Goal: Task Accomplishment & Management: Use online tool/utility

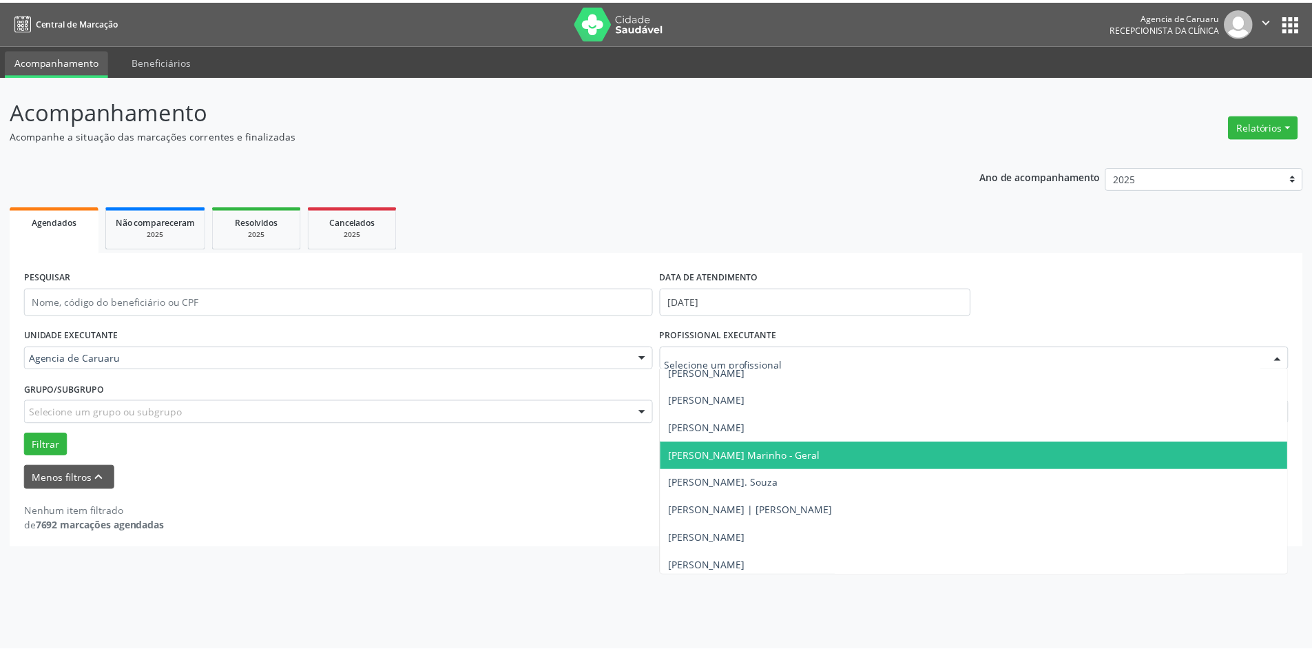
scroll to position [813, 0]
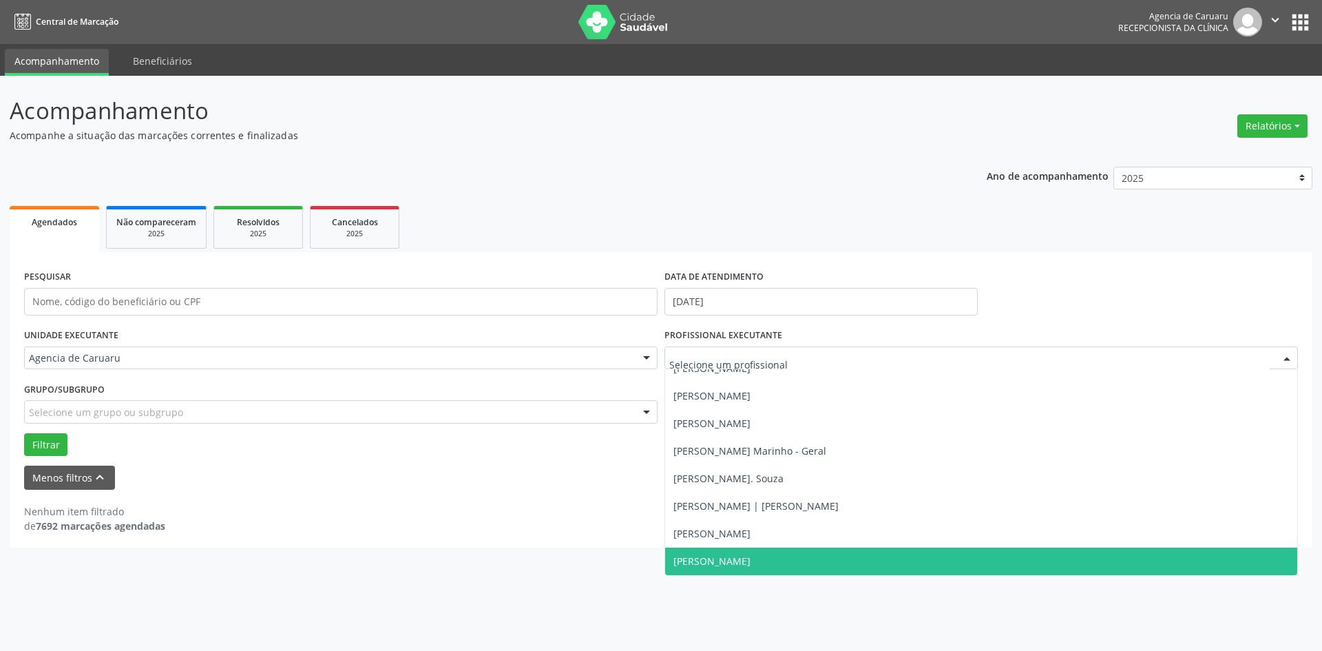
click at [750, 555] on span "[PERSON_NAME]" at bounding box center [711, 560] width 77 height 13
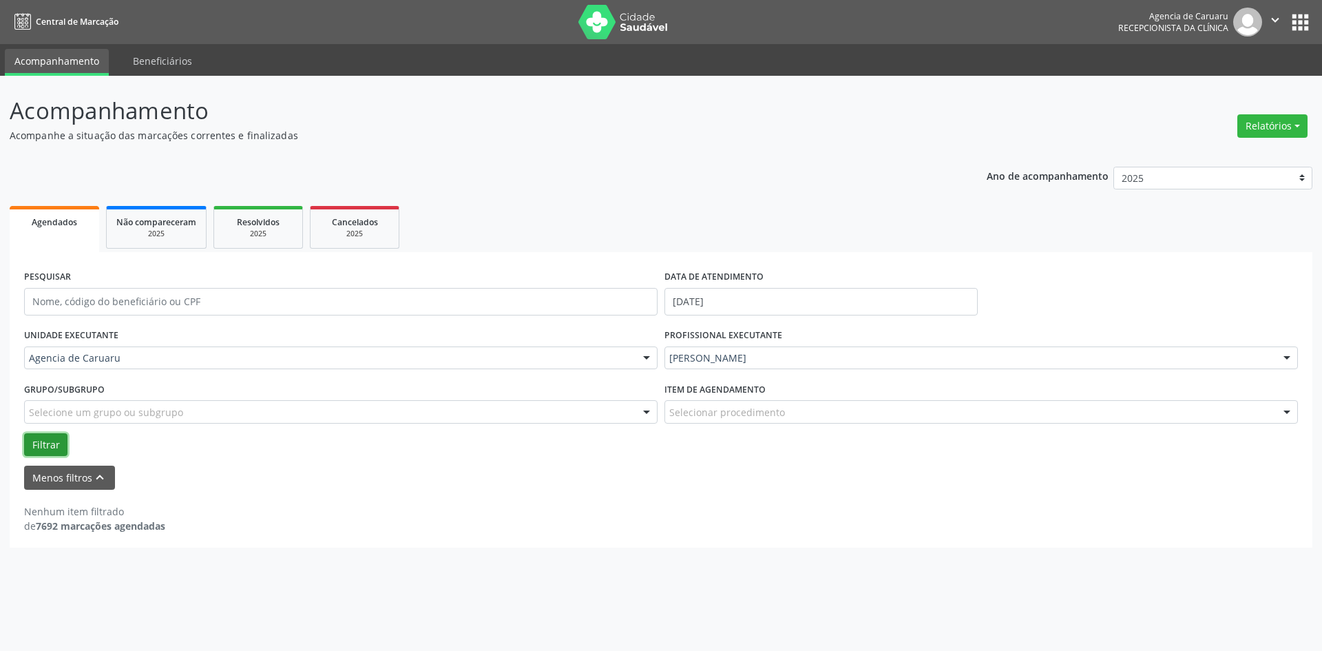
click at [50, 448] on button "Filtrar" at bounding box center [45, 444] width 43 height 23
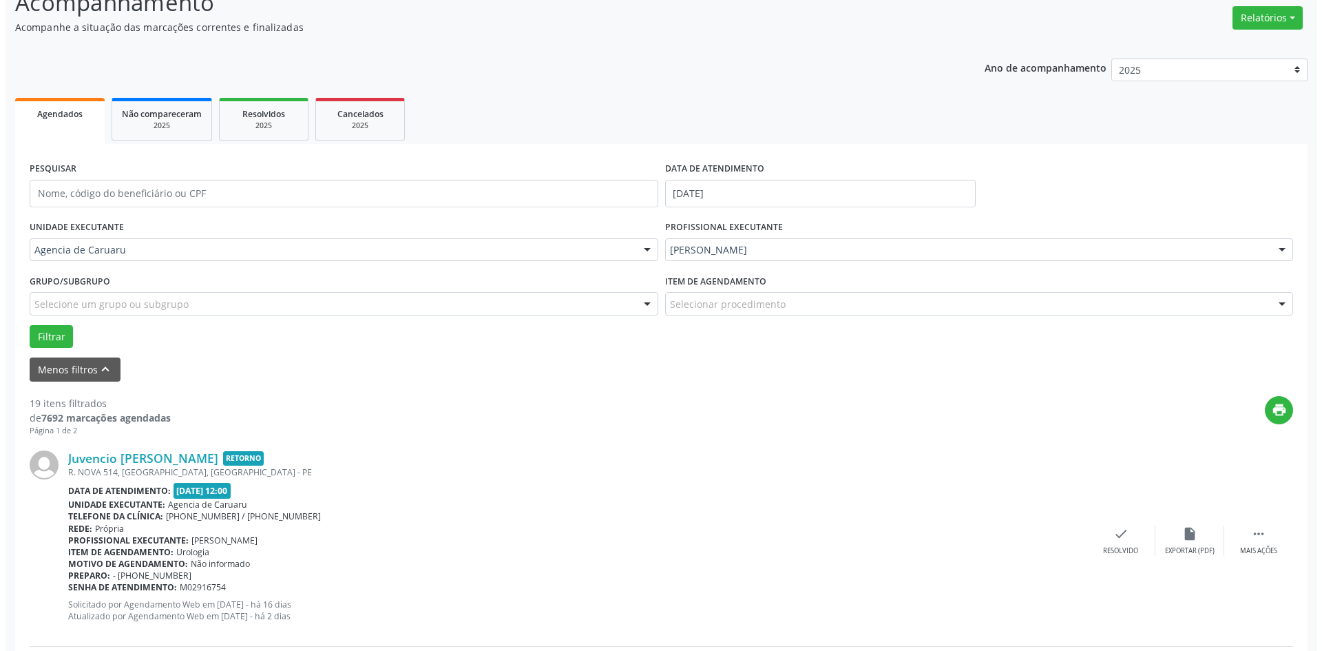
scroll to position [344, 0]
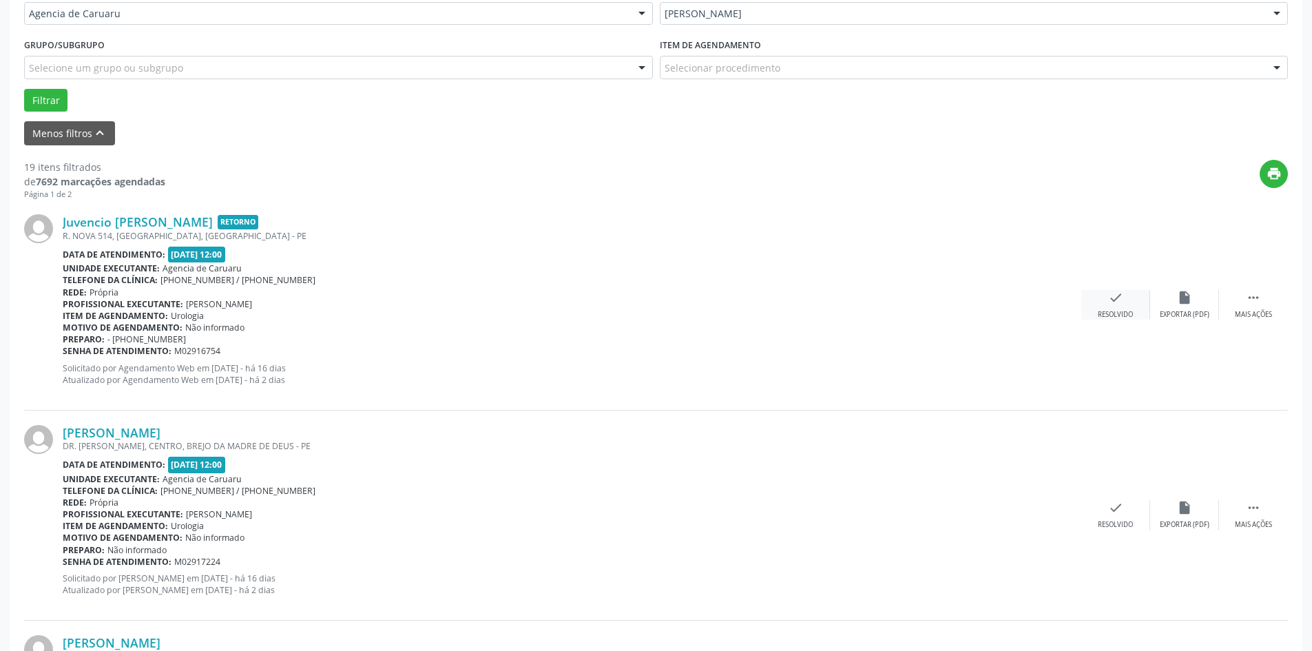
click at [1125, 309] on div "check Resolvido" at bounding box center [1115, 305] width 69 height 30
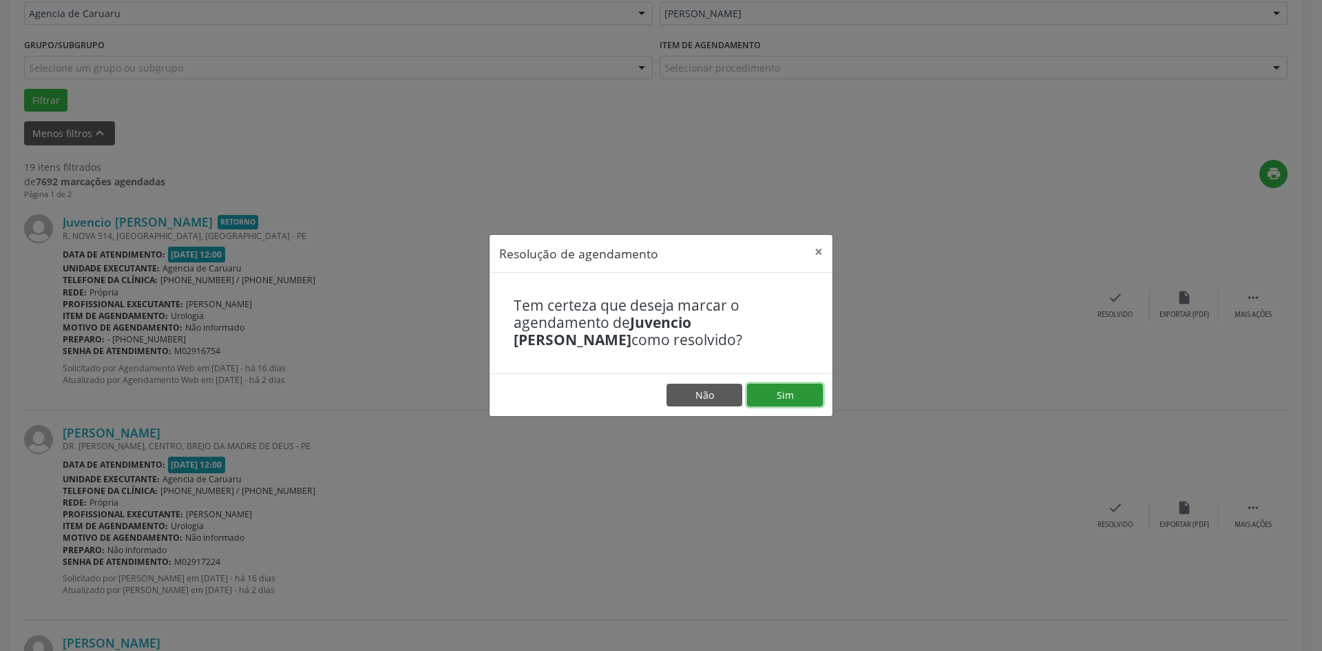
click at [763, 400] on button "Sim" at bounding box center [785, 394] width 76 height 23
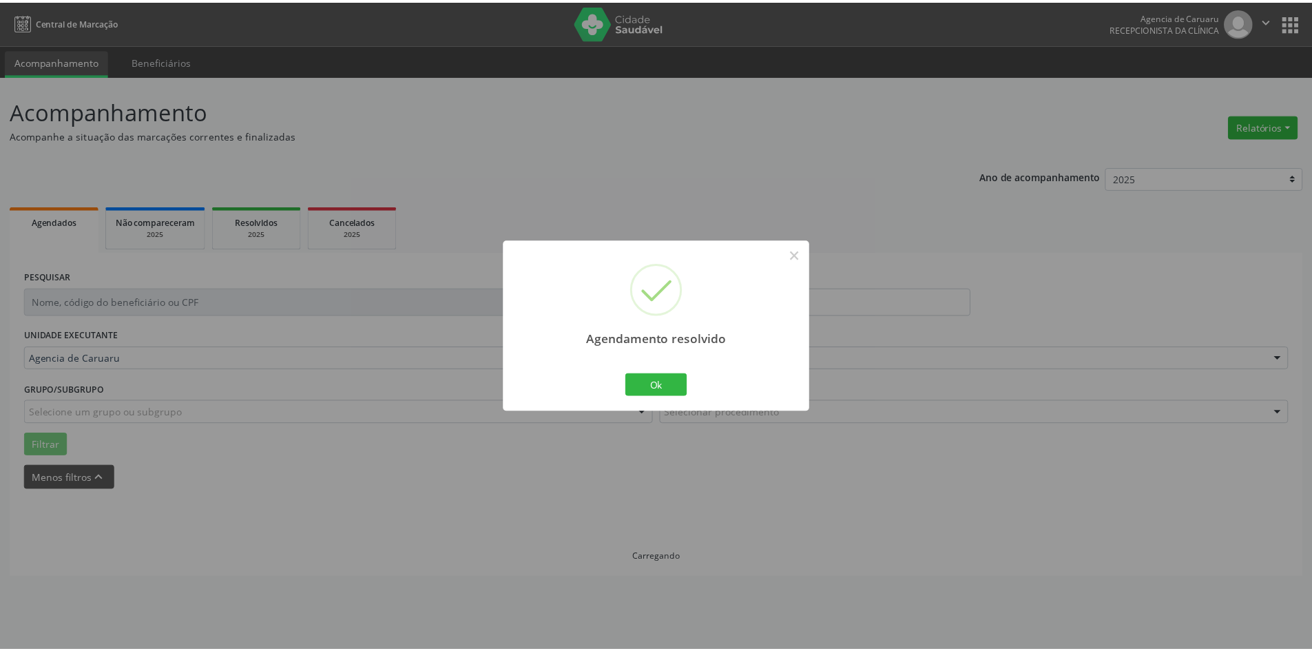
scroll to position [0, 0]
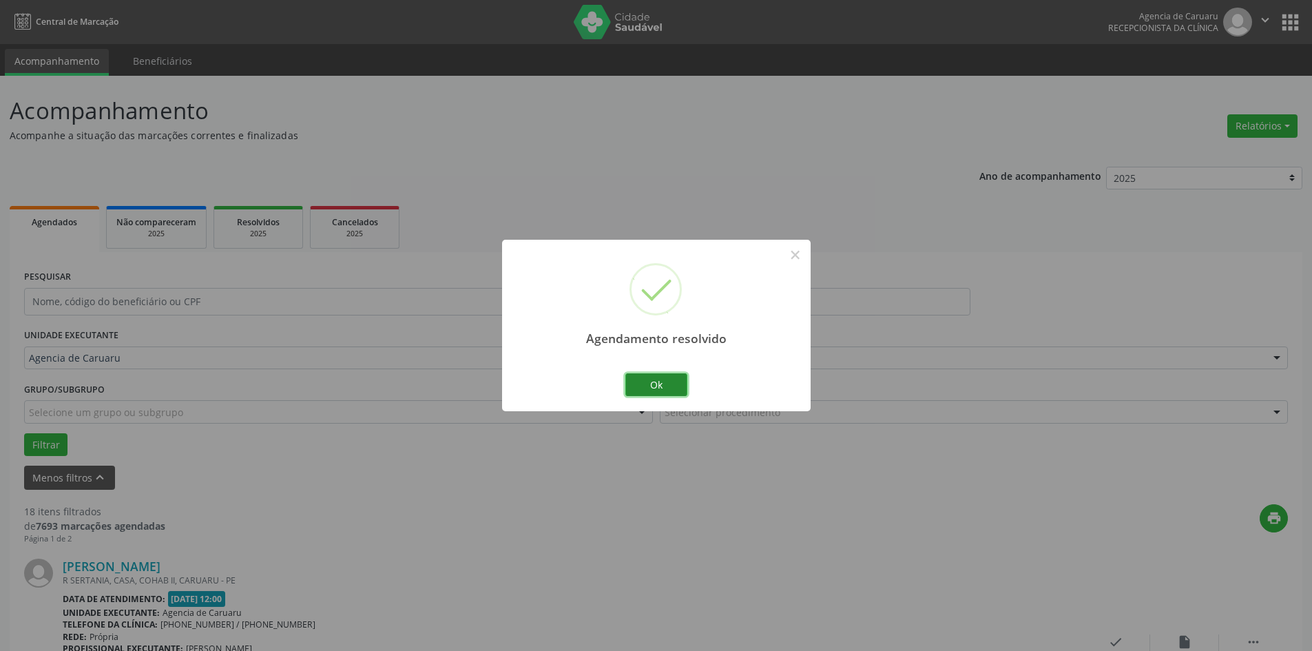
click at [653, 385] on button "Ok" at bounding box center [656, 384] width 62 height 23
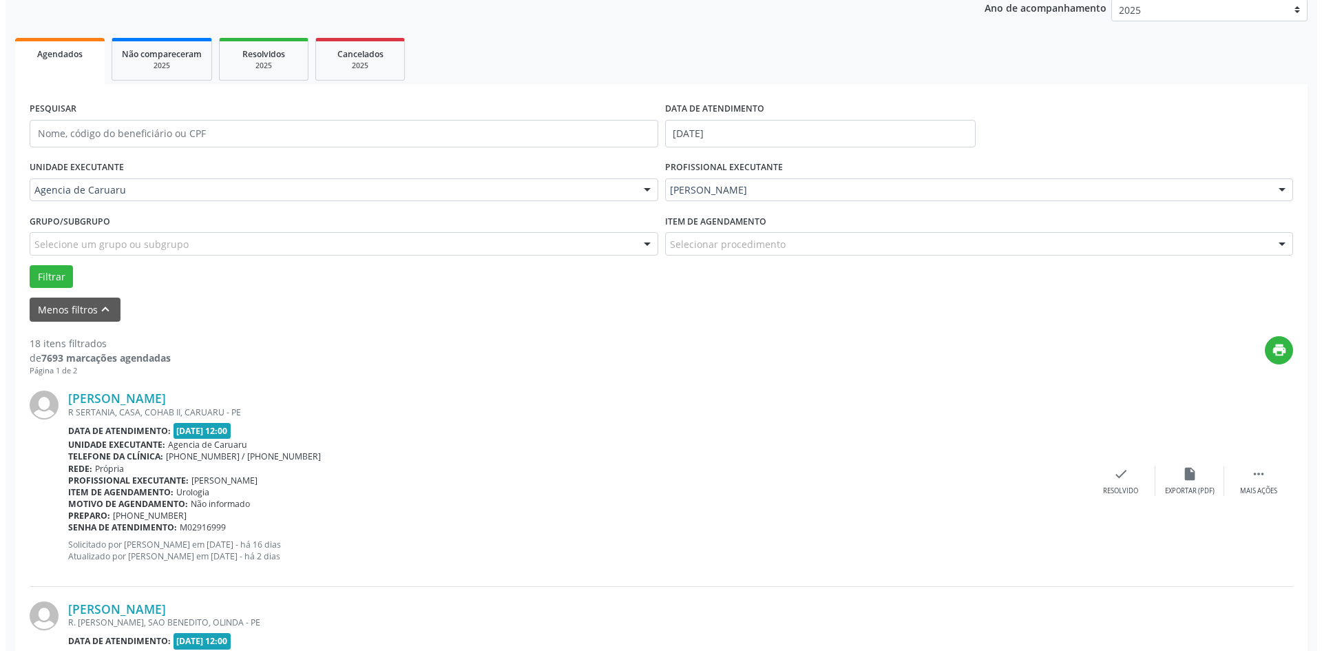
scroll to position [275, 0]
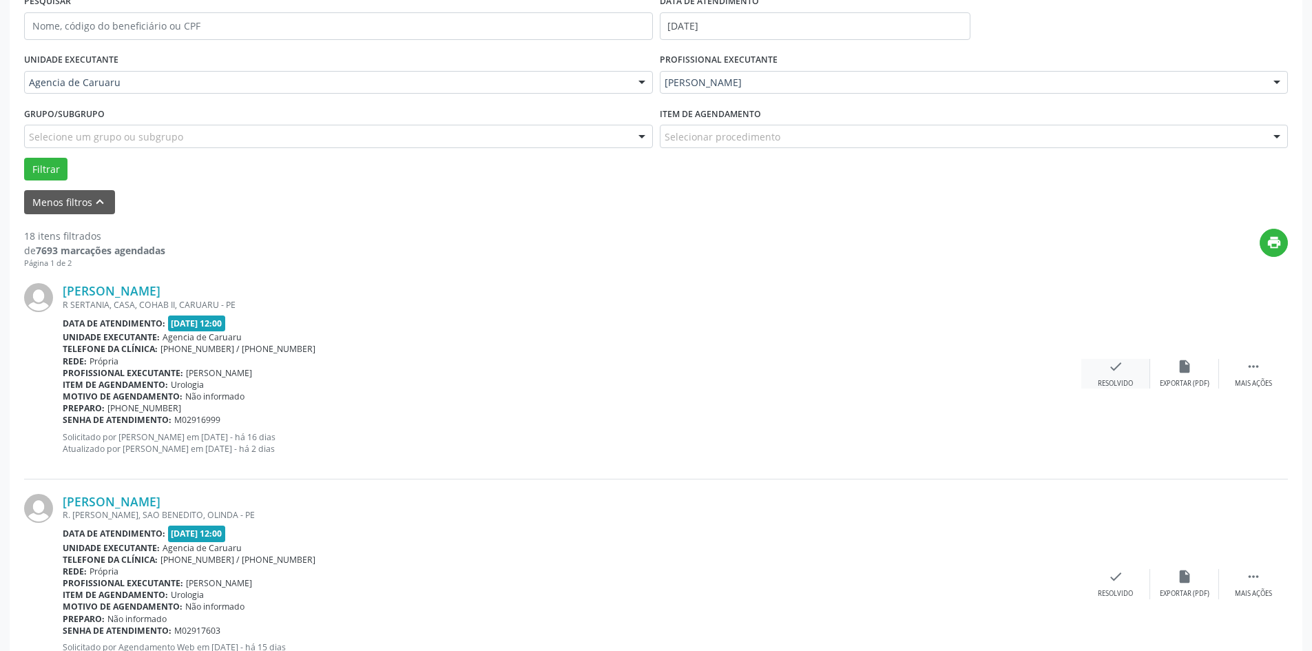
click at [1119, 370] on icon "check" at bounding box center [1115, 366] width 15 height 15
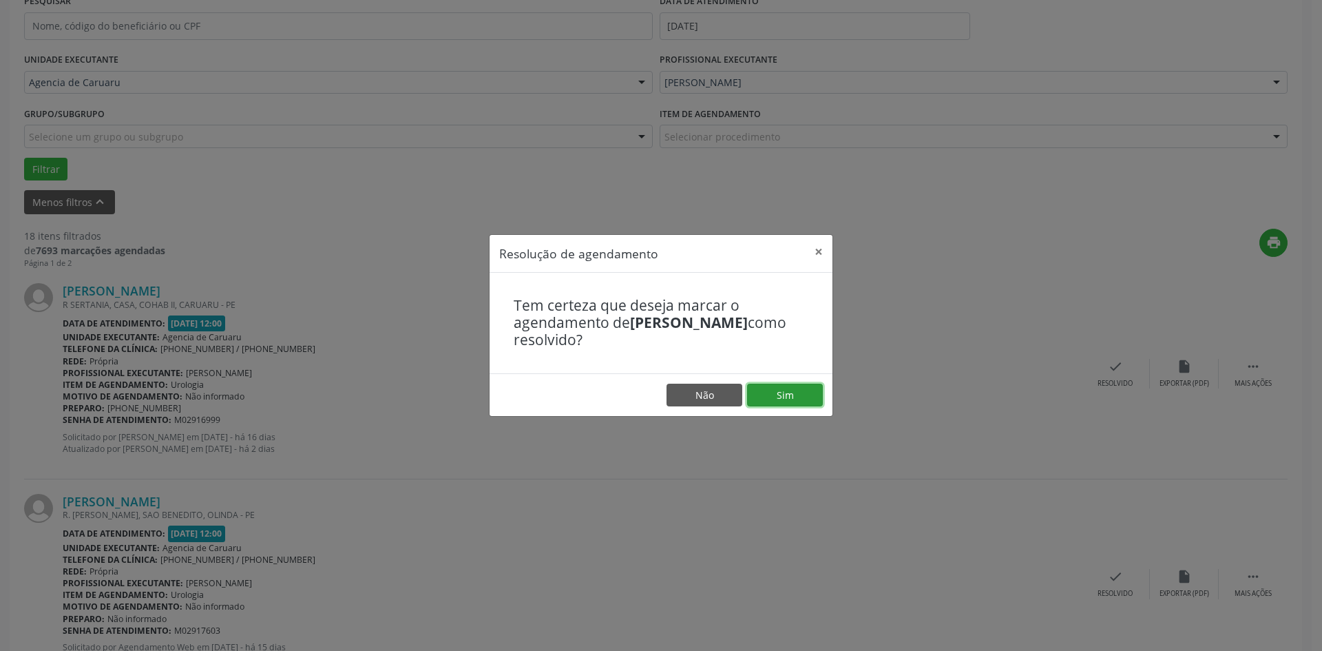
click at [794, 392] on button "Sim" at bounding box center [785, 394] width 76 height 23
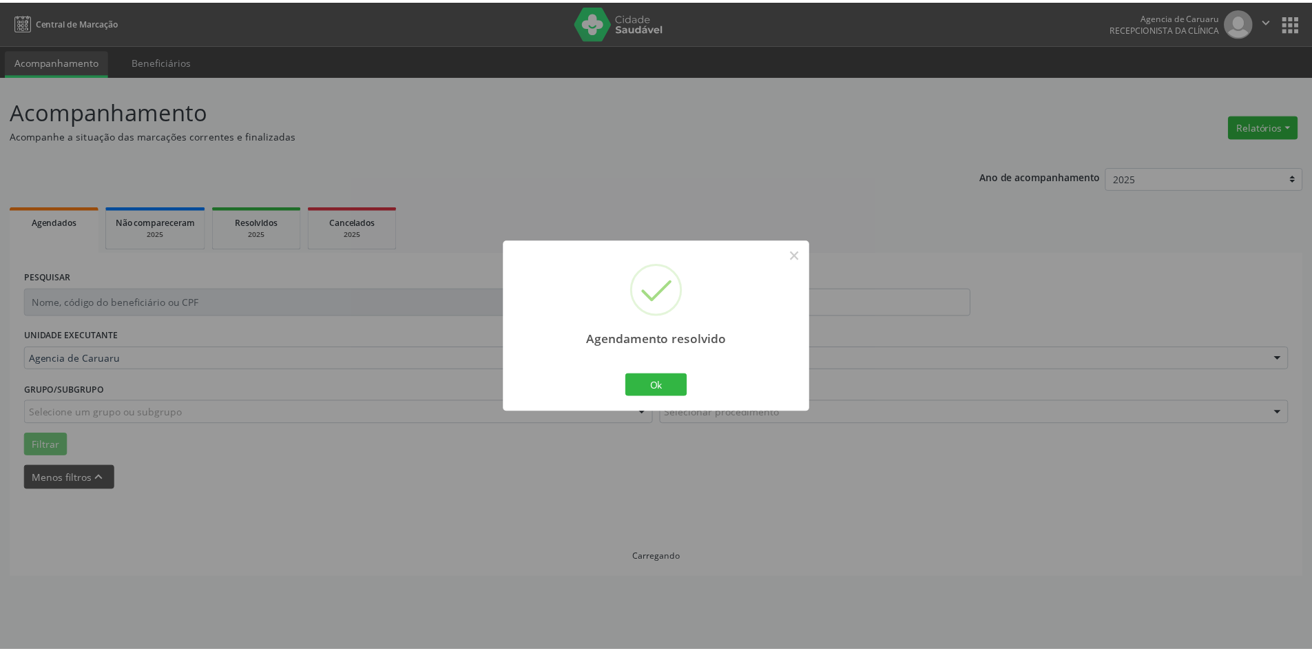
scroll to position [0, 0]
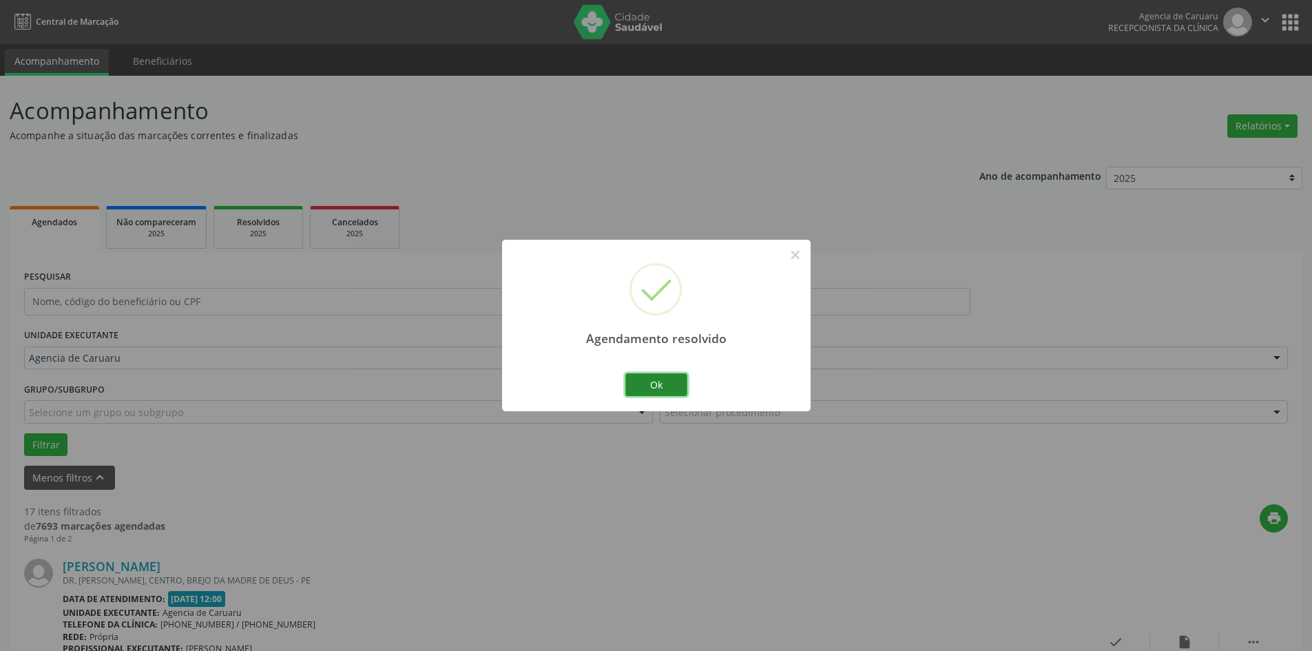
click at [672, 392] on button "Ok" at bounding box center [656, 384] width 62 height 23
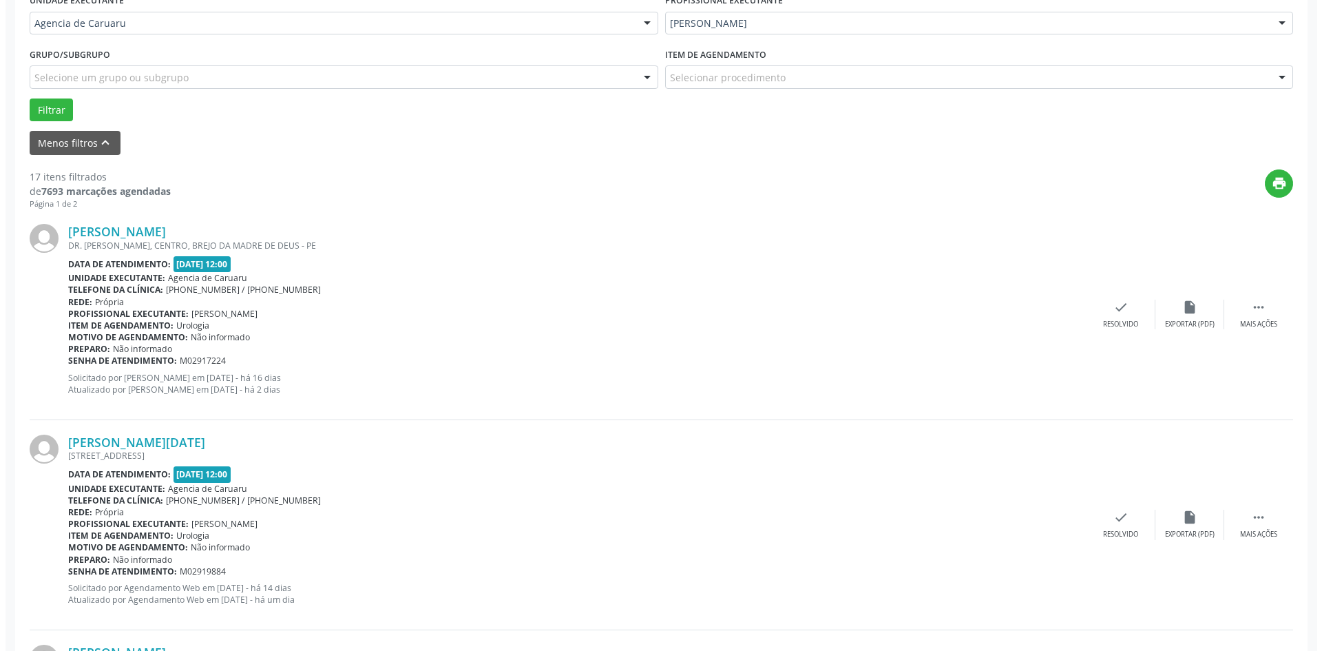
scroll to position [413, 0]
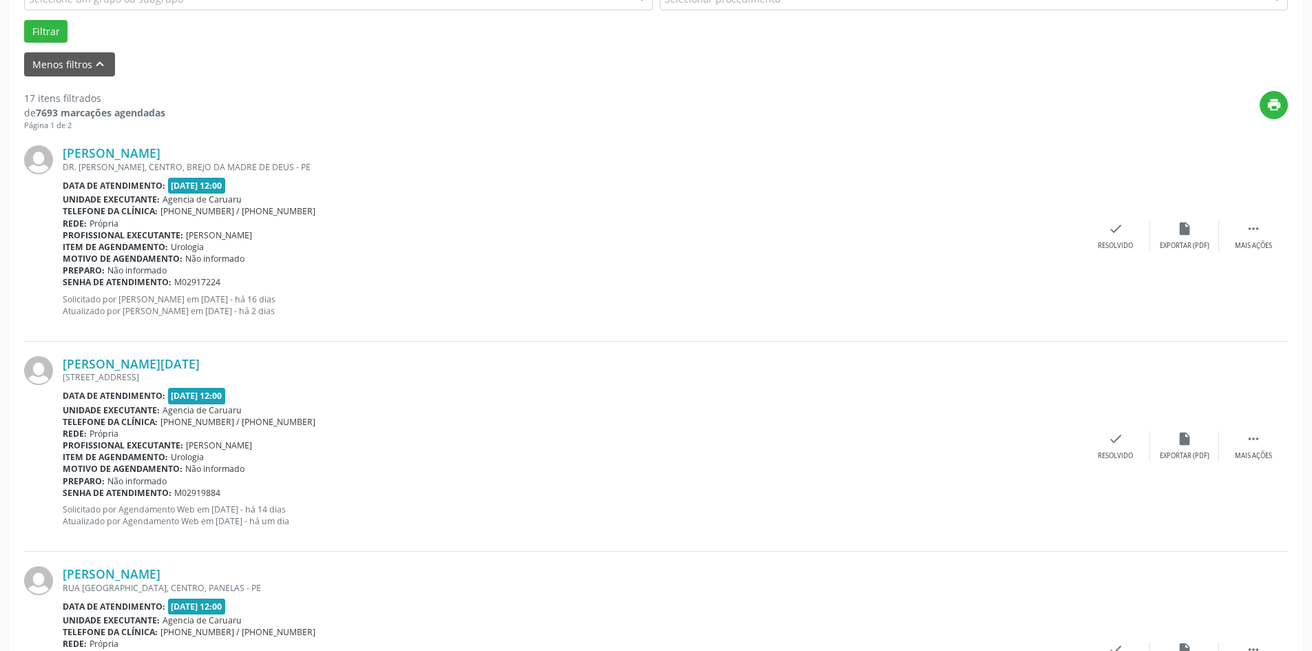
click at [1115, 259] on div "[PERSON_NAME] DR. [PERSON_NAME], CENTRO, BREJO DA MADRE DE DEUS - PE Data de at…" at bounding box center [655, 236] width 1263 height 210
click at [1115, 249] on div "Resolvido" at bounding box center [1114, 246] width 35 height 10
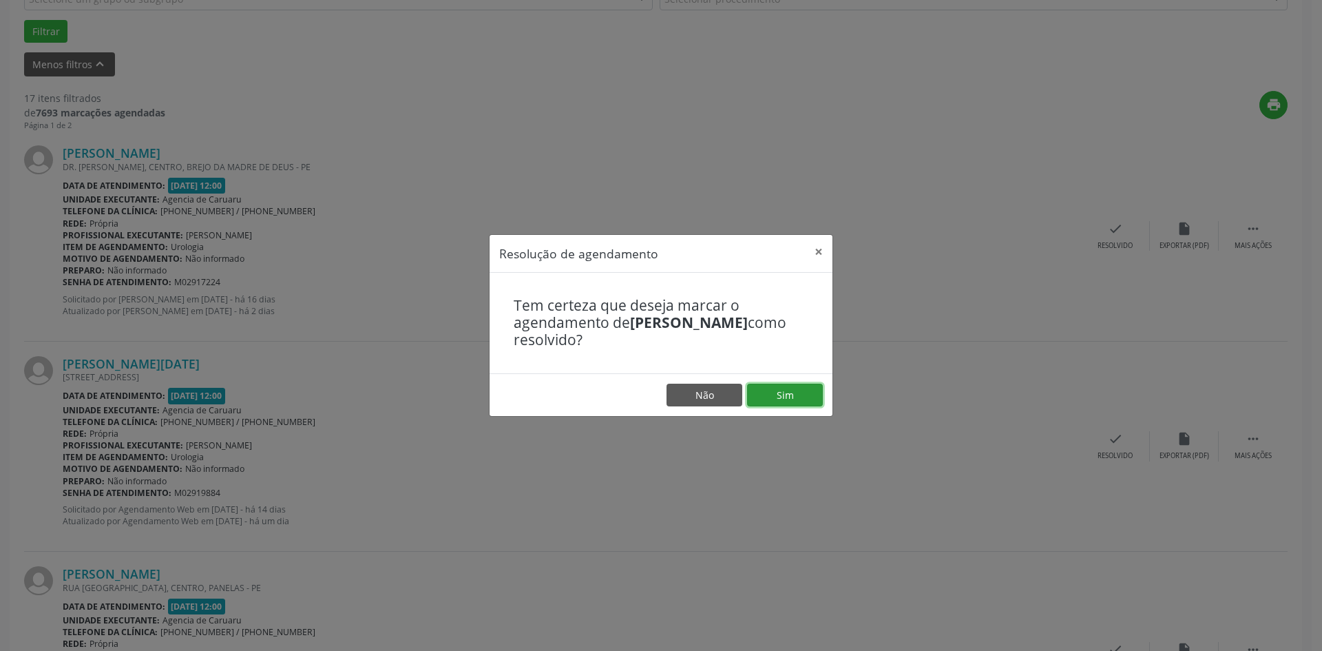
click at [766, 394] on button "Sim" at bounding box center [785, 394] width 76 height 23
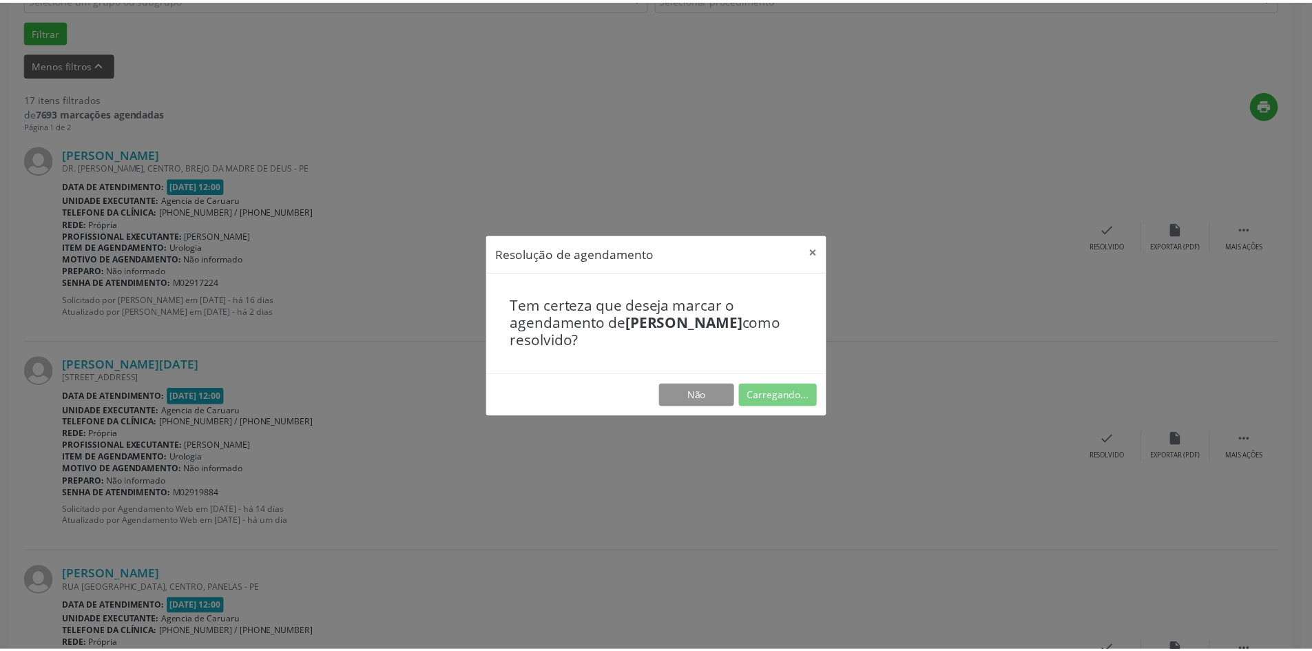
scroll to position [0, 0]
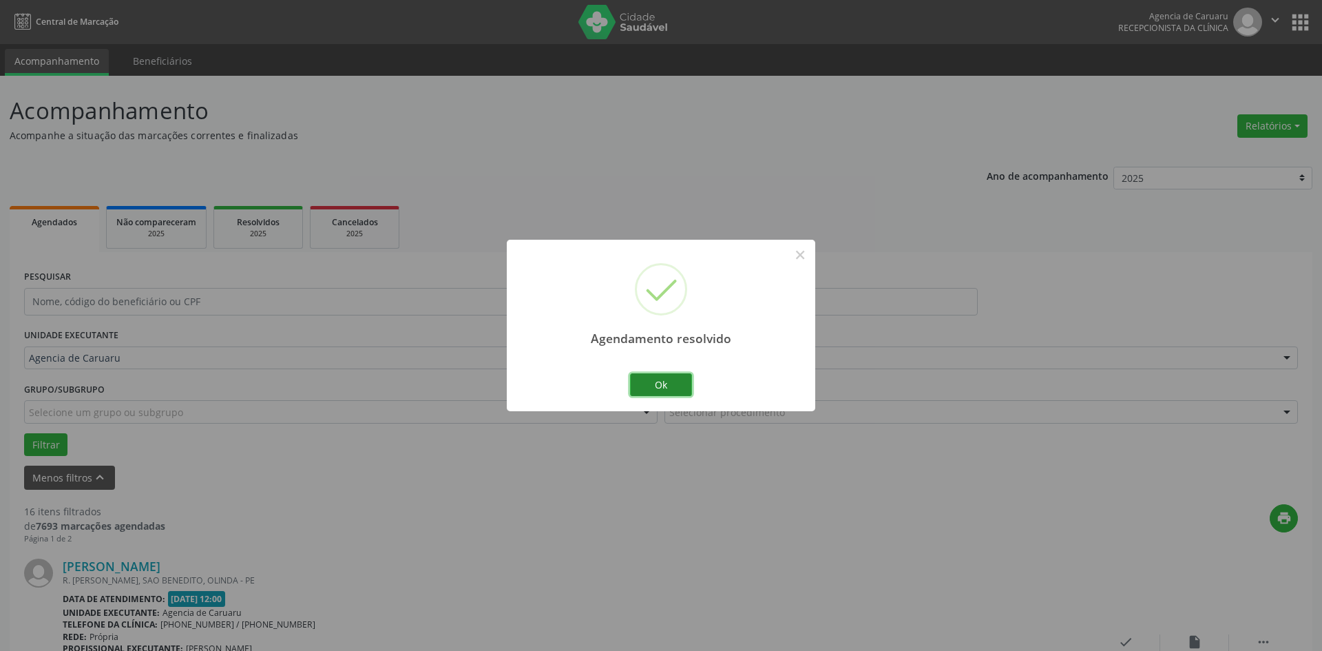
click at [657, 394] on button "Ok" at bounding box center [661, 384] width 62 height 23
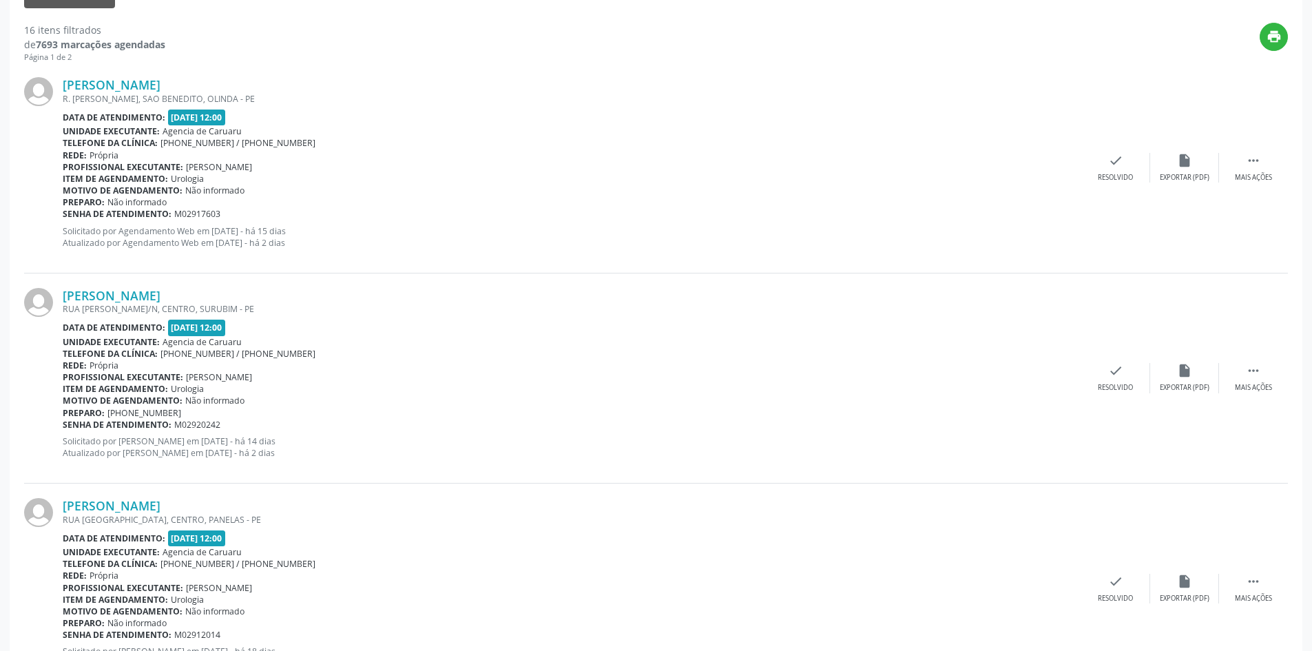
scroll to position [482, 0]
click at [1248, 374] on icon "" at bounding box center [1252, 369] width 15 height 15
click at [1181, 376] on icon "alarm_off" at bounding box center [1184, 369] width 15 height 15
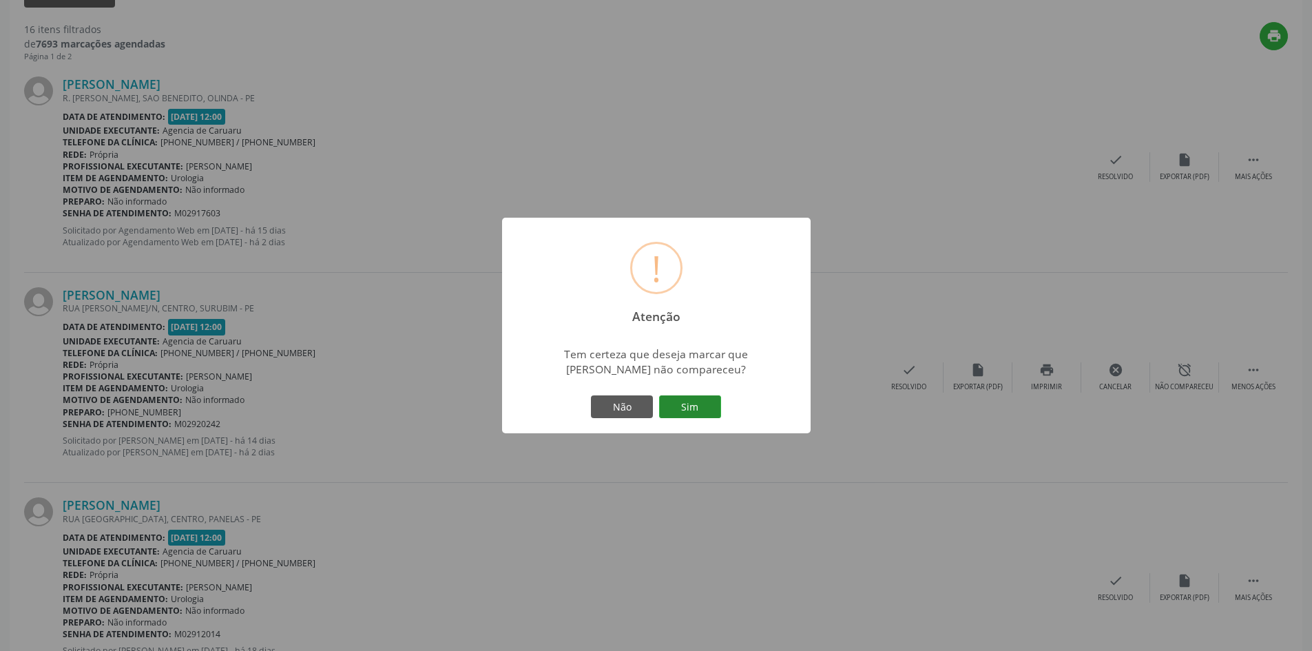
click at [687, 408] on button "Sim" at bounding box center [690, 406] width 62 height 23
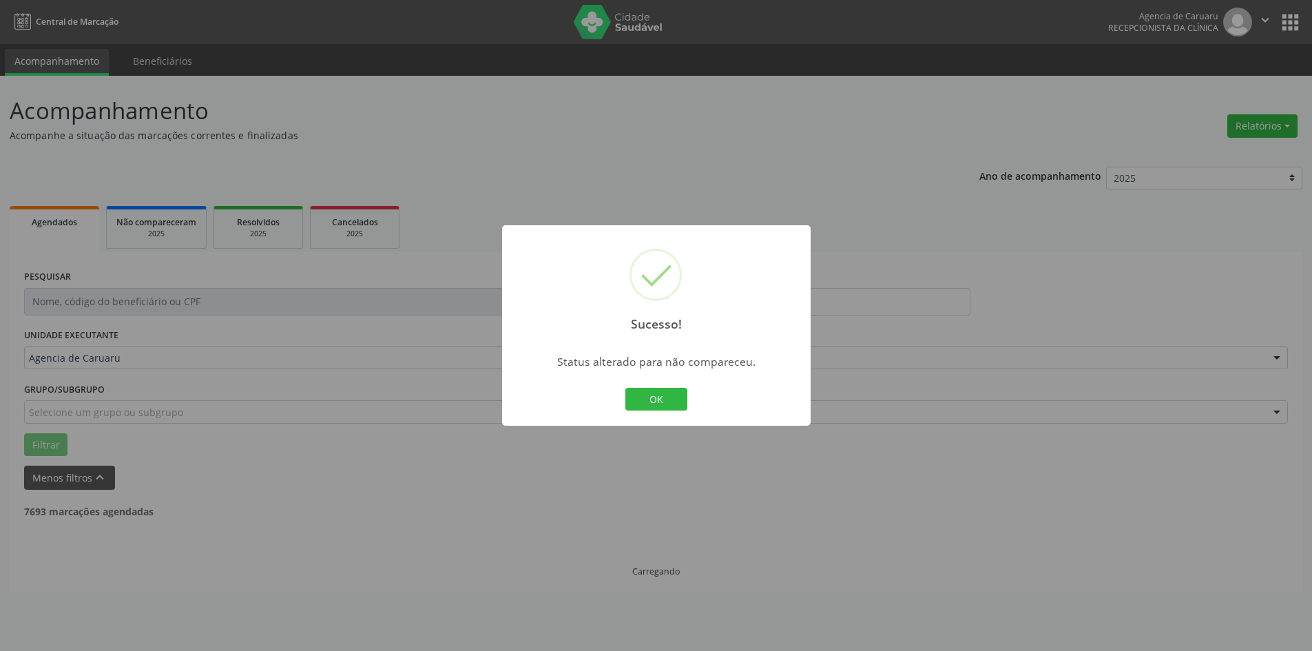
scroll to position [0, 0]
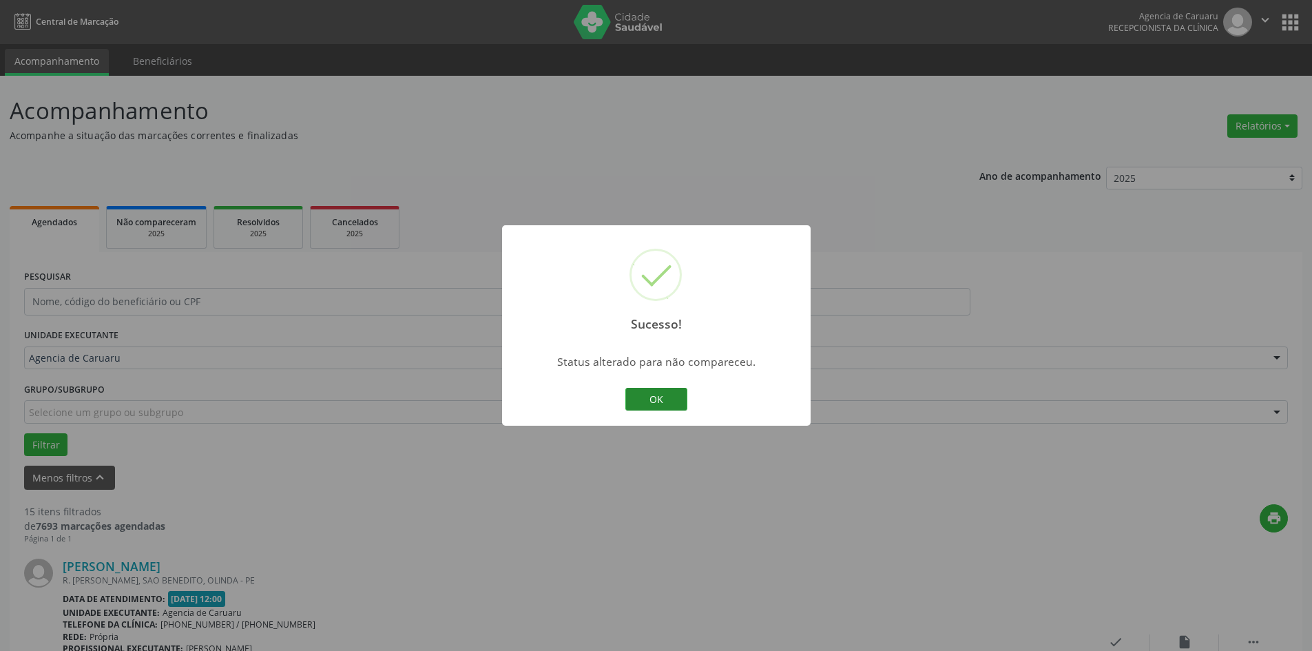
click at [671, 402] on button "OK" at bounding box center [656, 399] width 62 height 23
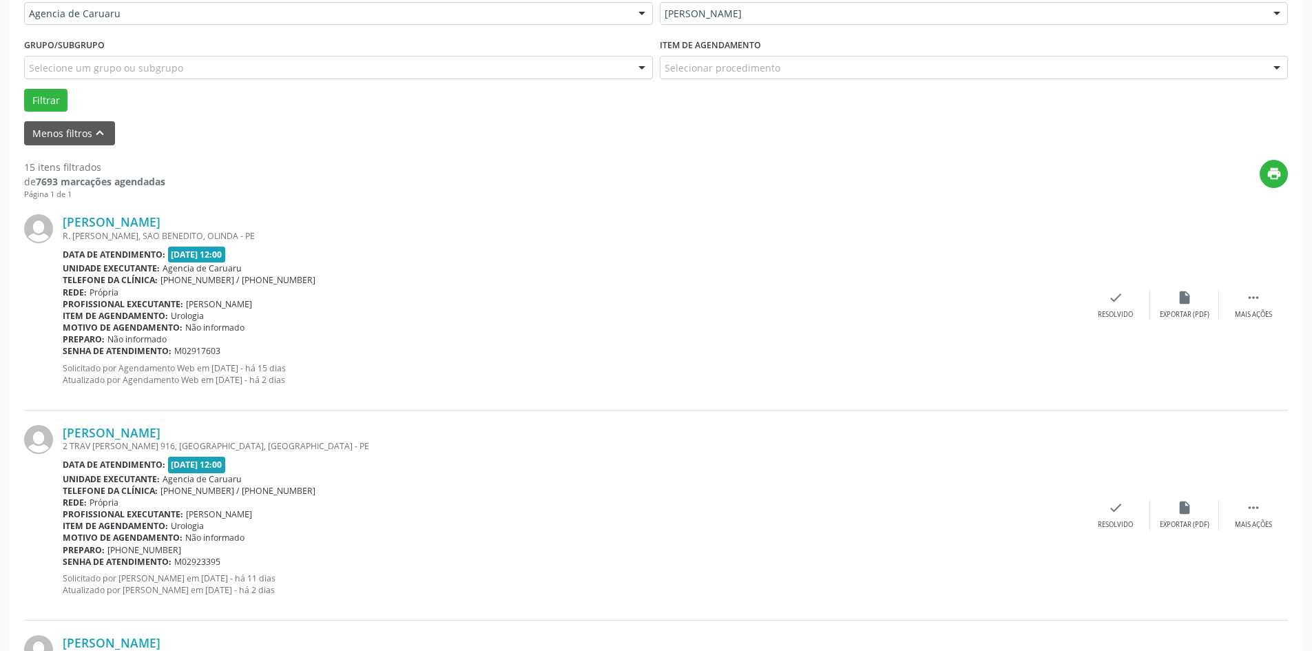
scroll to position [413, 0]
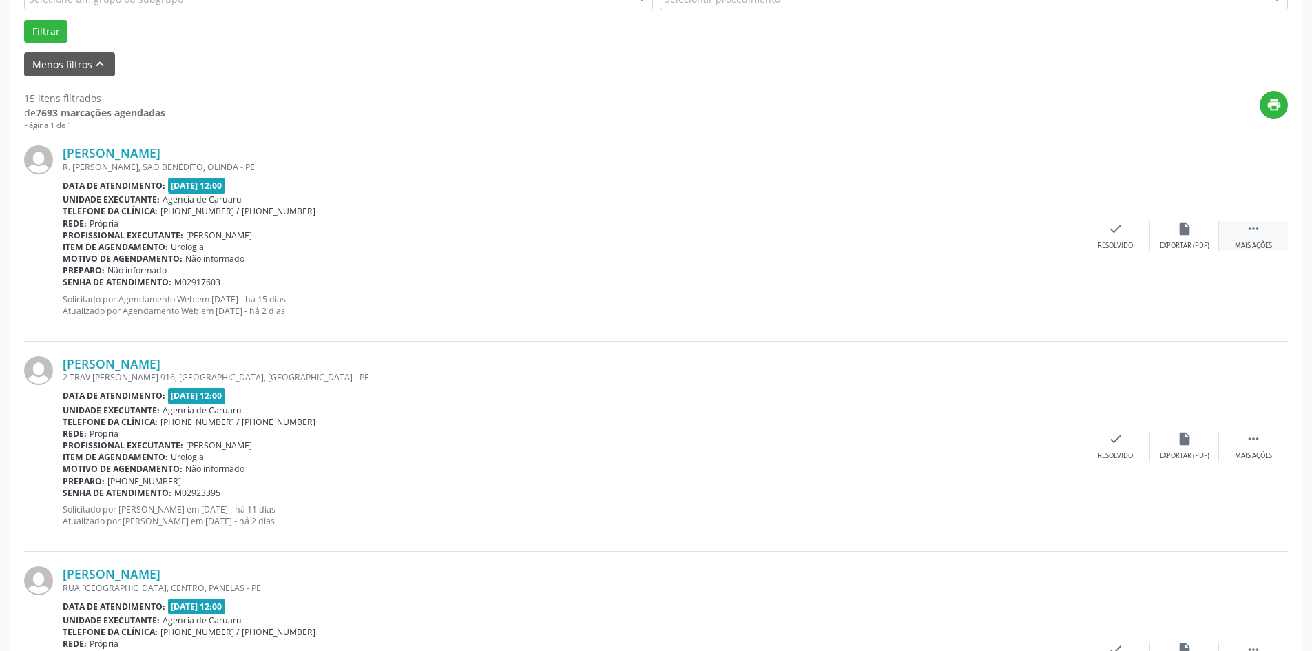
click at [1241, 237] on div " Mais ações" at bounding box center [1253, 236] width 69 height 30
click at [1172, 243] on div "Não compareceu" at bounding box center [1184, 246] width 59 height 10
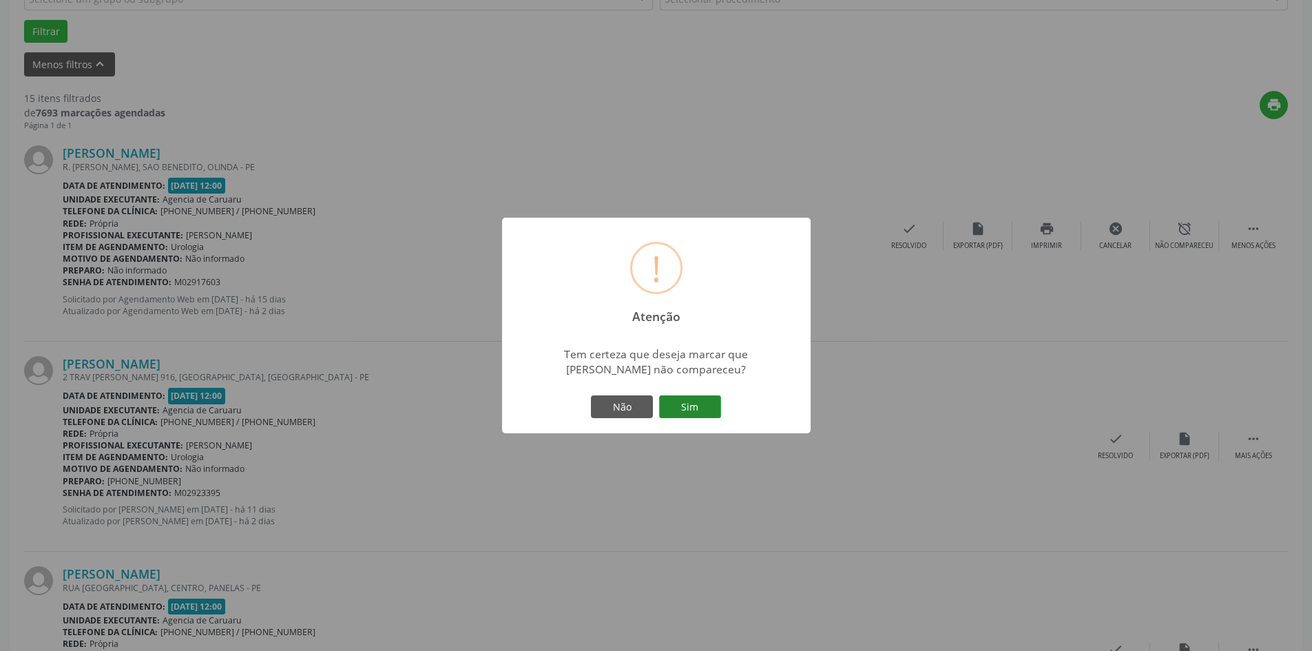
click at [686, 406] on button "Sim" at bounding box center [690, 406] width 62 height 23
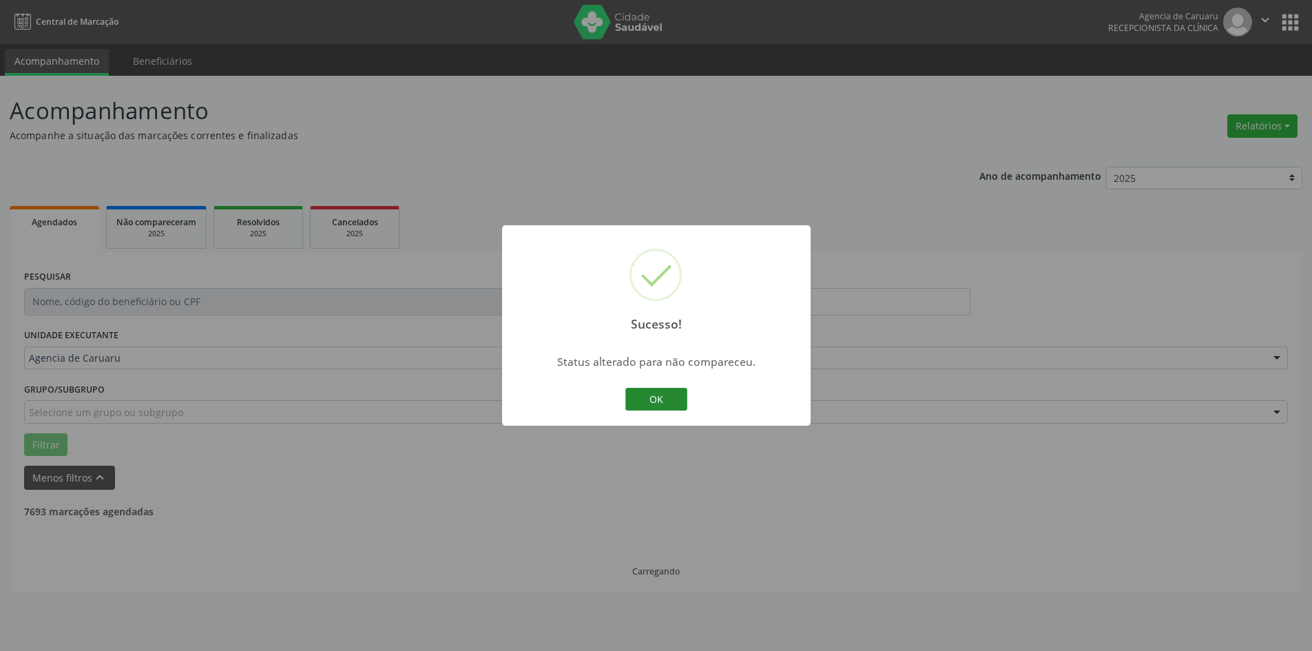
scroll to position [0, 0]
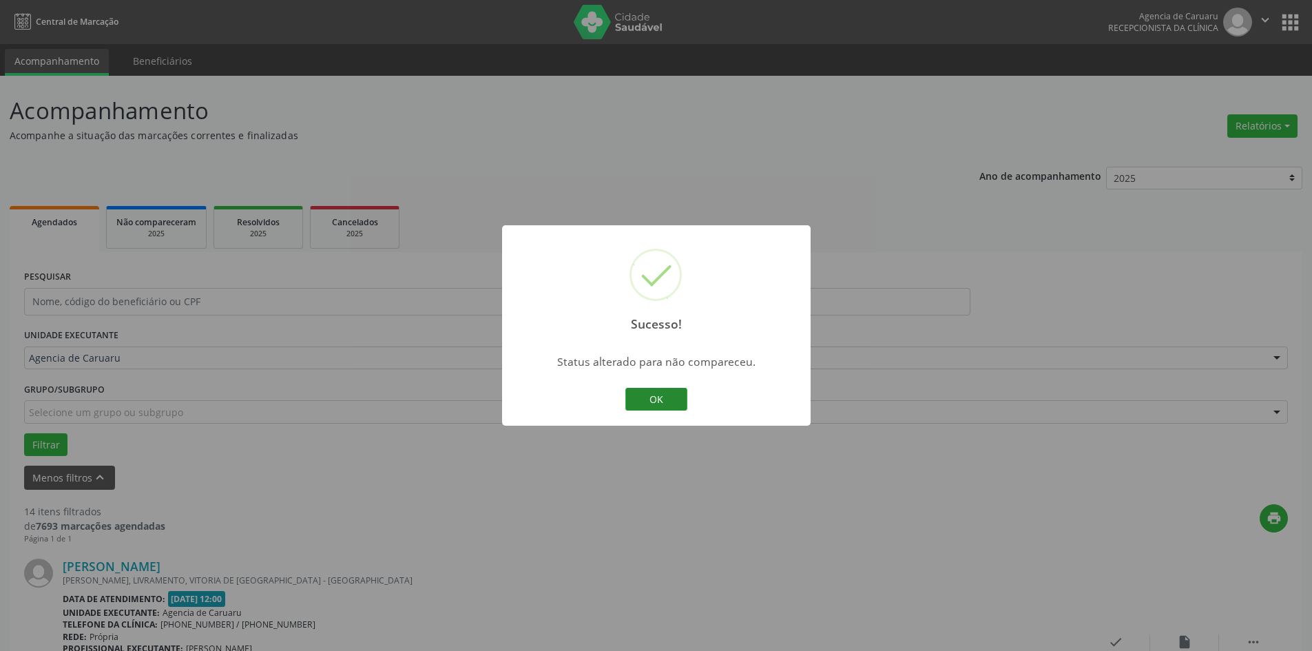
click at [665, 401] on button "OK" at bounding box center [656, 399] width 62 height 23
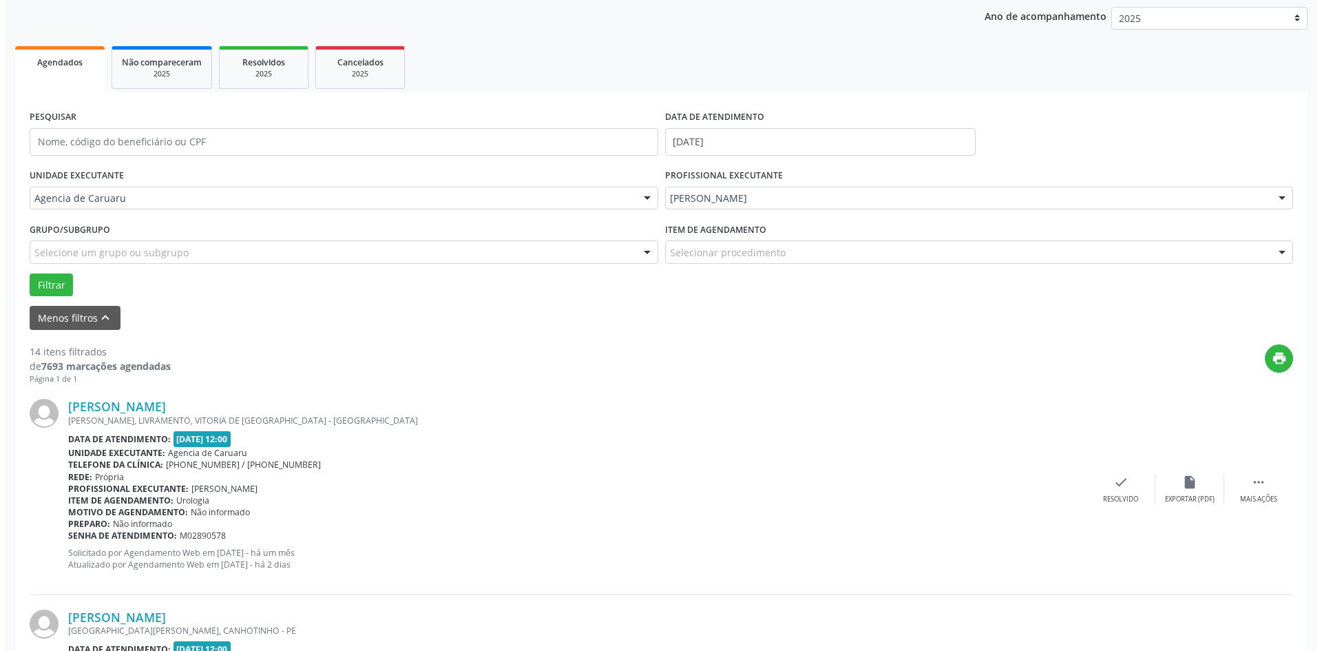
scroll to position [344, 0]
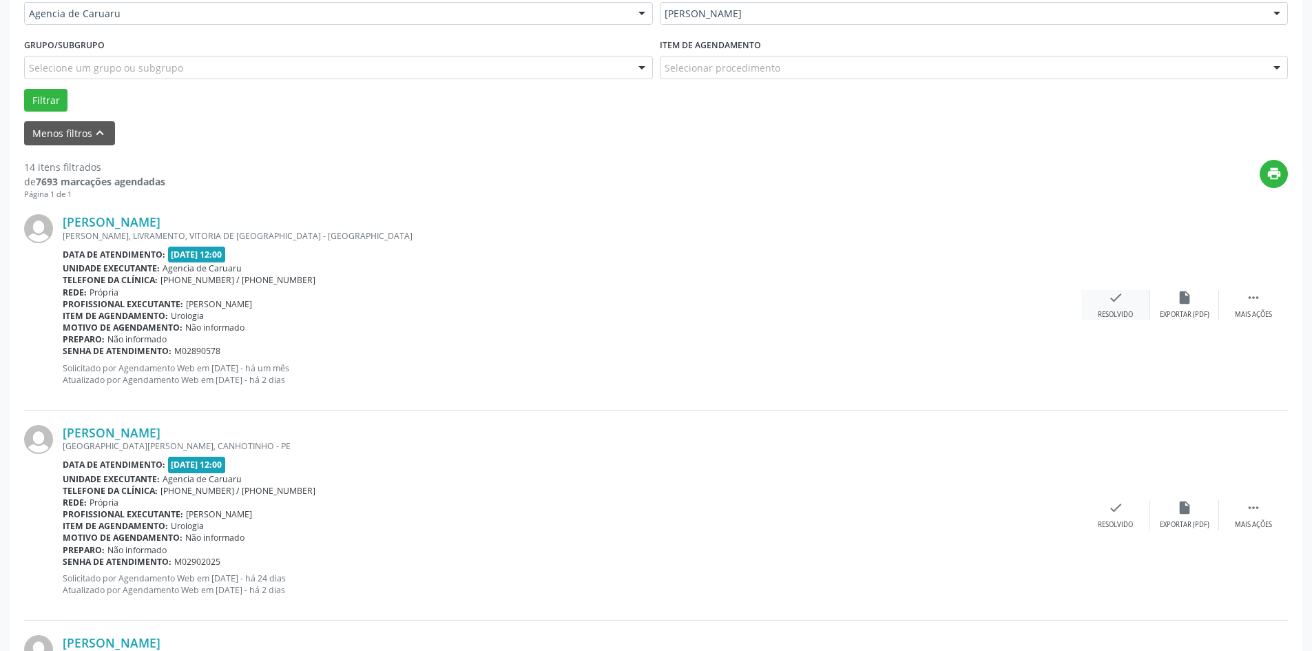
click at [1113, 307] on div "check Resolvido" at bounding box center [1115, 305] width 69 height 30
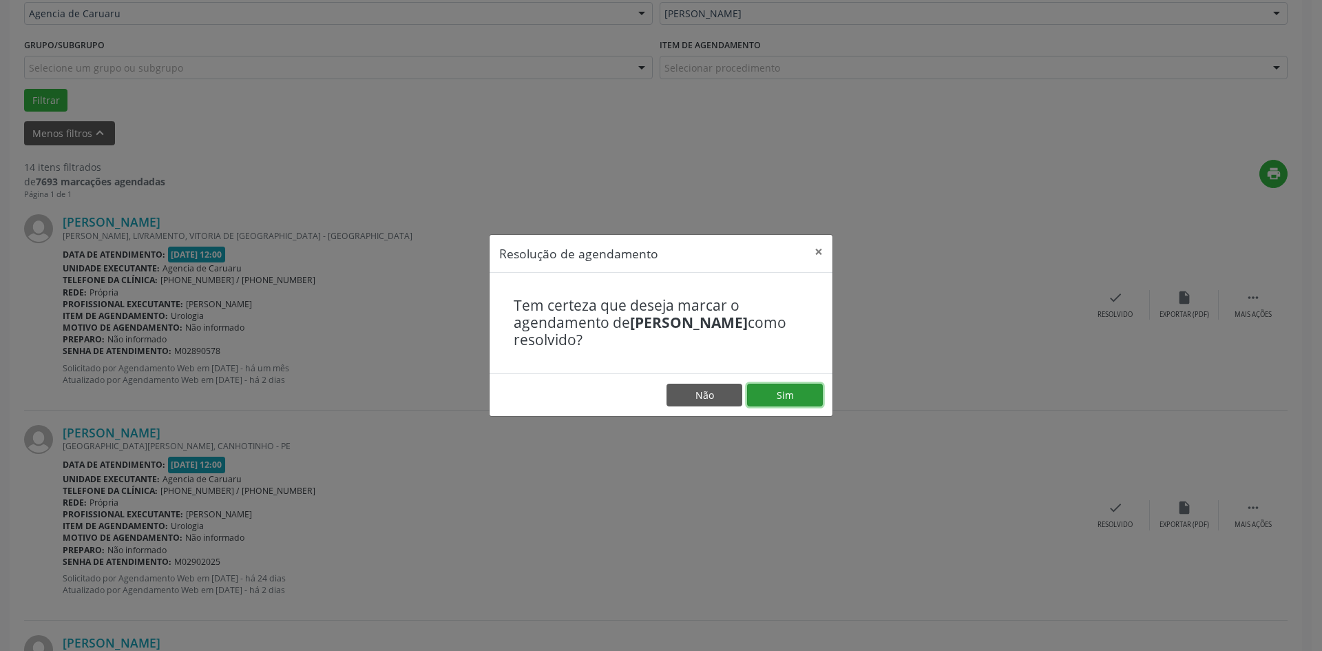
click at [803, 390] on button "Sim" at bounding box center [785, 394] width 76 height 23
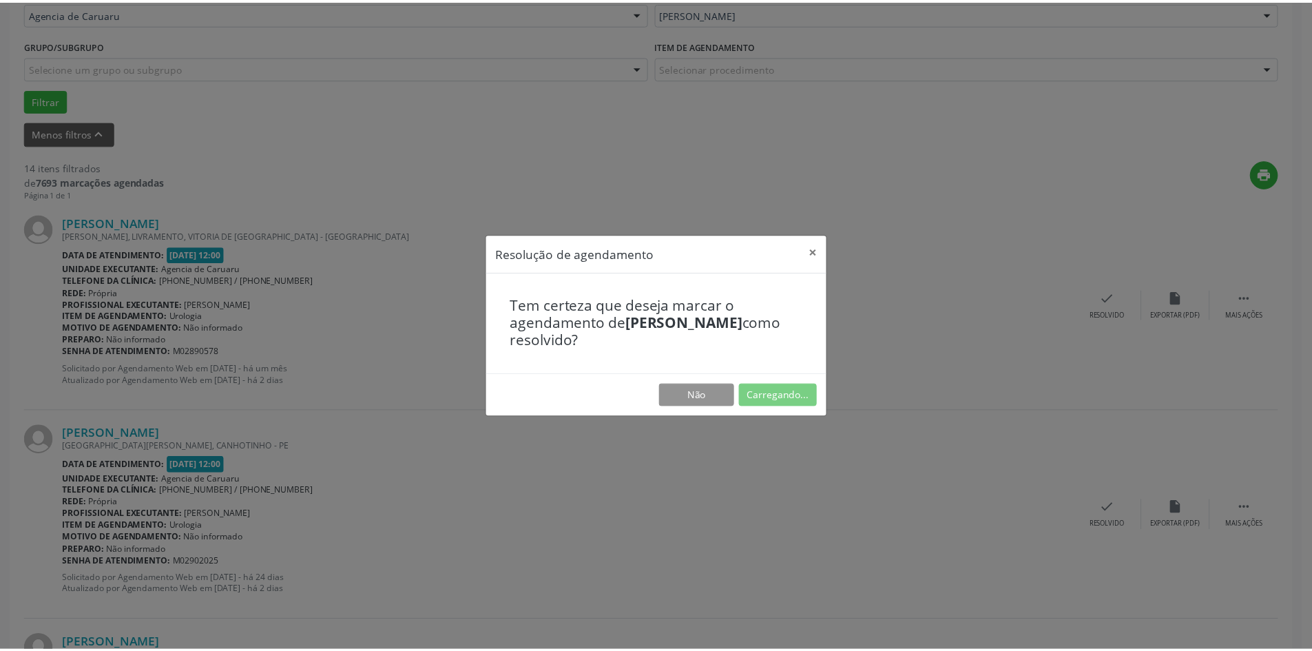
scroll to position [0, 0]
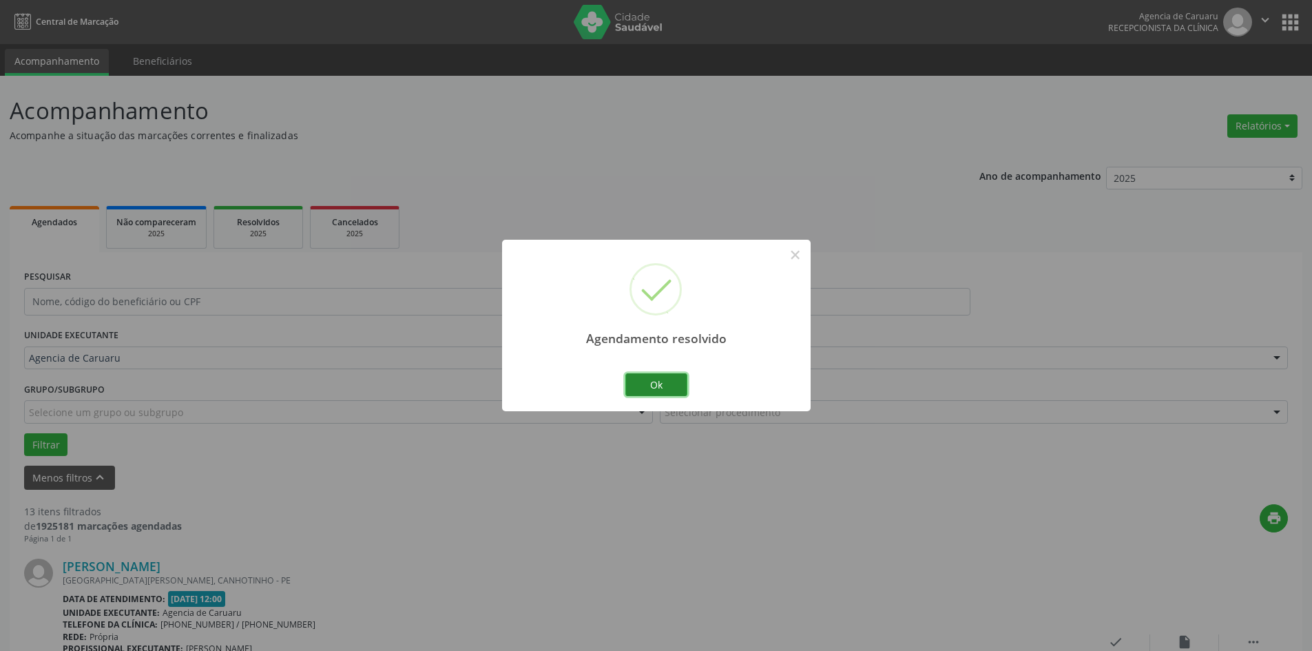
click at [648, 385] on button "Ok" at bounding box center [656, 384] width 62 height 23
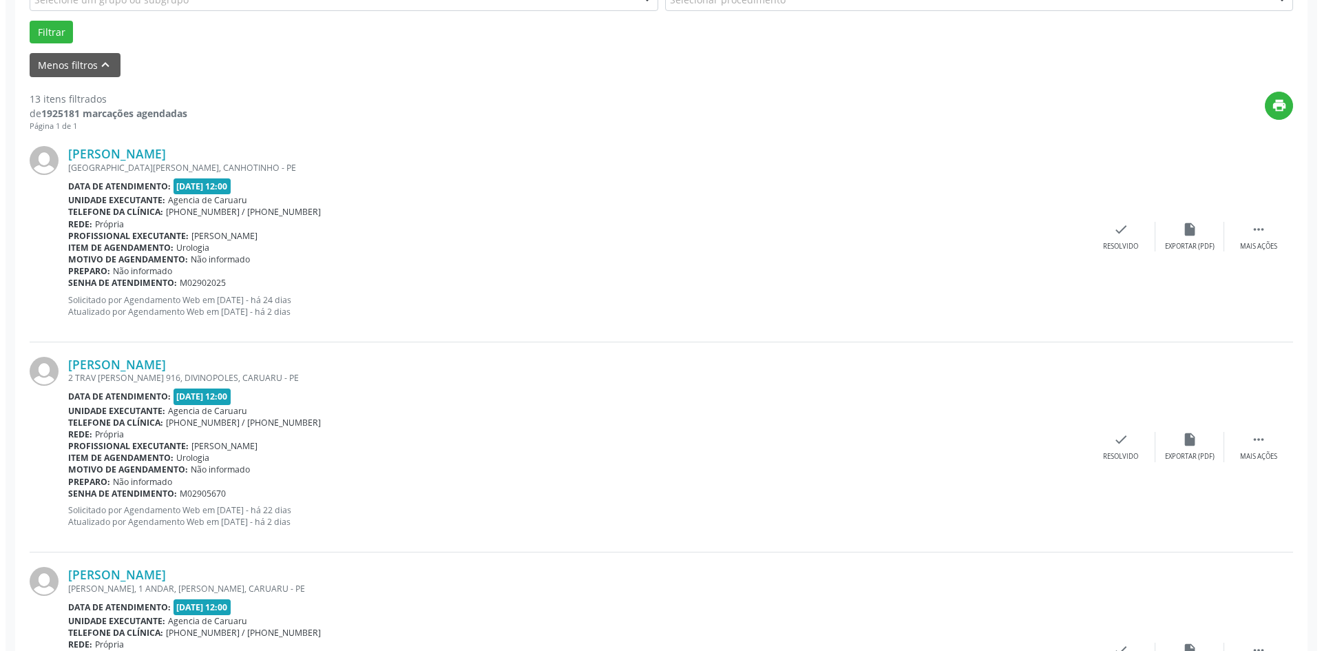
scroll to position [413, 0]
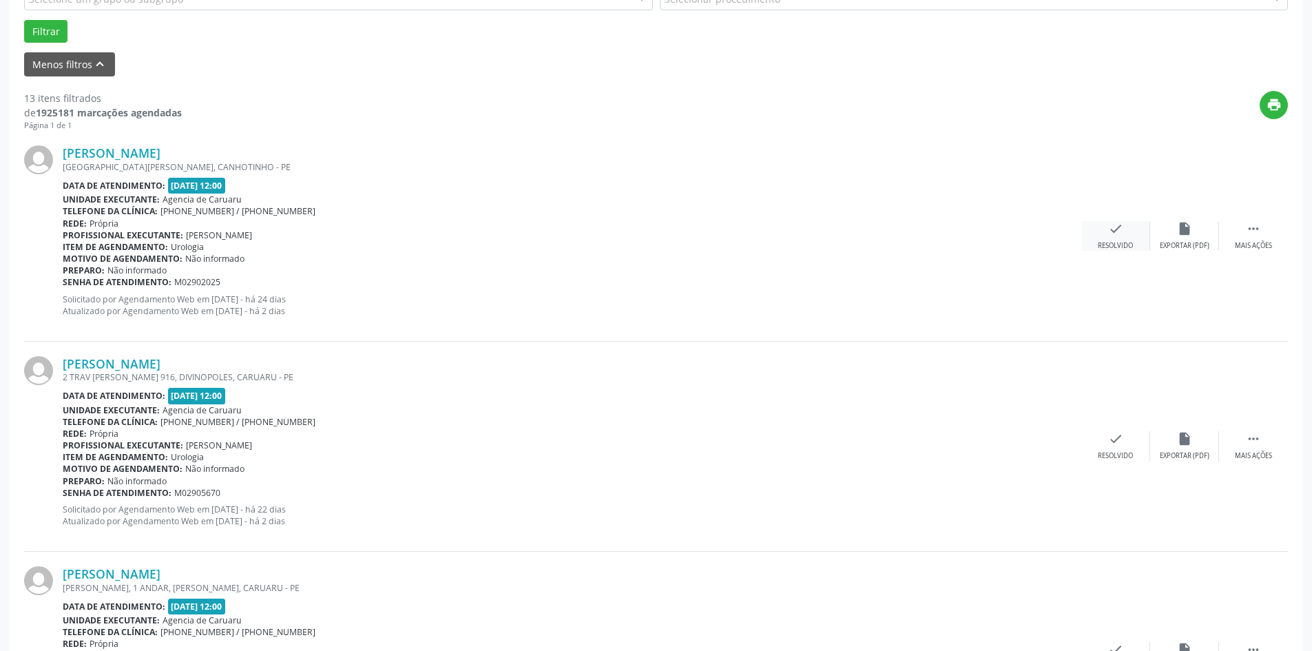
click at [1104, 238] on div "check Resolvido" at bounding box center [1115, 236] width 69 height 30
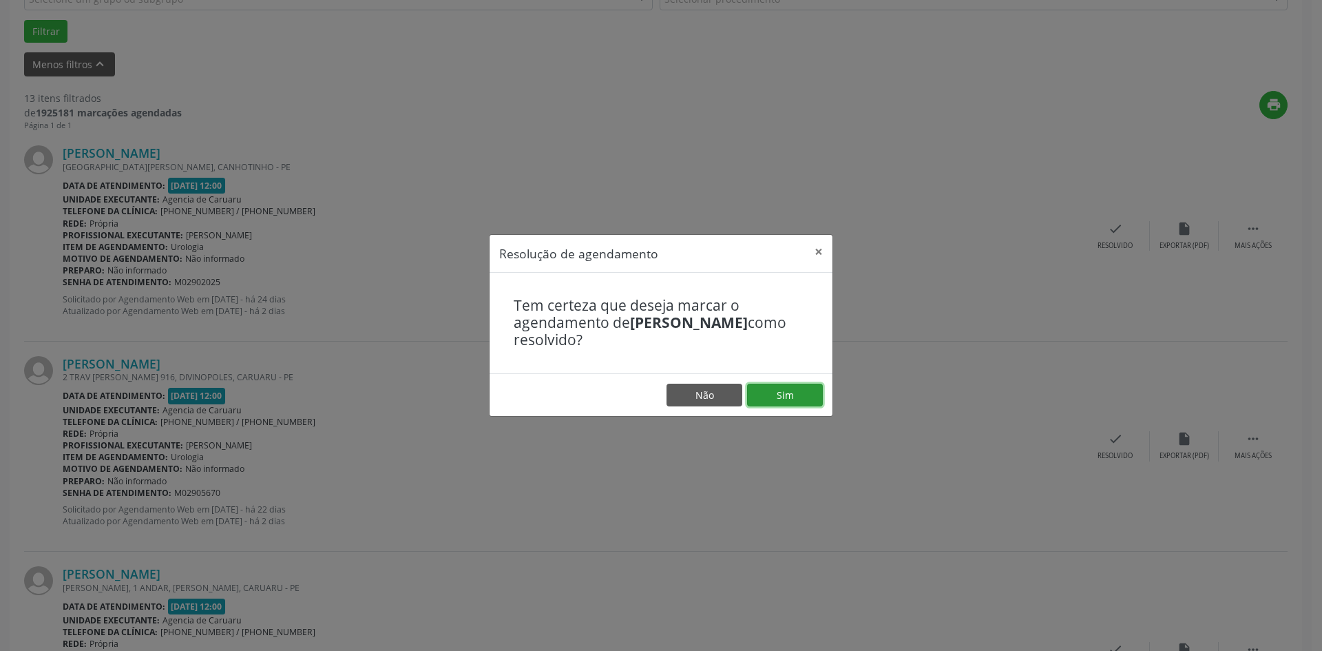
click at [783, 396] on button "Sim" at bounding box center [785, 394] width 76 height 23
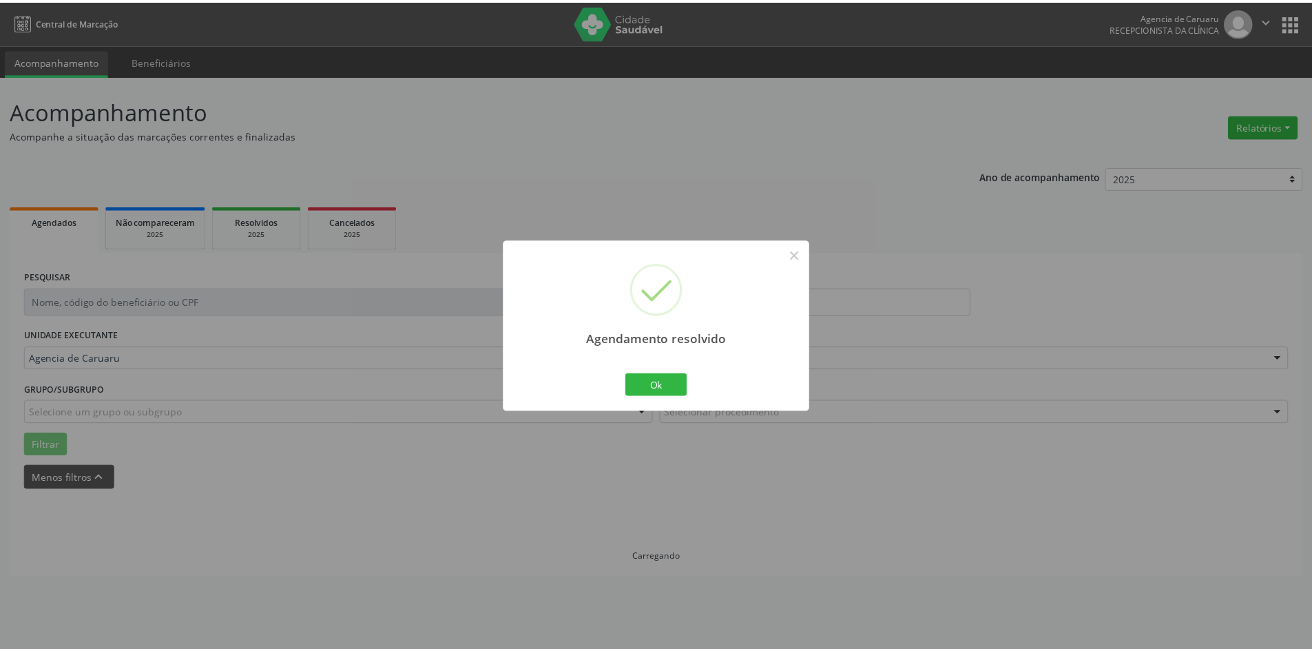
scroll to position [0, 0]
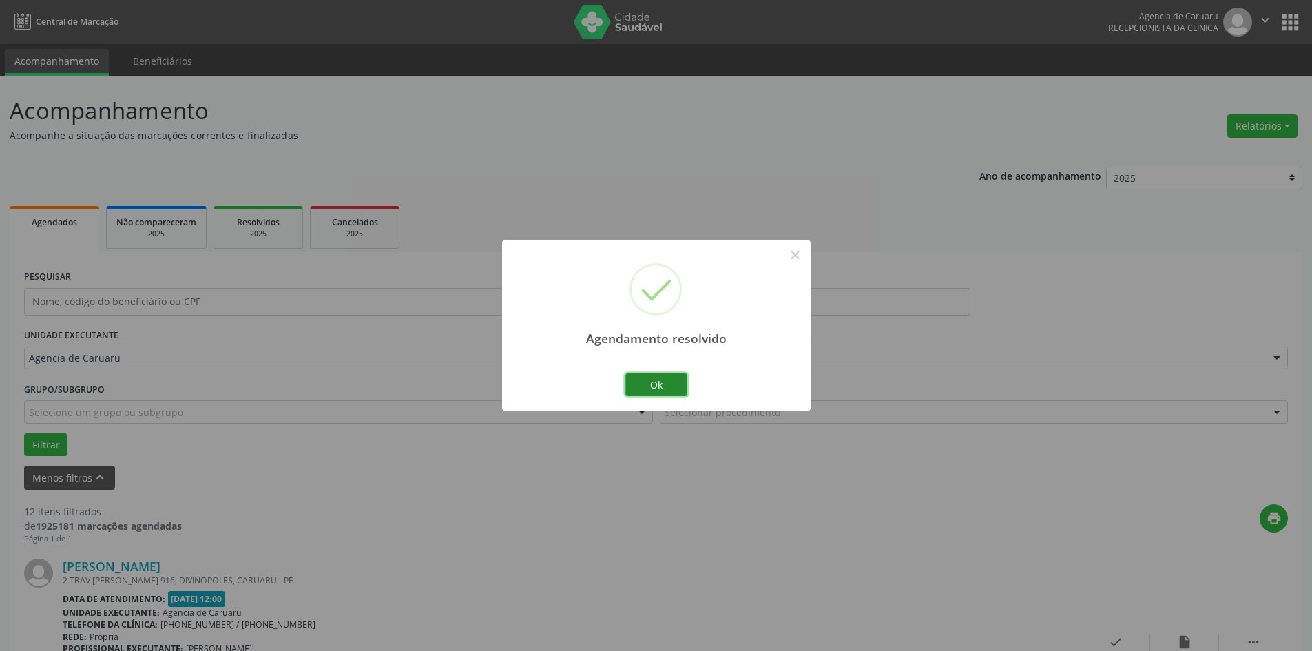
click at [664, 384] on button "Ok" at bounding box center [656, 384] width 62 height 23
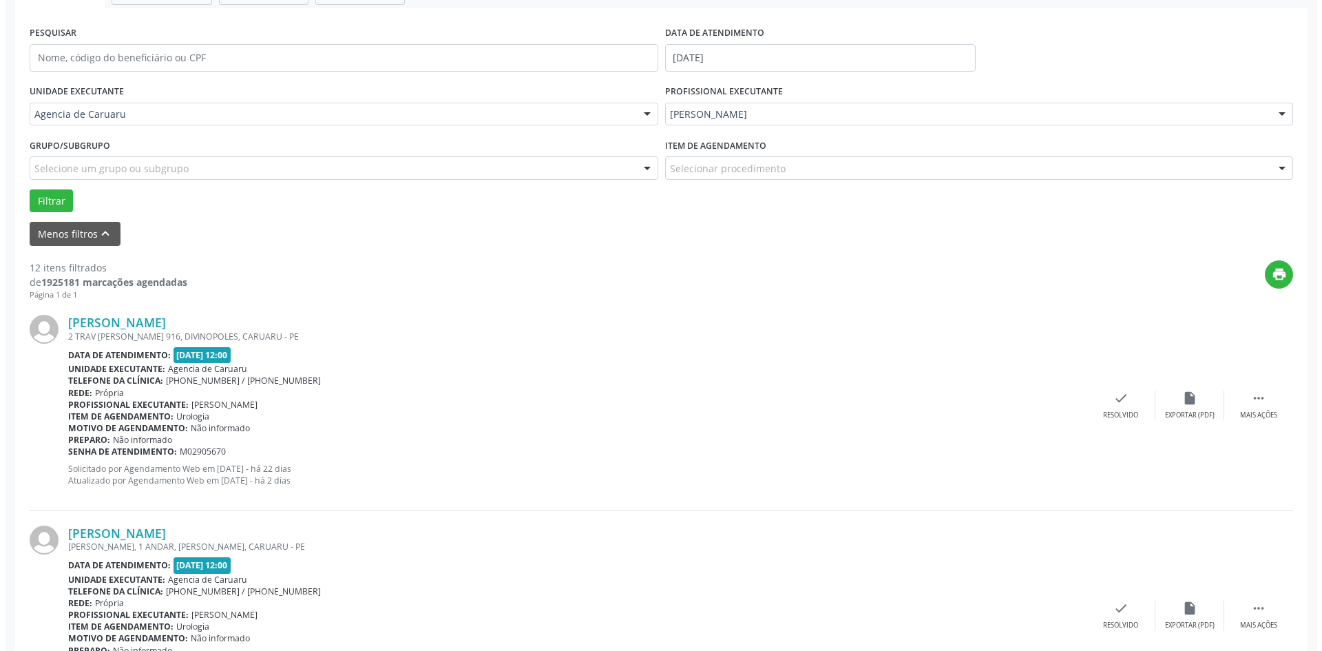
scroll to position [275, 0]
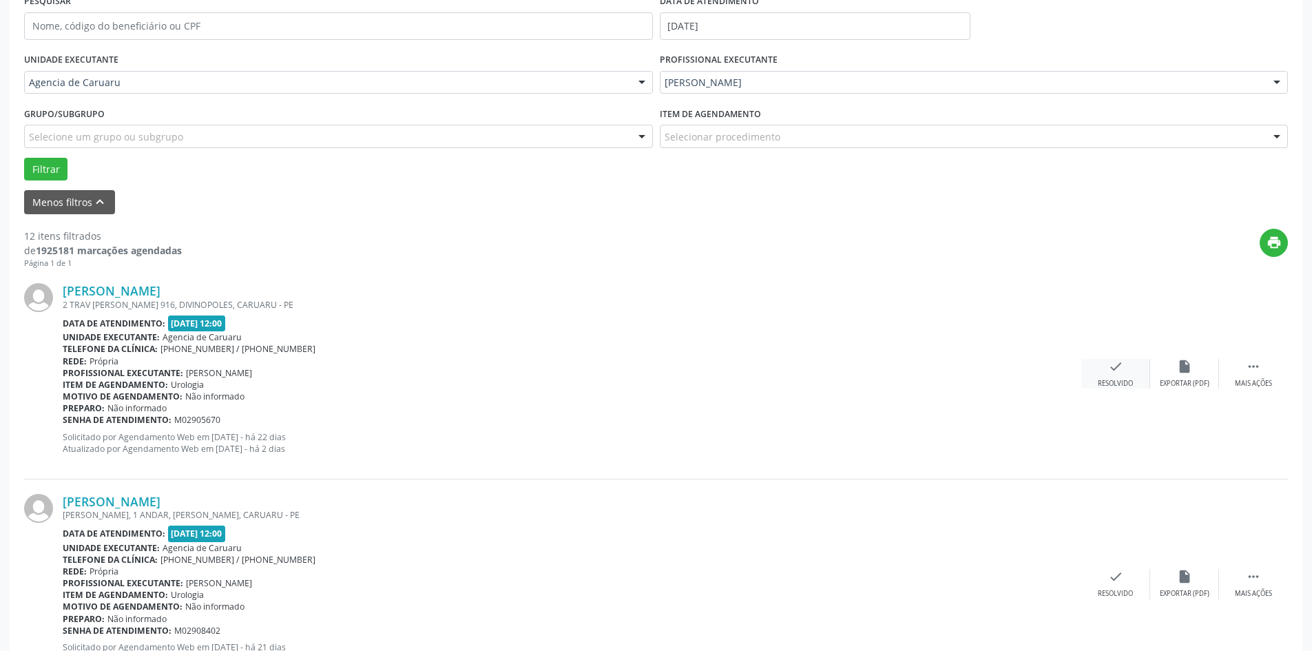
click at [1111, 382] on div "Resolvido" at bounding box center [1114, 384] width 35 height 10
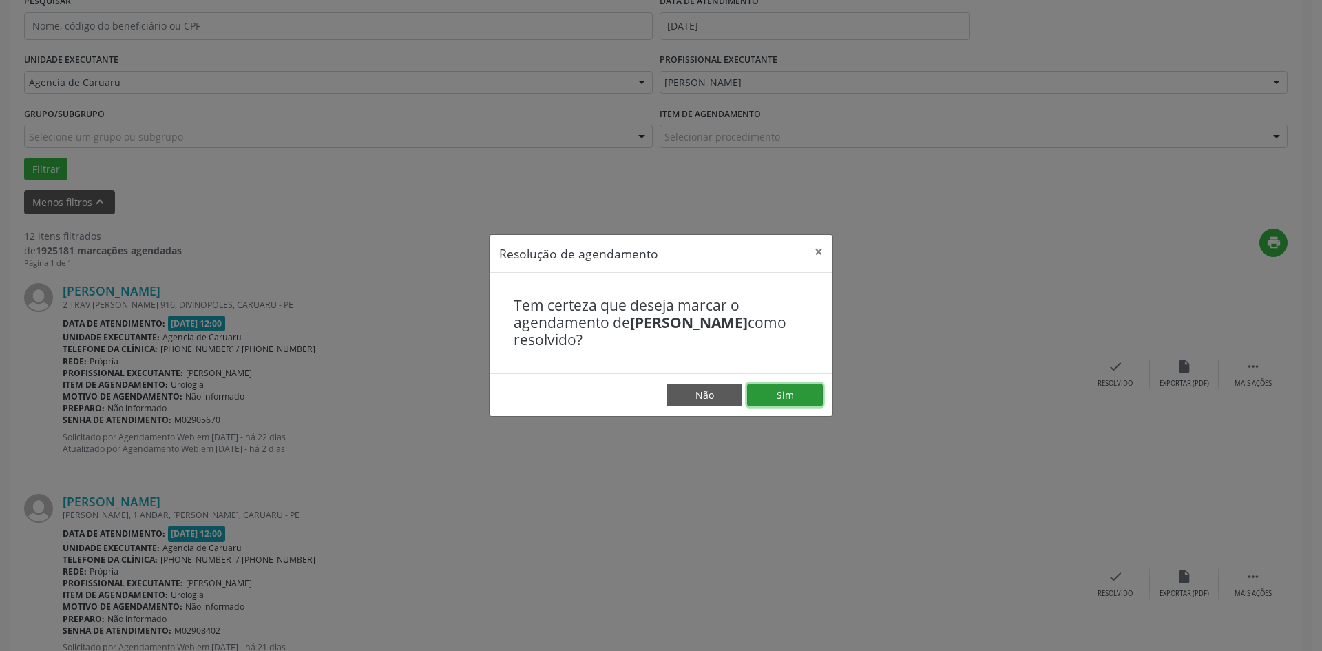
click at [792, 394] on button "Sim" at bounding box center [785, 394] width 76 height 23
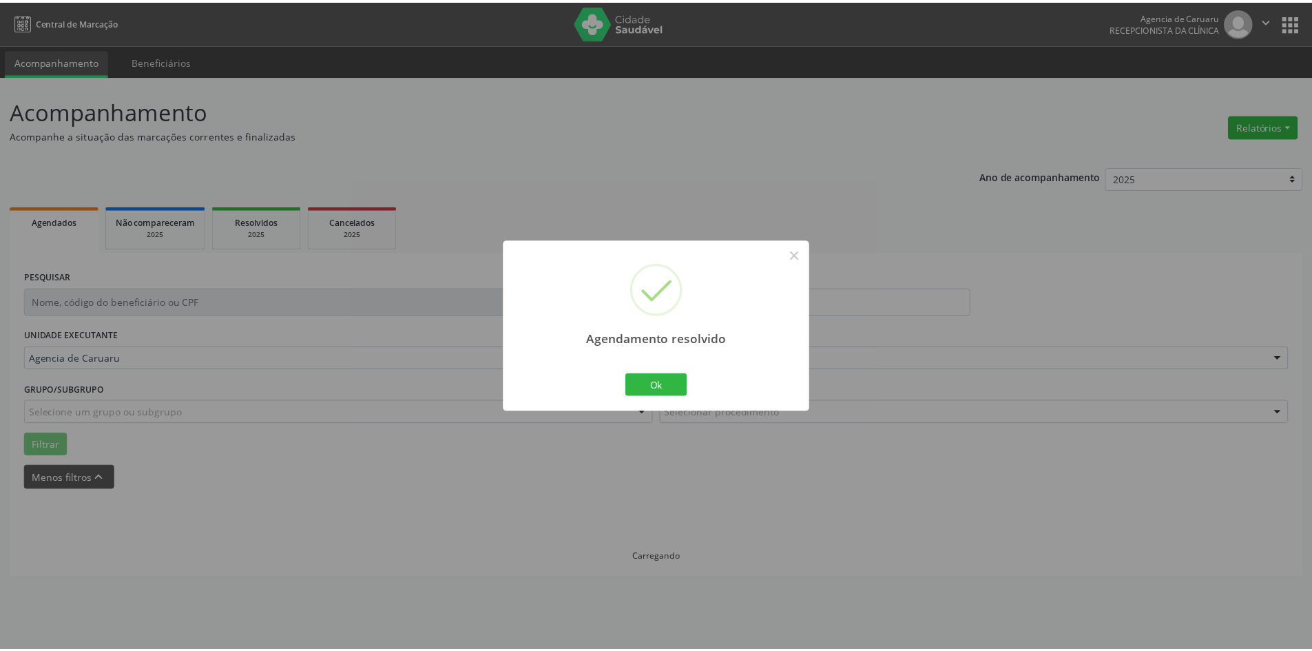
scroll to position [0, 0]
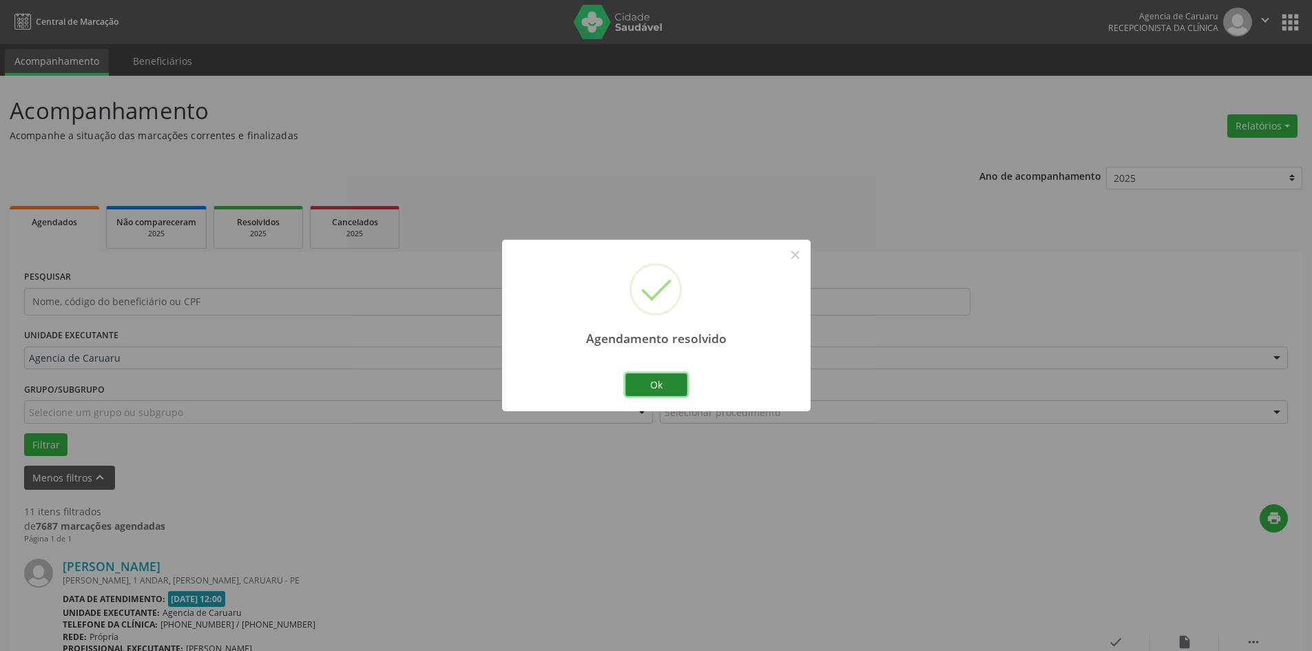
click at [657, 389] on button "Ok" at bounding box center [656, 384] width 62 height 23
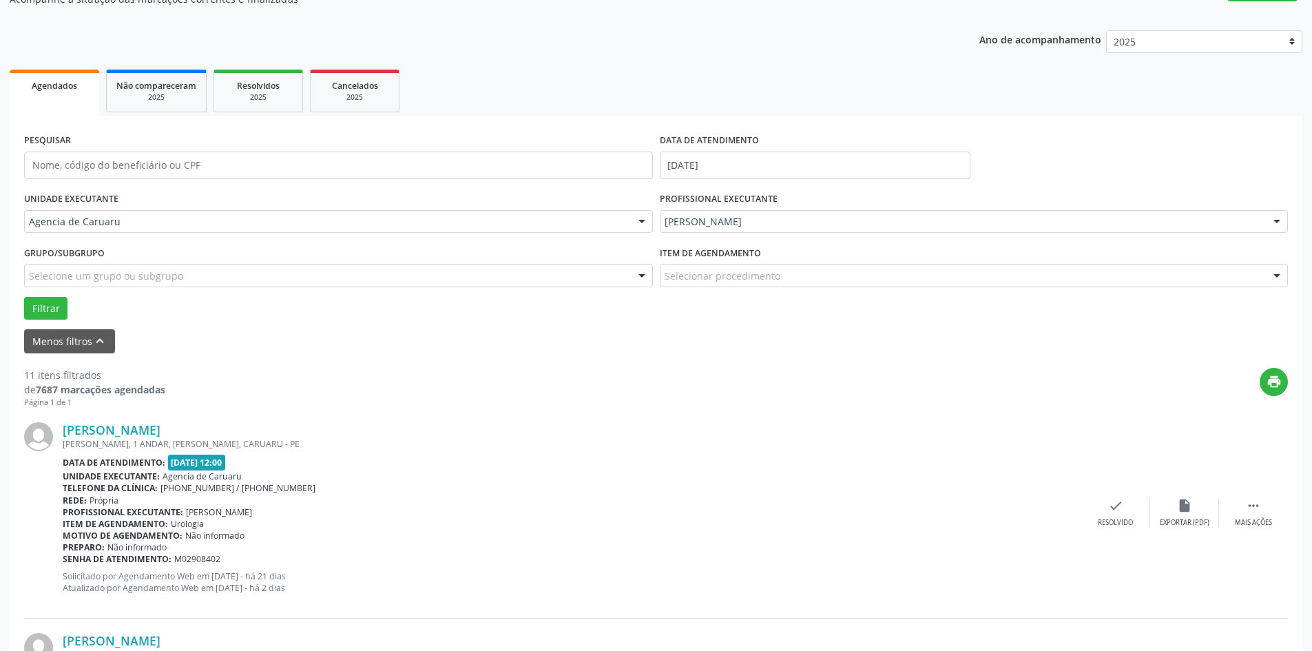
scroll to position [275, 0]
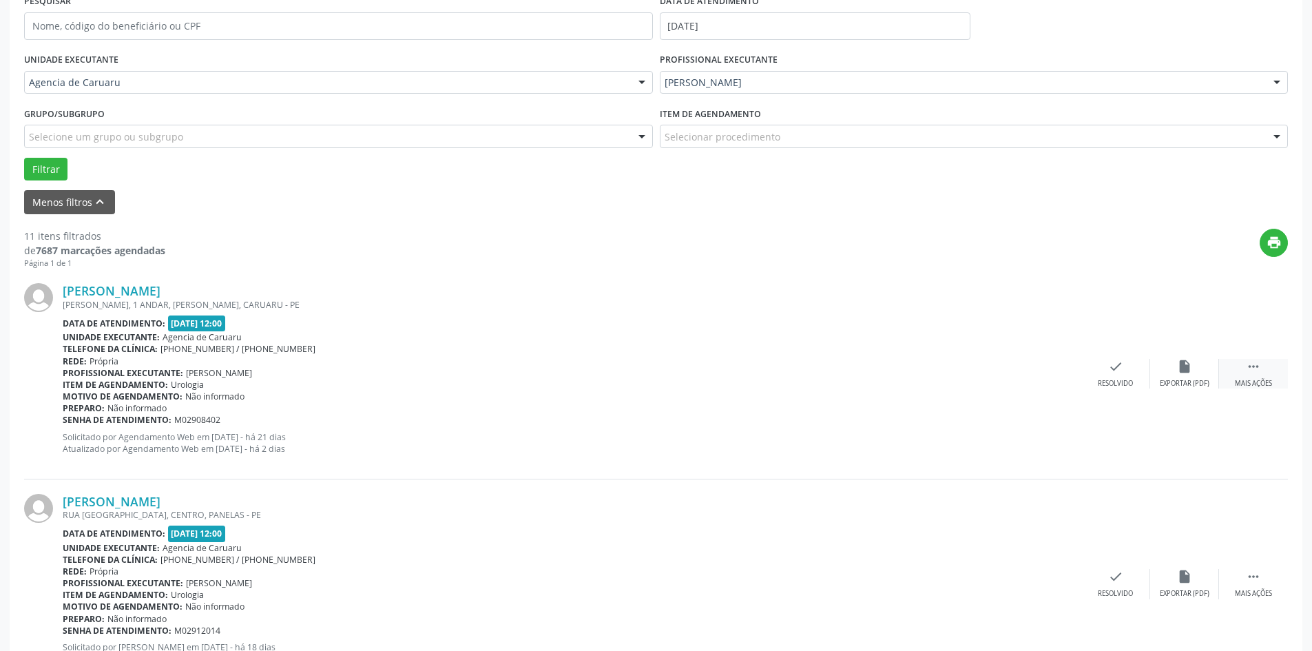
click at [1239, 368] on div " Mais ações" at bounding box center [1253, 374] width 69 height 30
click at [1172, 380] on div "Não compareceu" at bounding box center [1184, 384] width 59 height 10
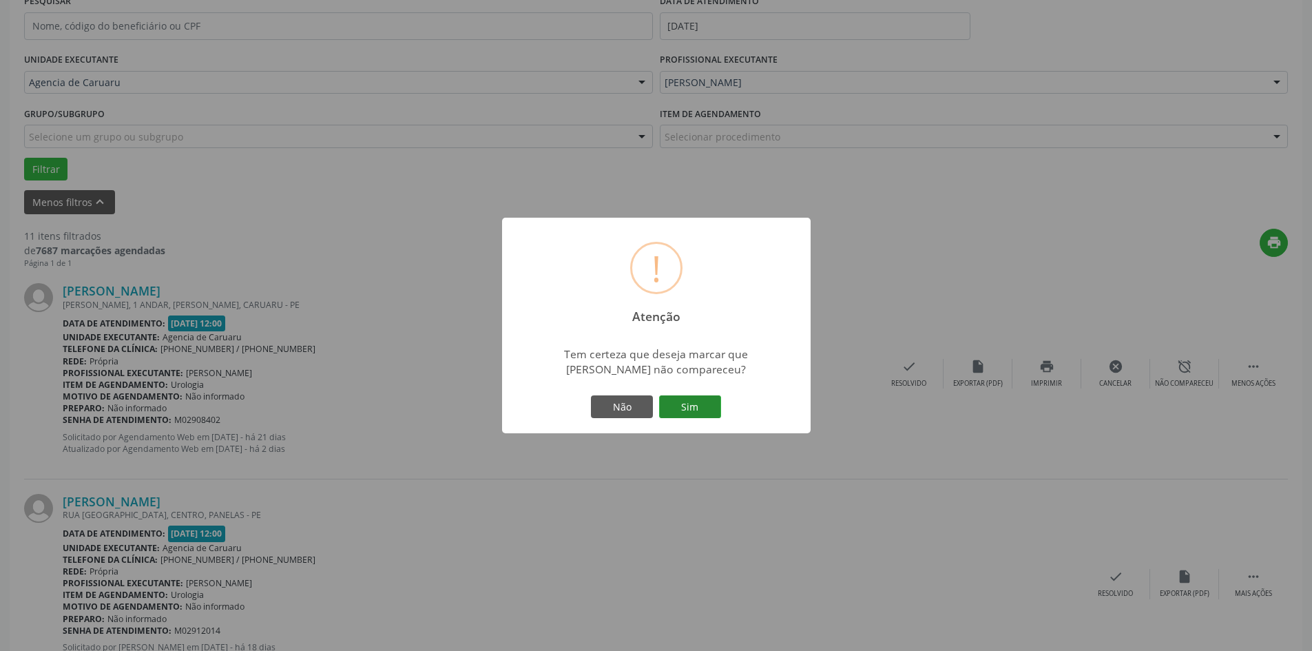
click at [709, 405] on button "Sim" at bounding box center [690, 406] width 62 height 23
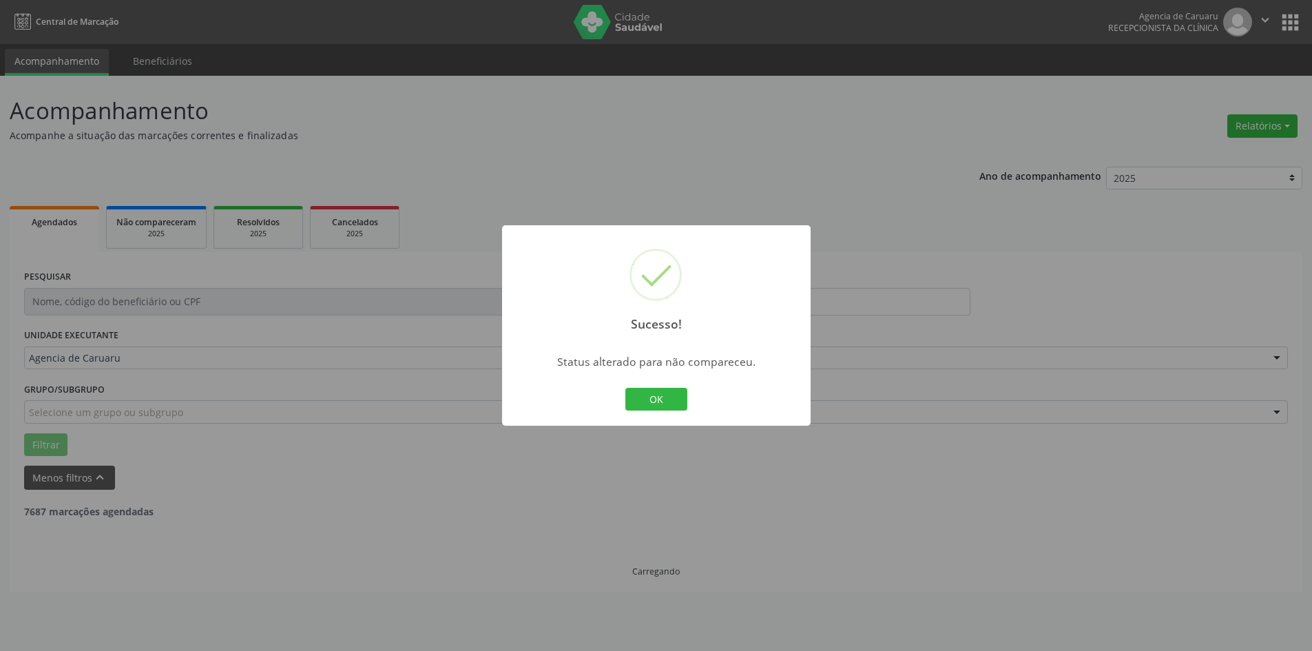
scroll to position [0, 0]
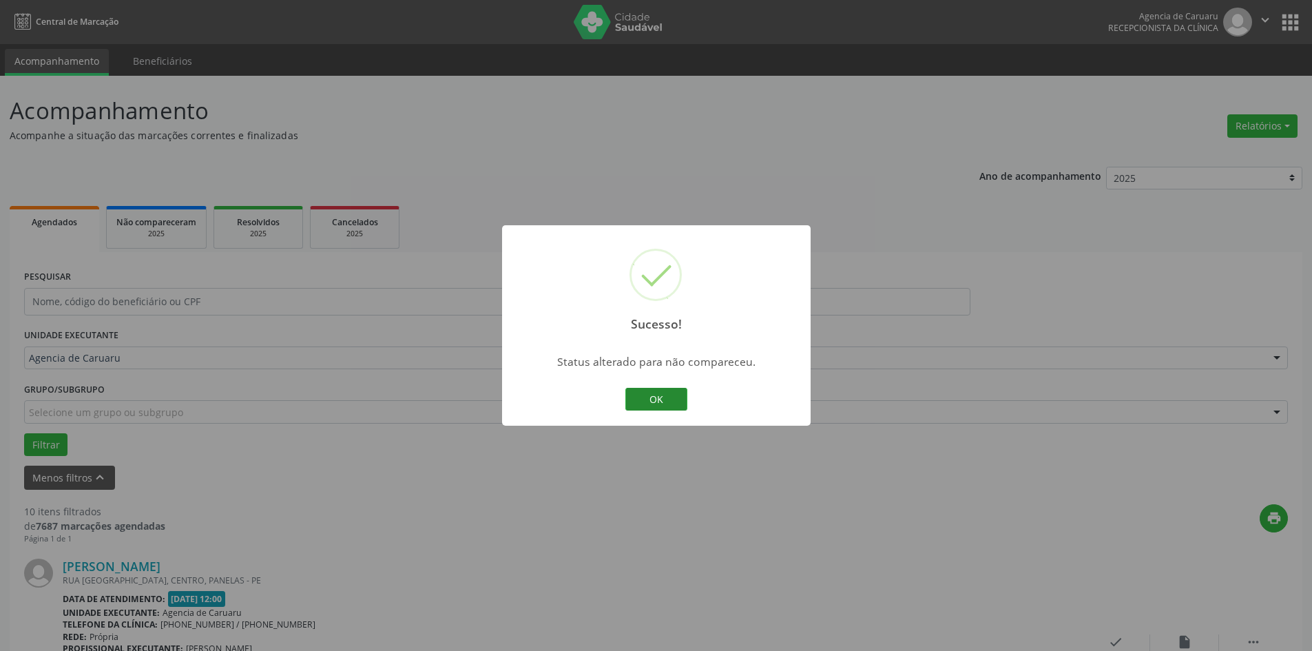
click at [660, 403] on button "OK" at bounding box center [656, 399] width 62 height 23
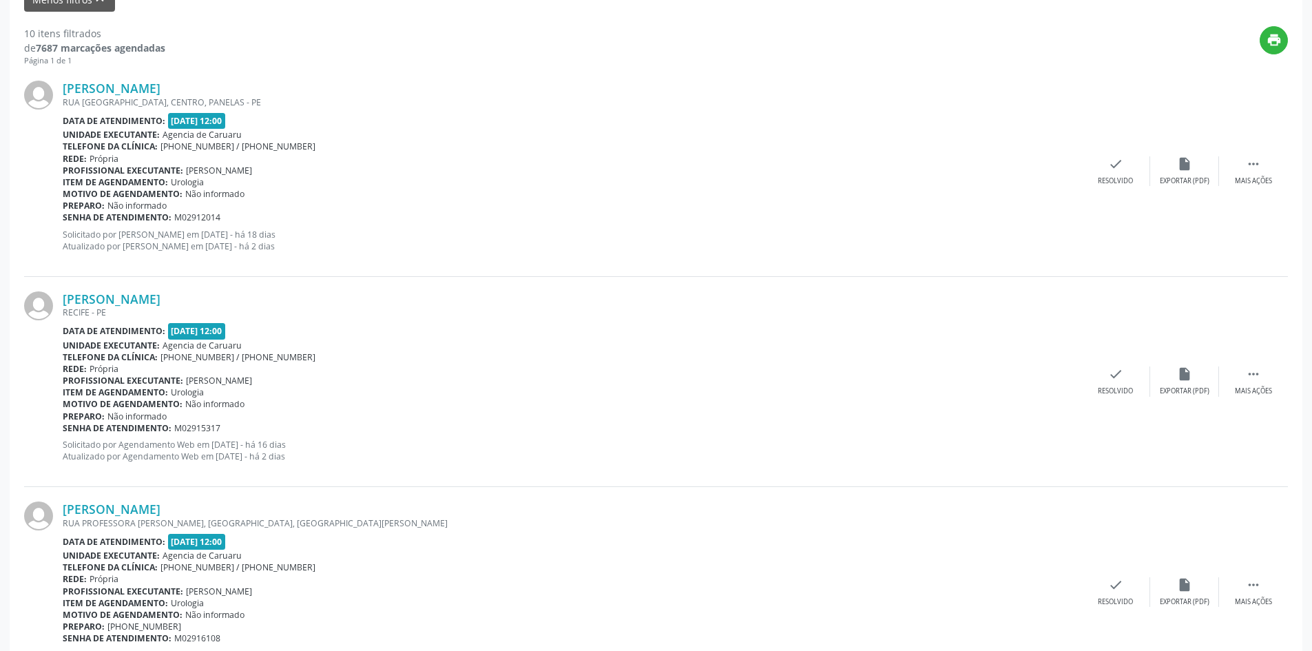
scroll to position [482, 0]
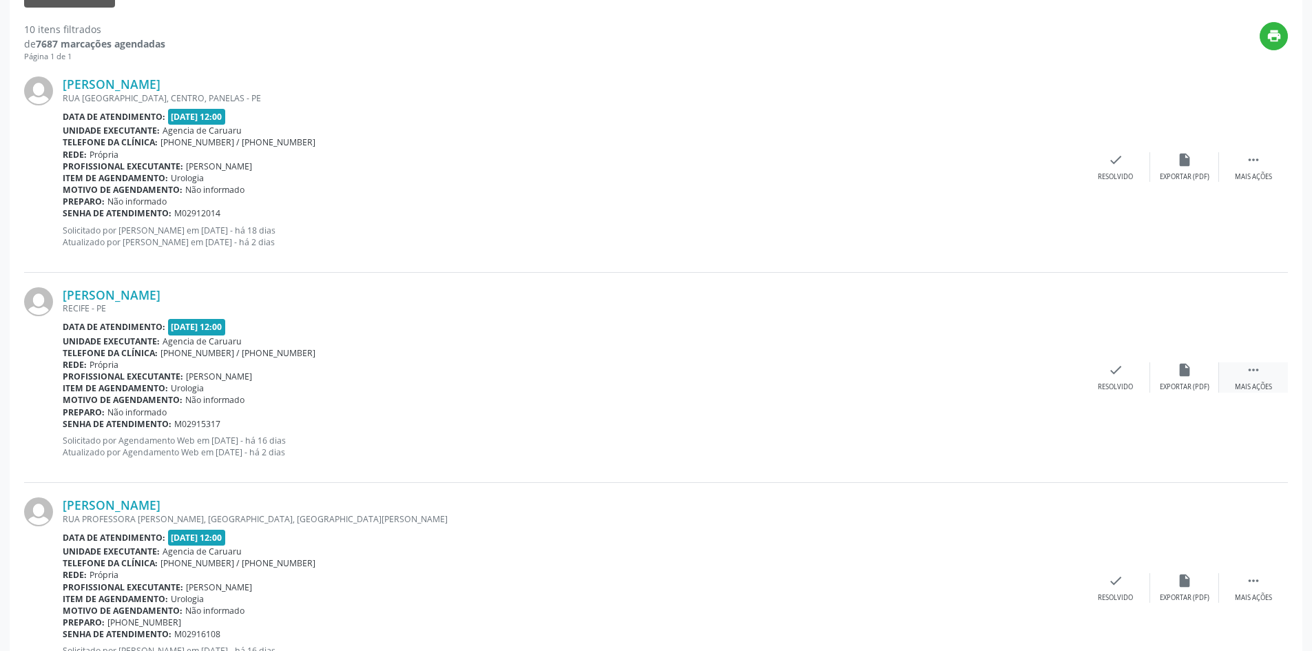
click at [1251, 383] on div "Mais ações" at bounding box center [1252, 387] width 37 height 10
click at [1172, 383] on div "Não compareceu" at bounding box center [1184, 387] width 59 height 10
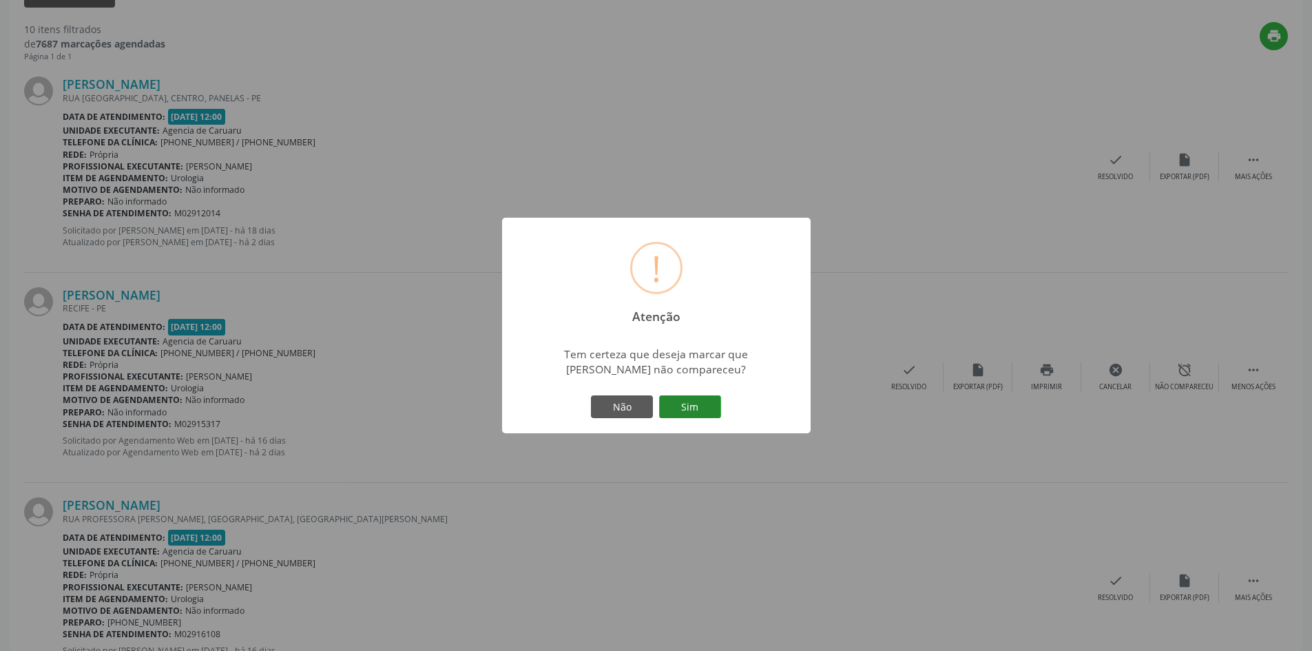
click at [687, 408] on button "Sim" at bounding box center [690, 406] width 62 height 23
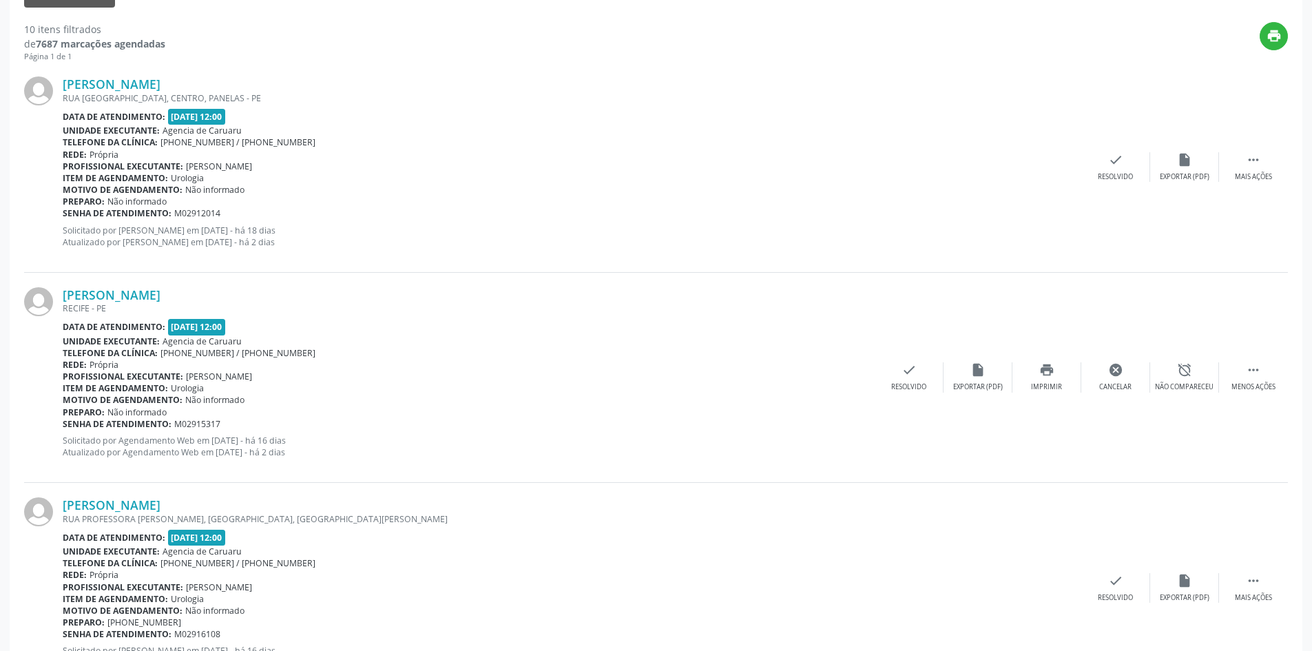
scroll to position [0, 0]
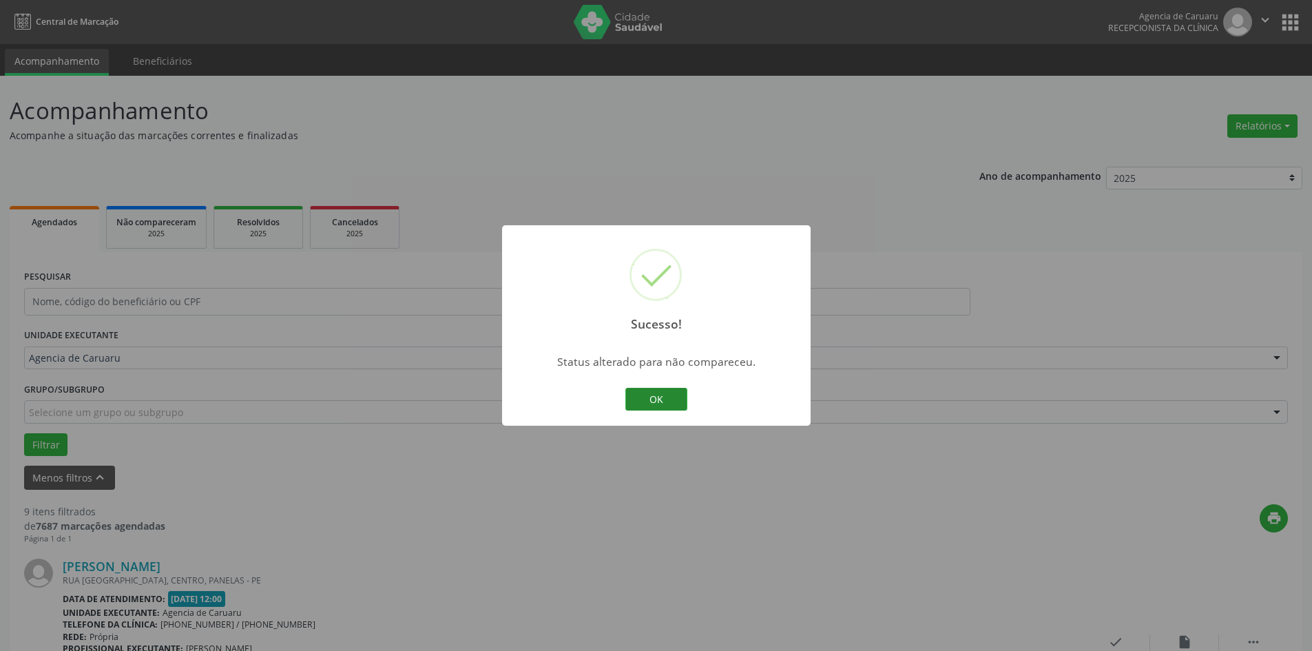
click at [671, 400] on button "OK" at bounding box center [656, 399] width 62 height 23
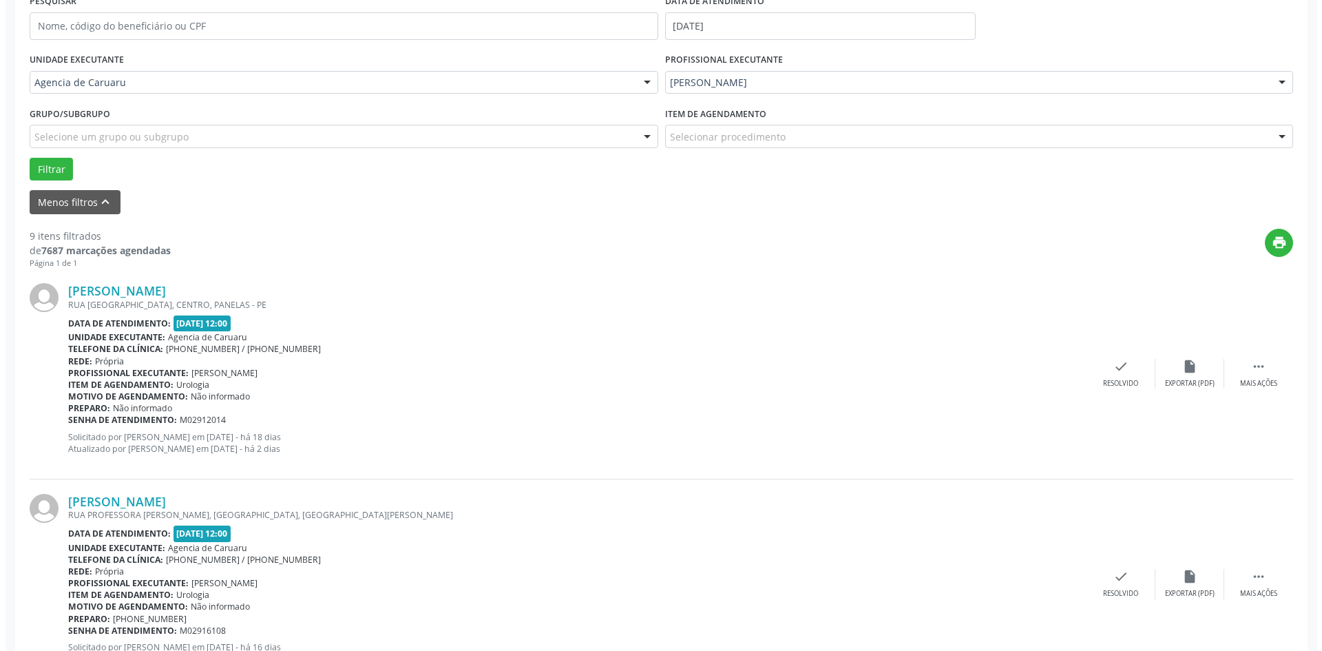
scroll to position [551, 0]
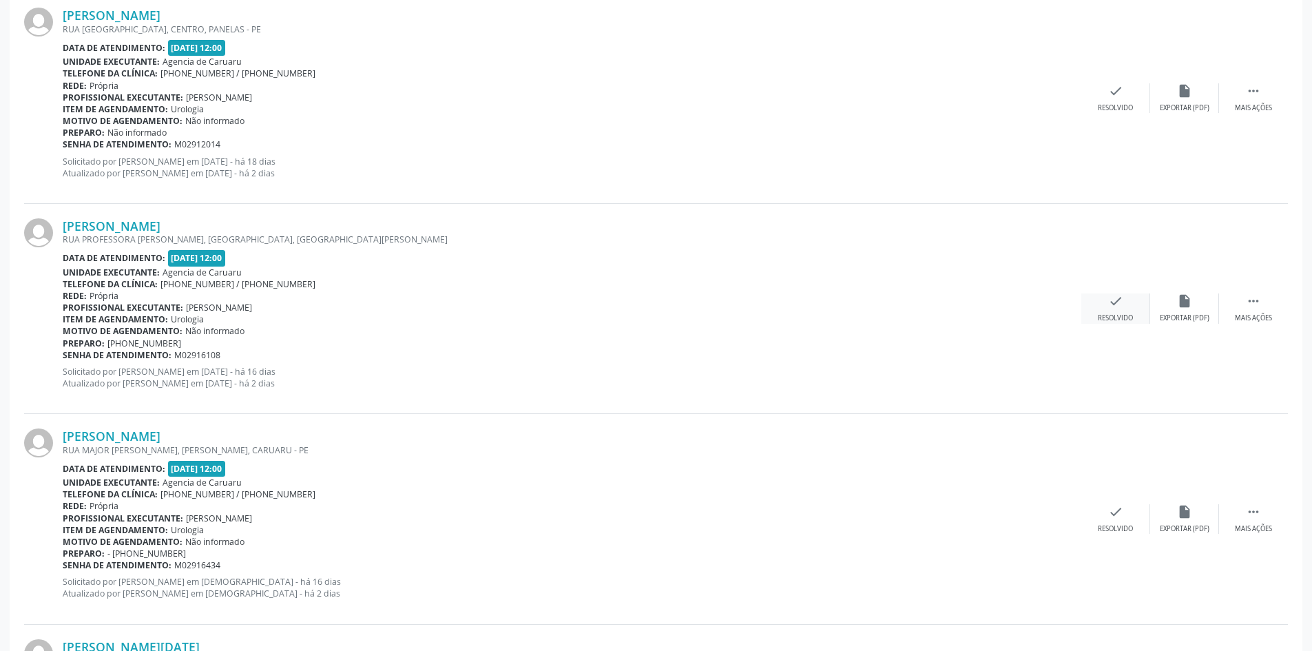
click at [1111, 312] on div "check Resolvido" at bounding box center [1115, 308] width 69 height 30
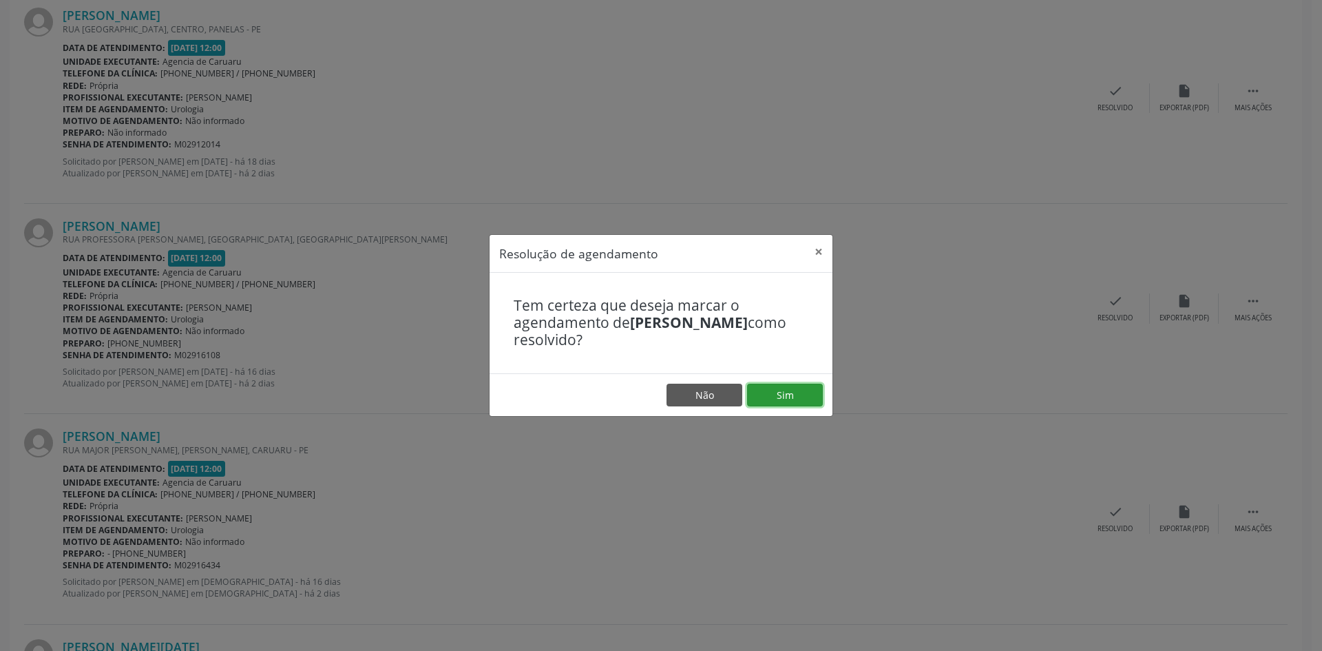
click at [786, 389] on button "Sim" at bounding box center [785, 394] width 76 height 23
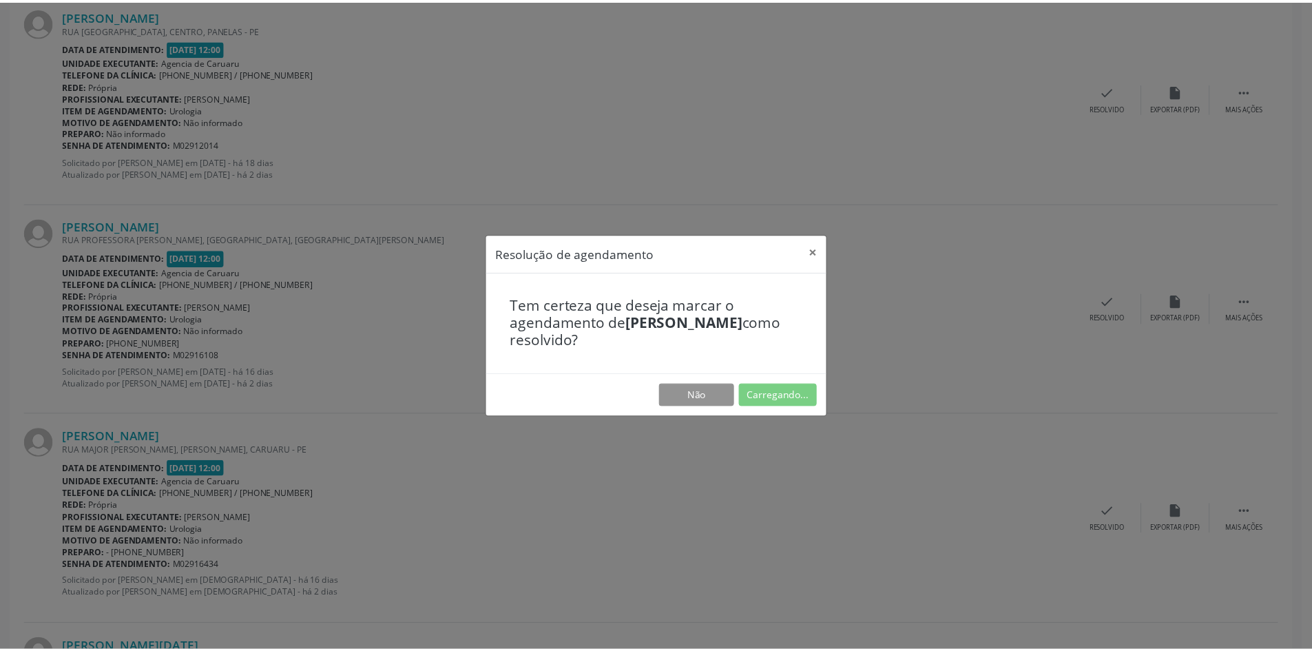
scroll to position [0, 0]
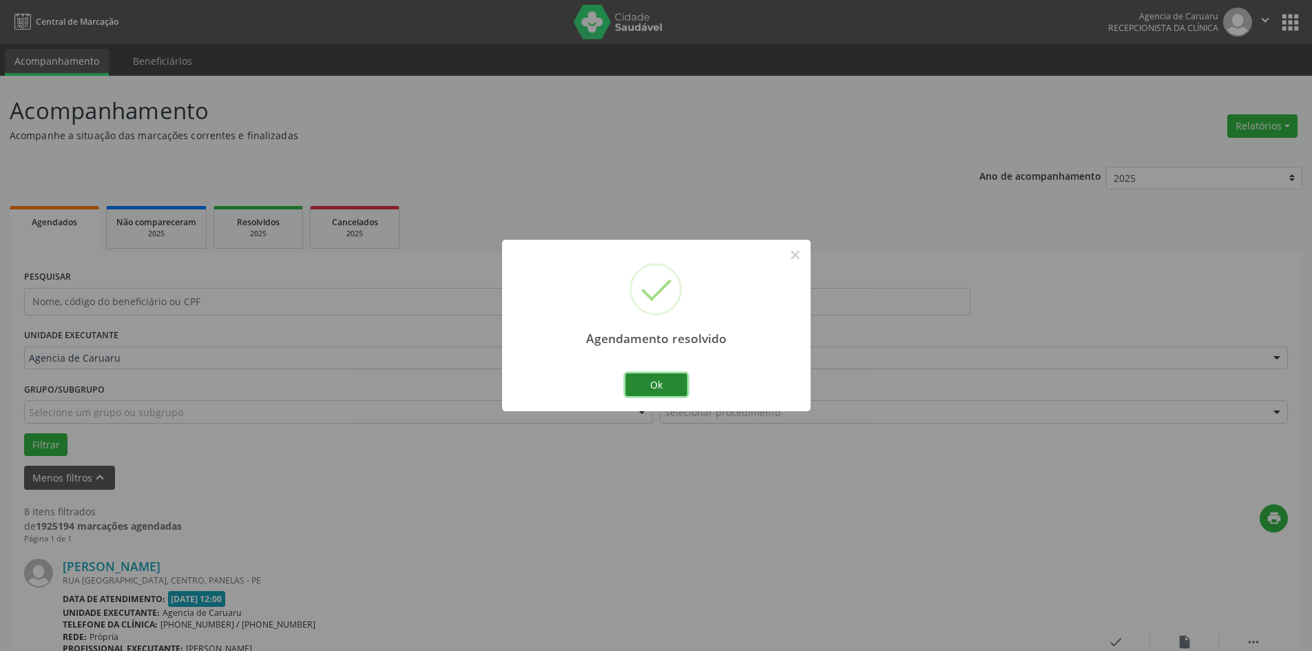
click at [657, 392] on button "Ok" at bounding box center [656, 384] width 62 height 23
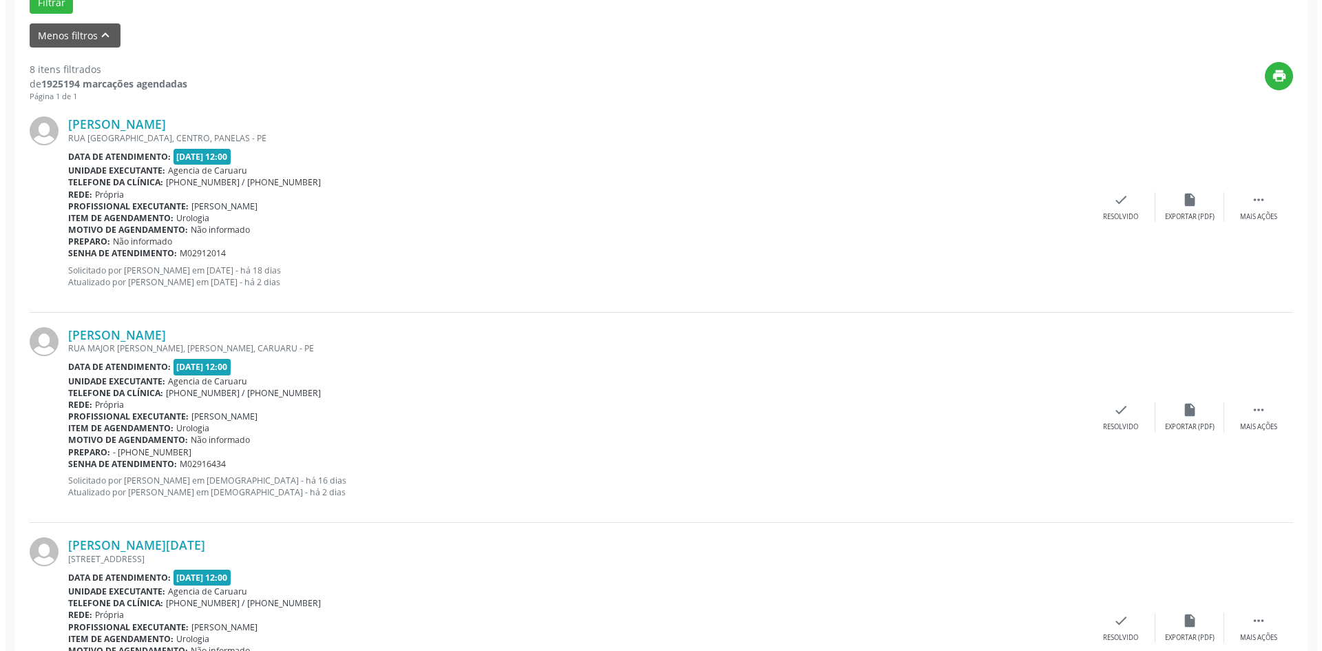
scroll to position [620, 0]
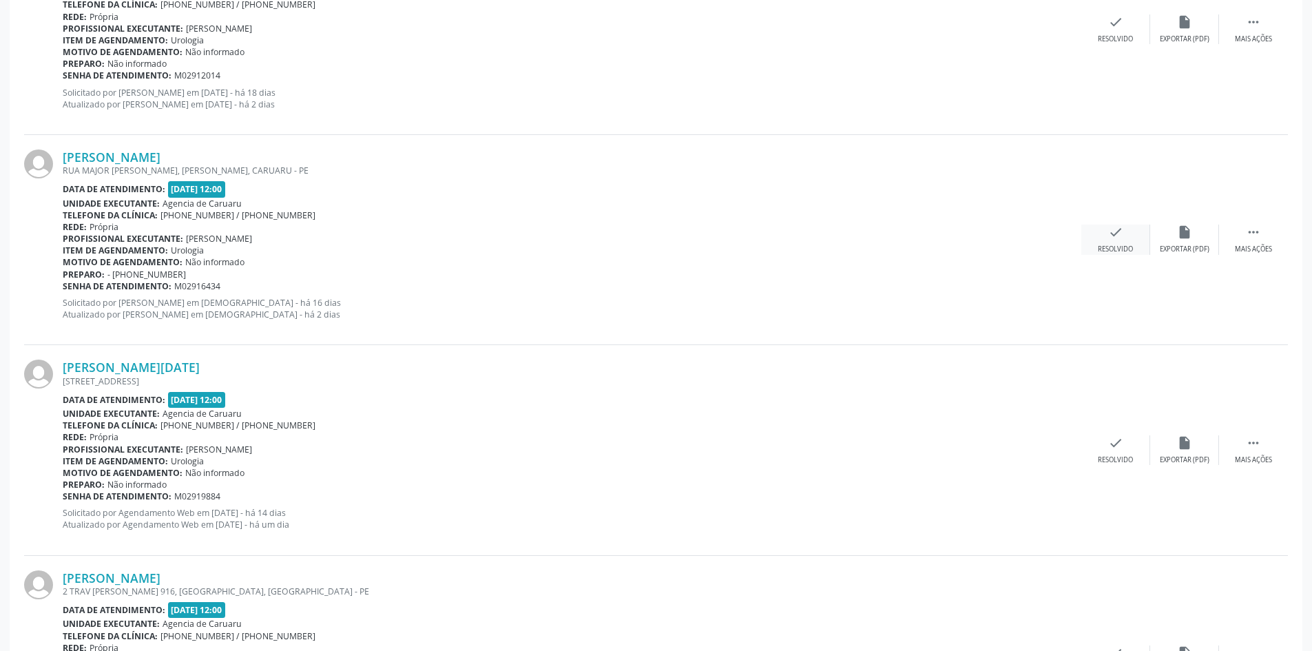
click at [1106, 243] on div "check Resolvido" at bounding box center [1115, 239] width 69 height 30
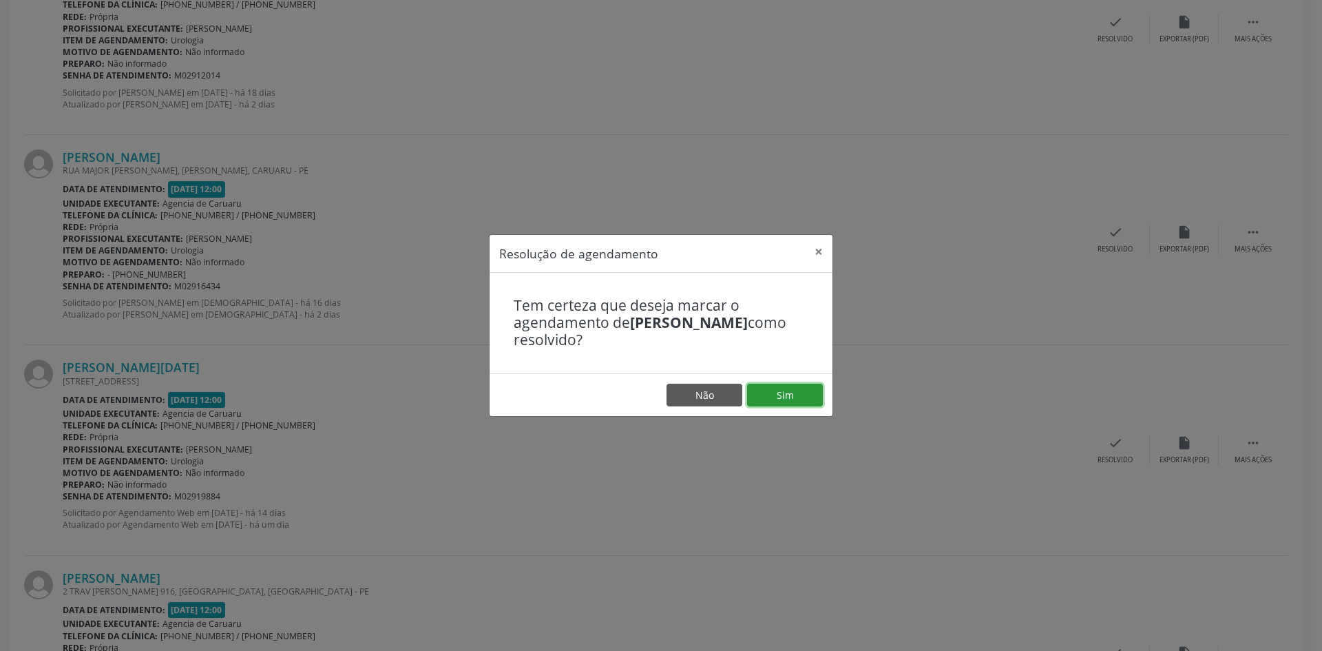
click at [803, 394] on button "Sim" at bounding box center [785, 394] width 76 height 23
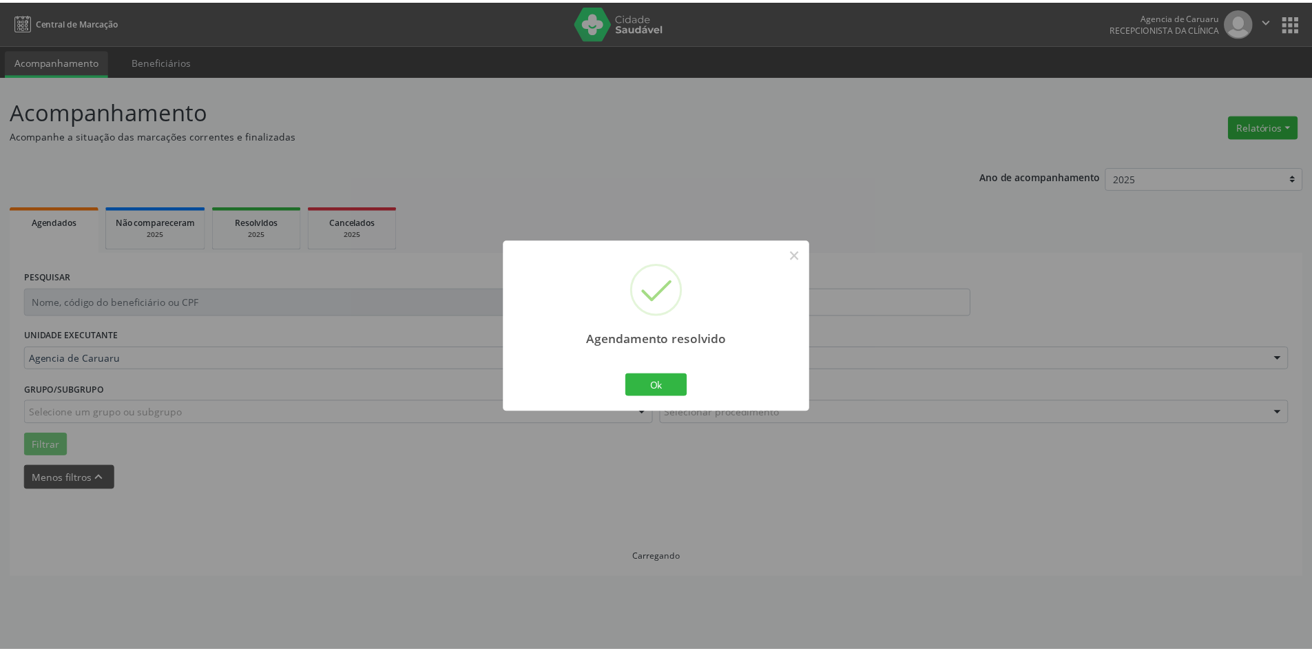
scroll to position [0, 0]
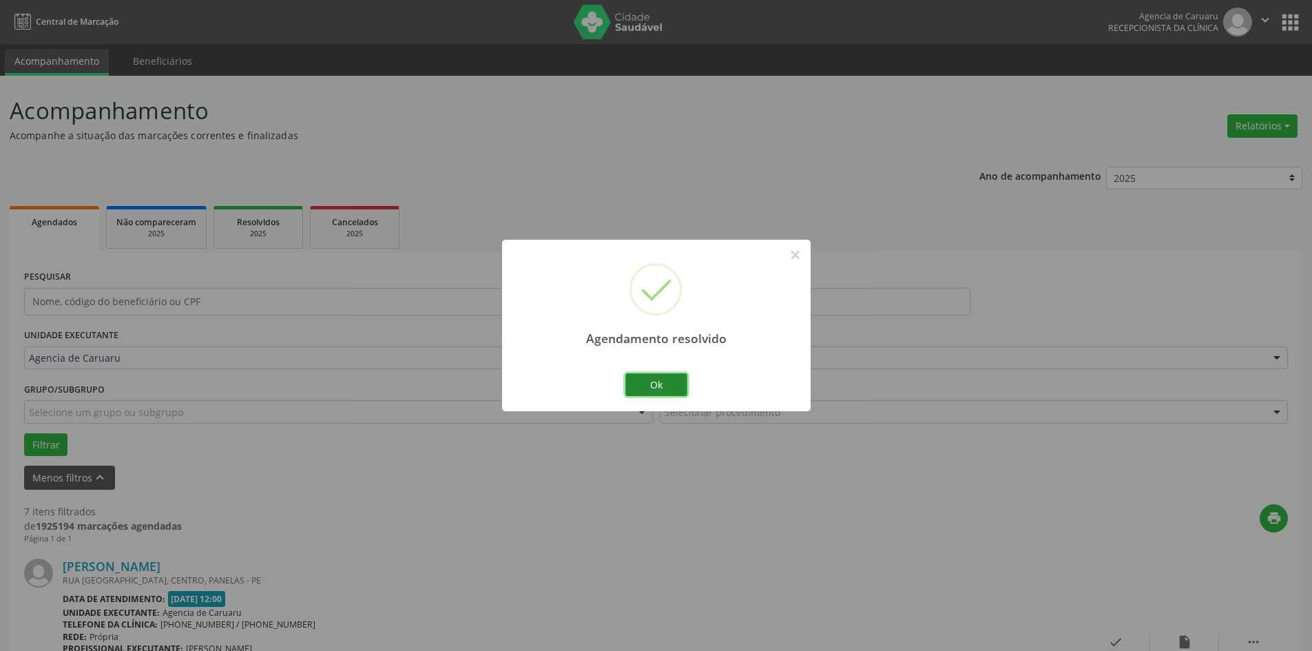
click at [653, 385] on button "Ok" at bounding box center [656, 384] width 62 height 23
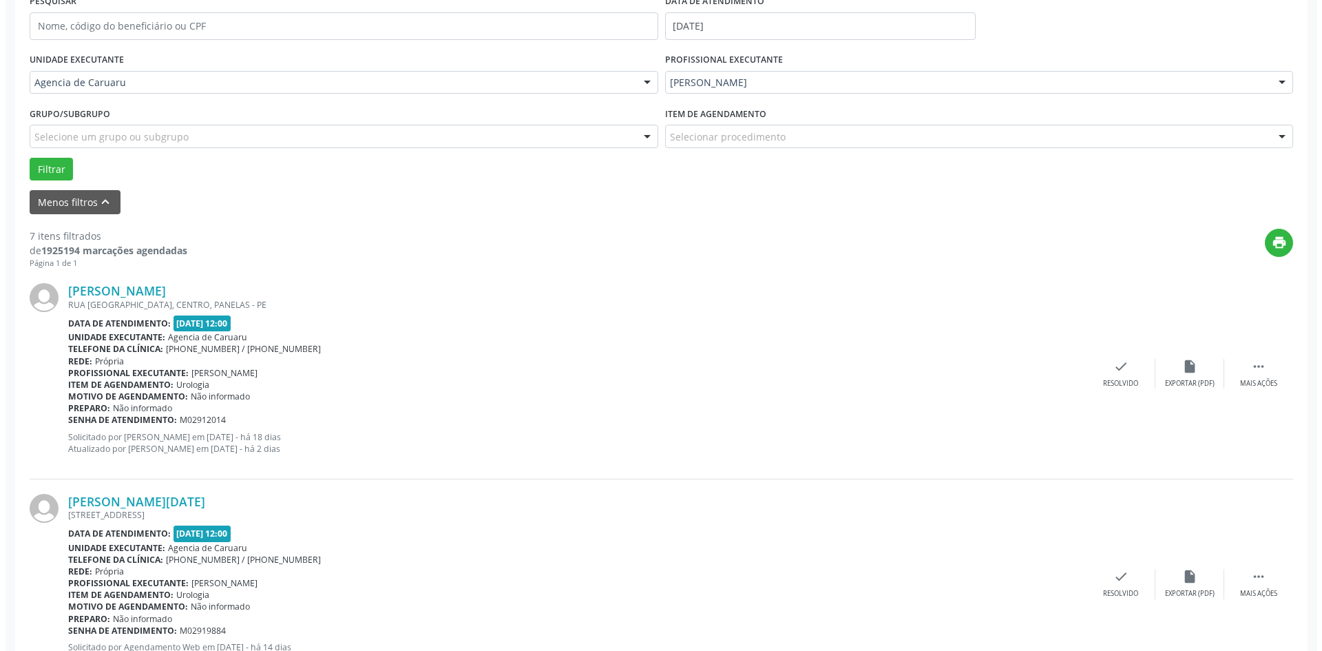
scroll to position [551, 0]
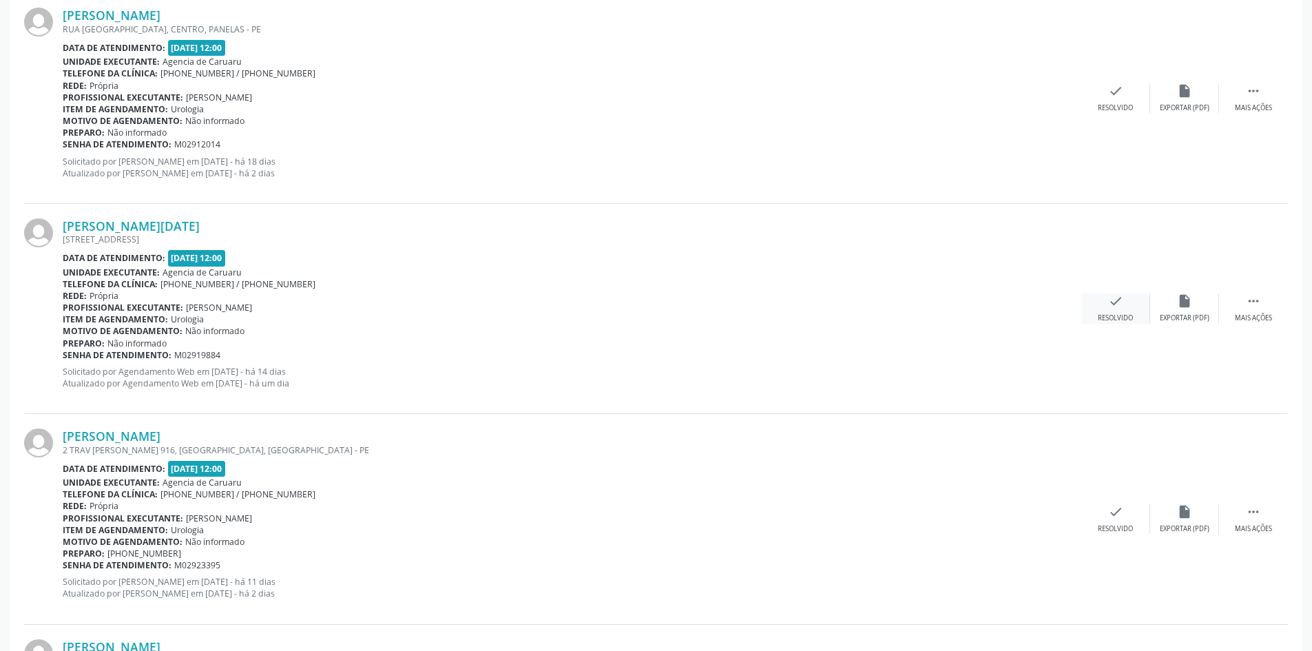
click at [1107, 313] on div "check Resolvido" at bounding box center [1115, 308] width 69 height 30
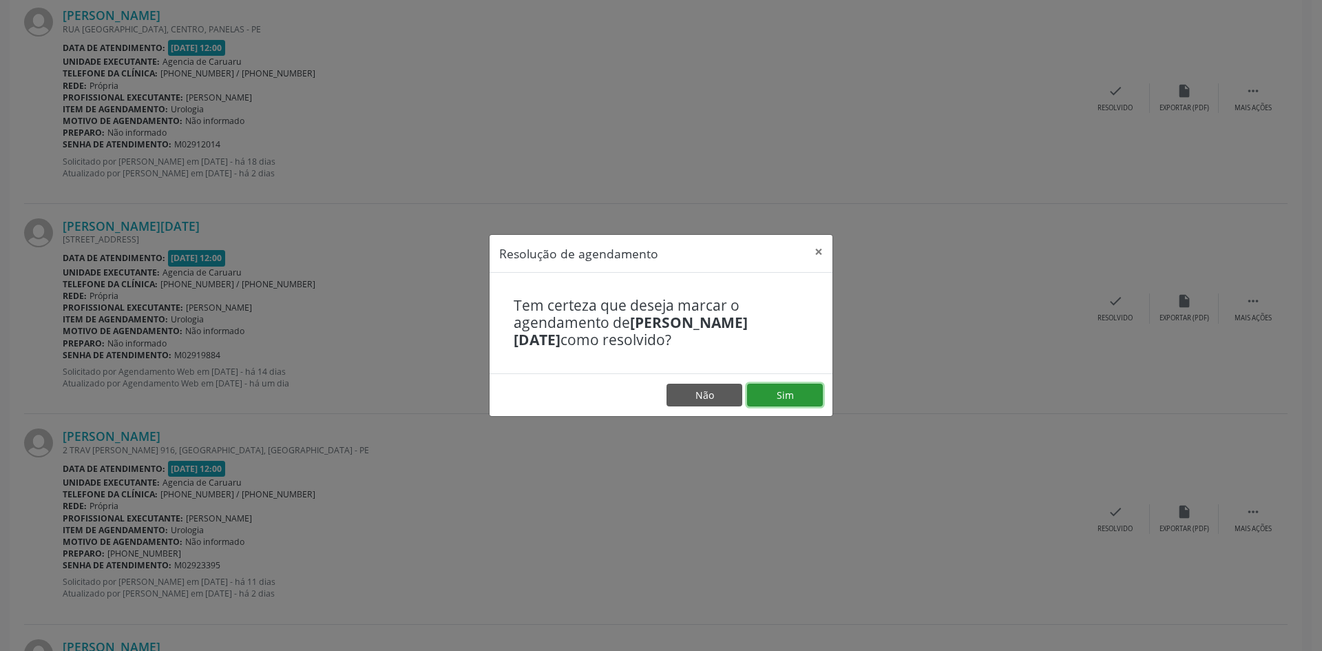
click at [766, 394] on button "Sim" at bounding box center [785, 394] width 76 height 23
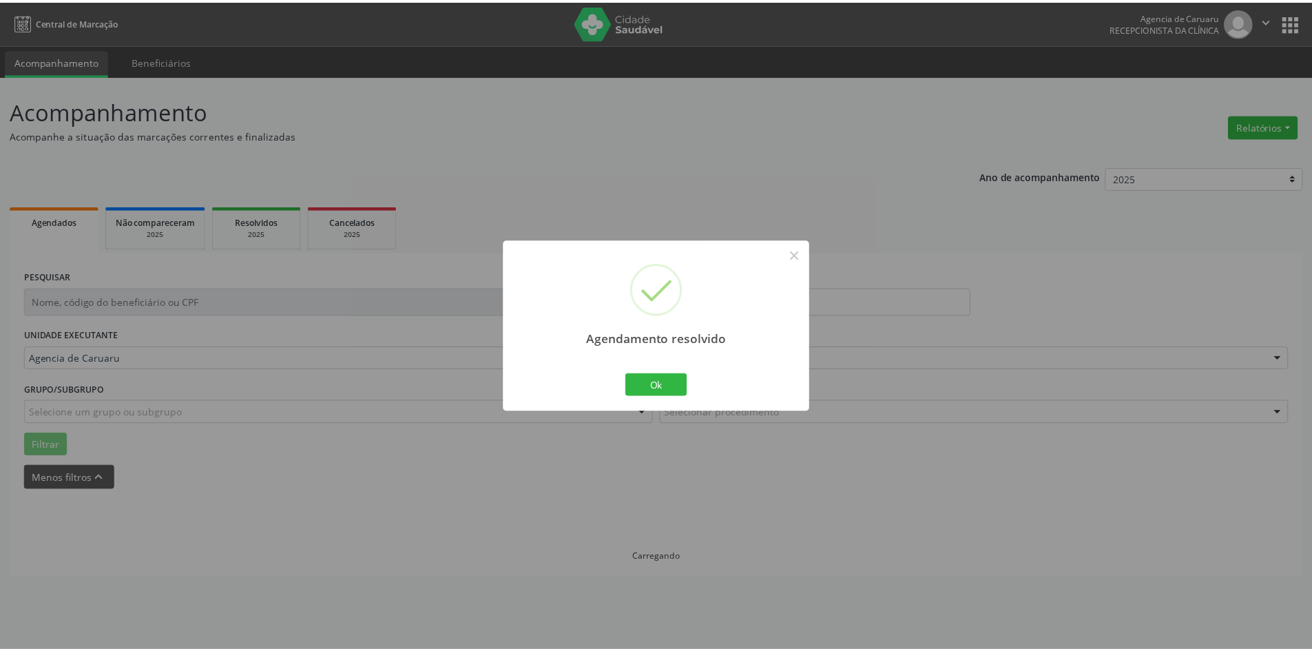
scroll to position [0, 0]
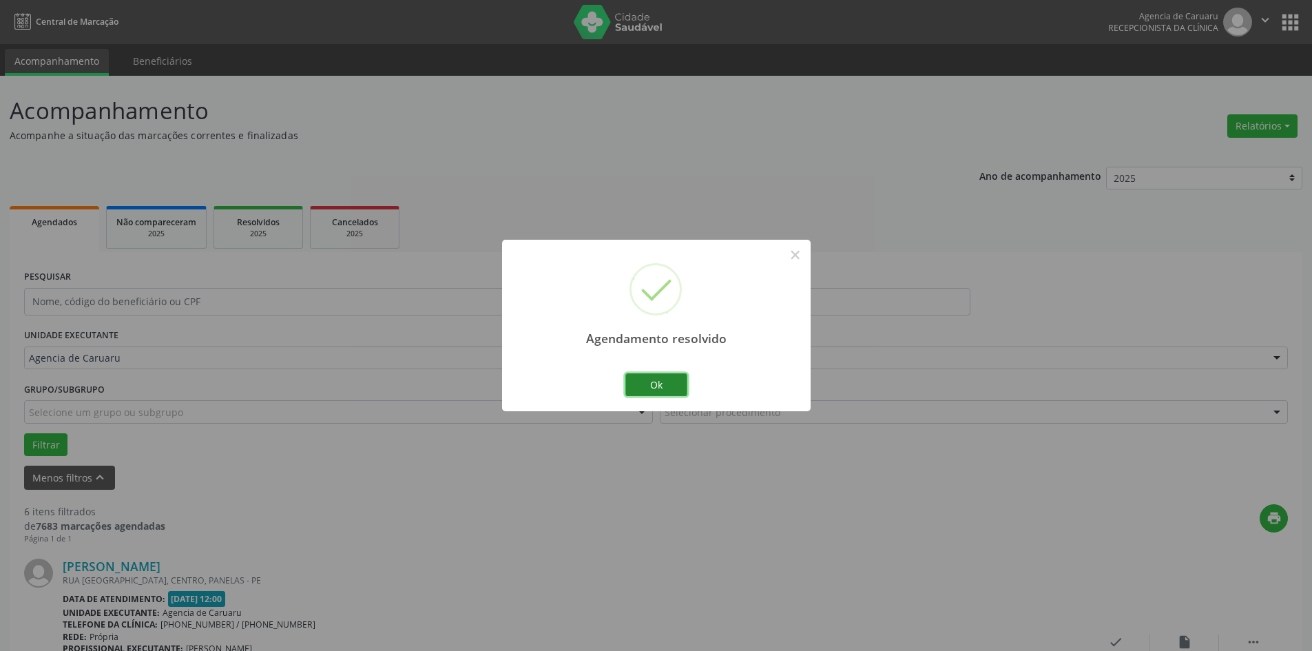
click at [666, 379] on button "Ok" at bounding box center [656, 384] width 62 height 23
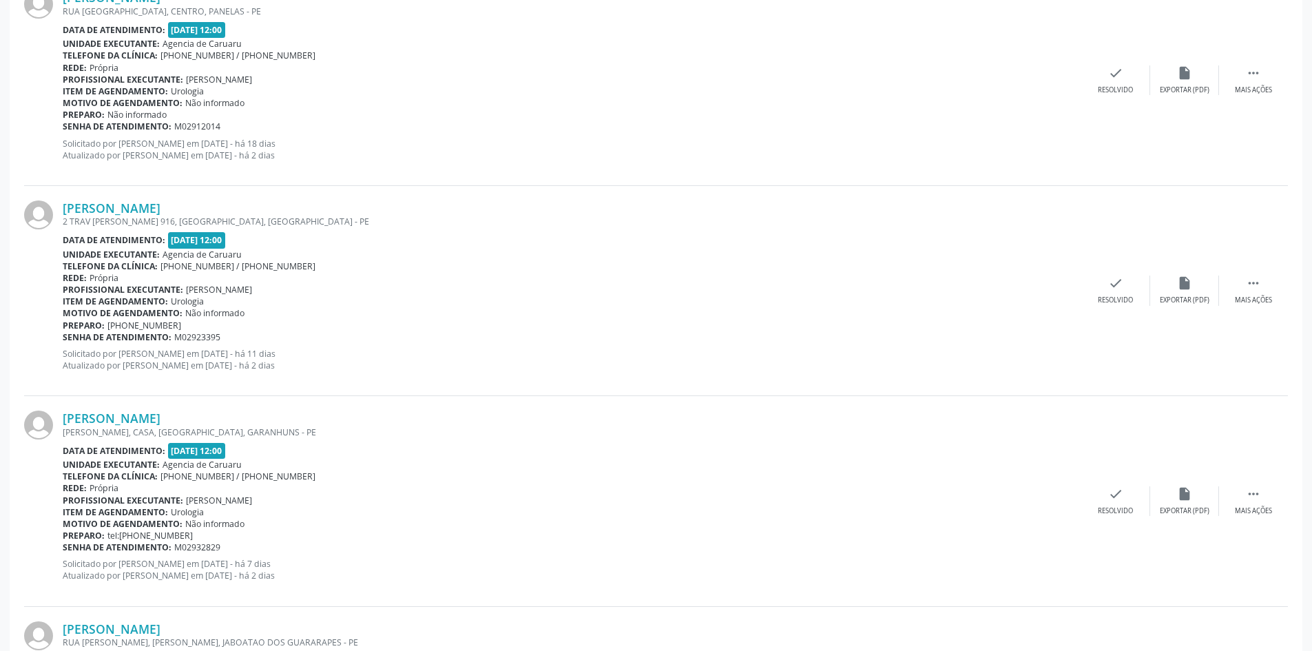
scroll to position [620, 0]
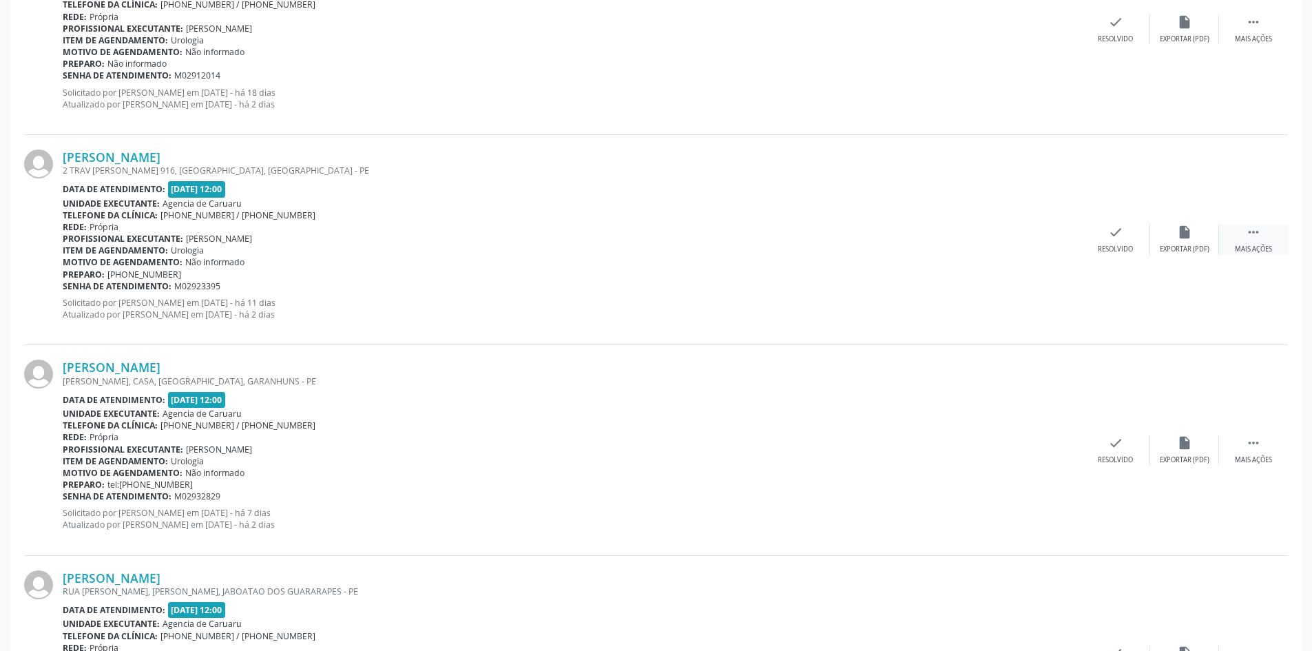
click at [1250, 239] on icon "" at bounding box center [1252, 231] width 15 height 15
click at [1161, 245] on div "Não compareceu" at bounding box center [1184, 249] width 59 height 10
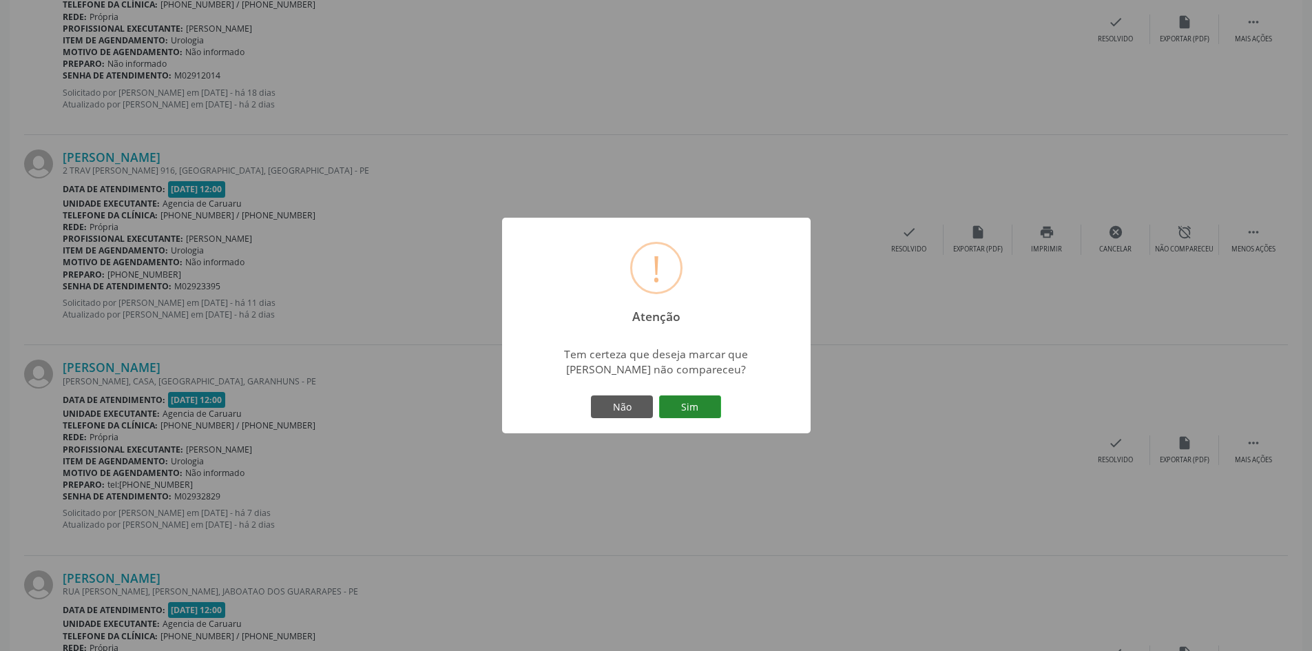
click at [697, 400] on button "Sim" at bounding box center [690, 406] width 62 height 23
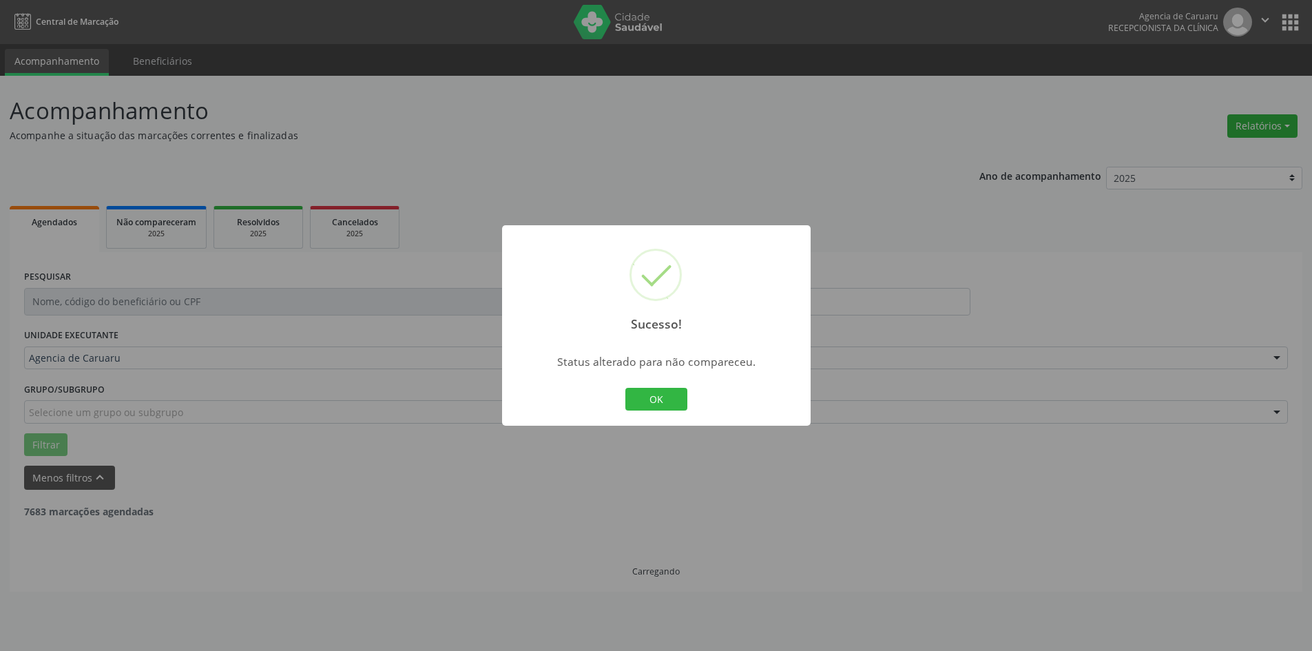
scroll to position [0, 0]
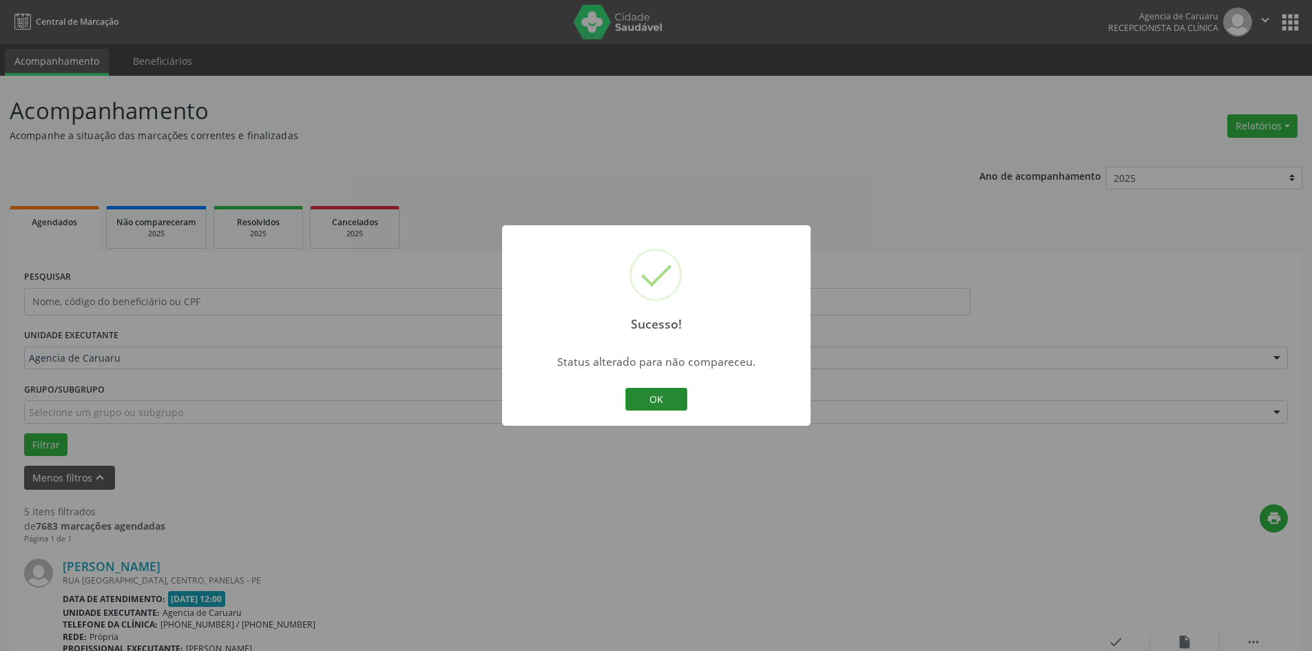
click at [677, 405] on button "OK" at bounding box center [656, 399] width 62 height 23
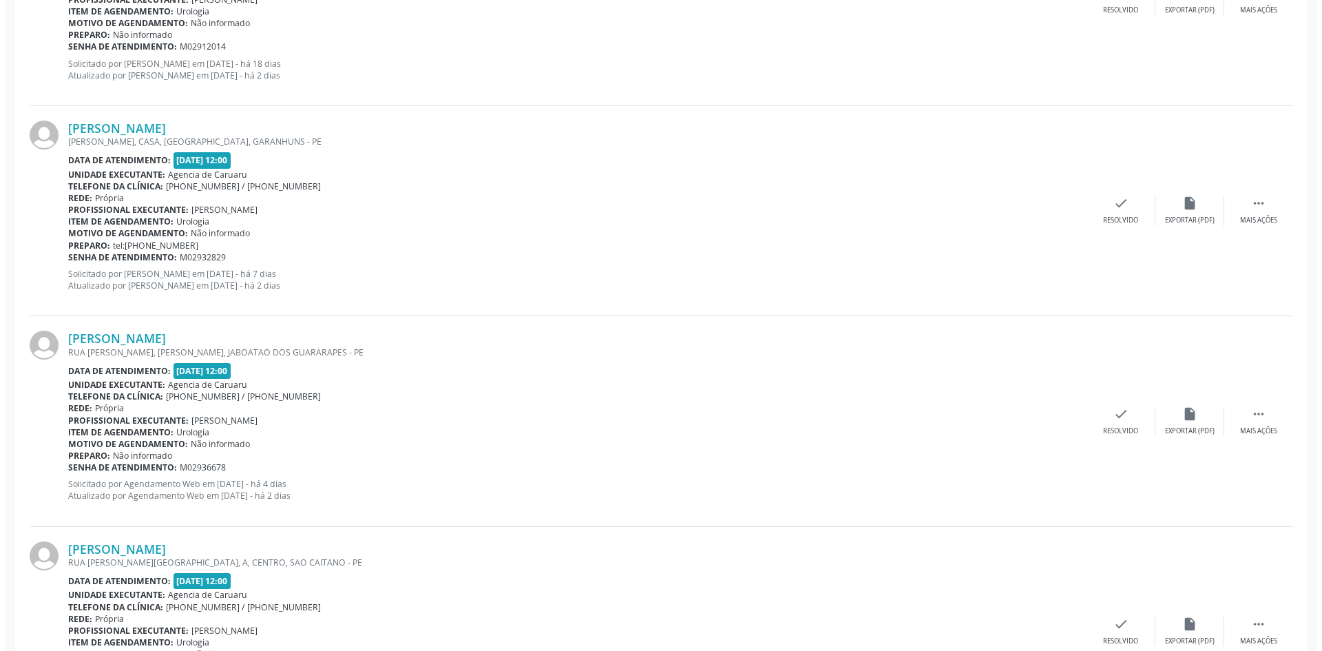
scroll to position [688, 0]
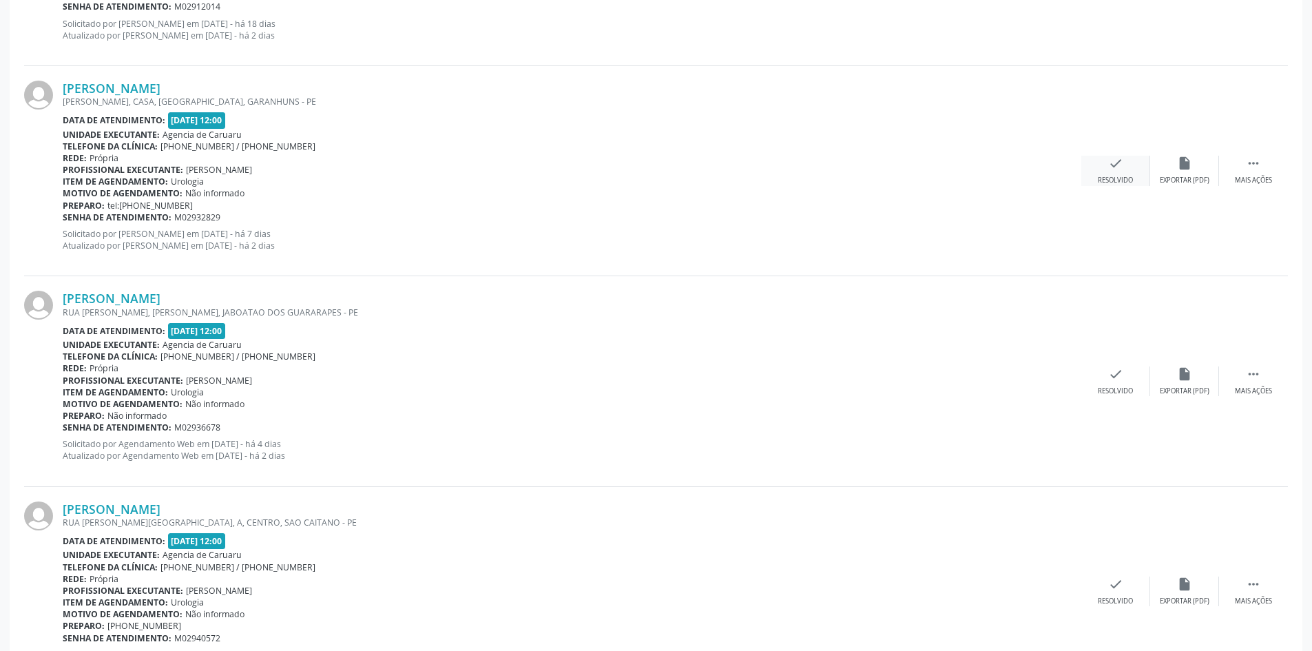
click at [1118, 170] on icon "check" at bounding box center [1115, 163] width 15 height 15
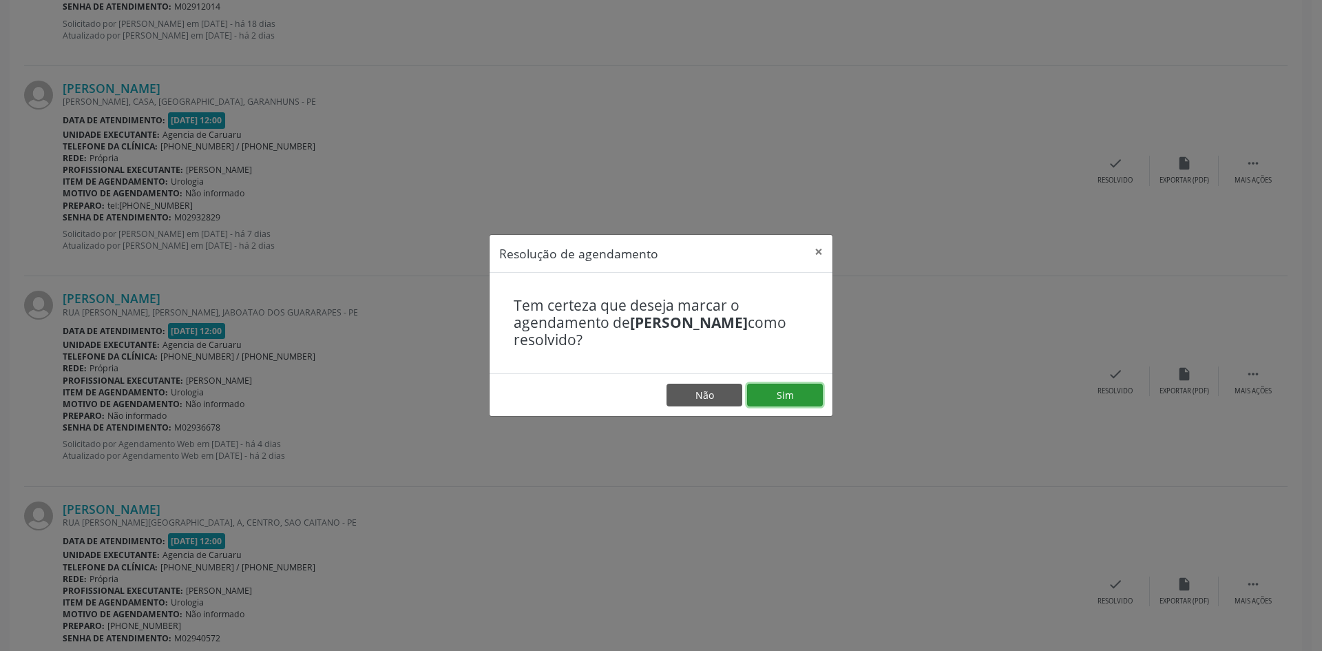
click at [799, 397] on button "Sim" at bounding box center [785, 394] width 76 height 23
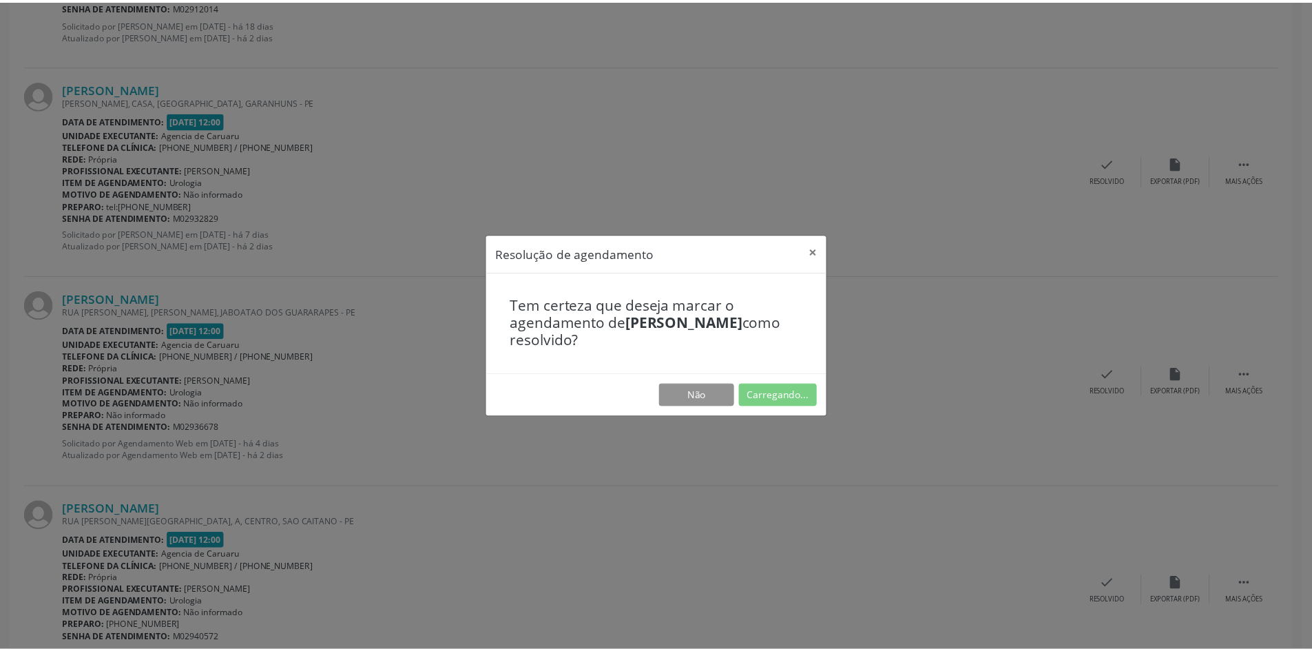
scroll to position [0, 0]
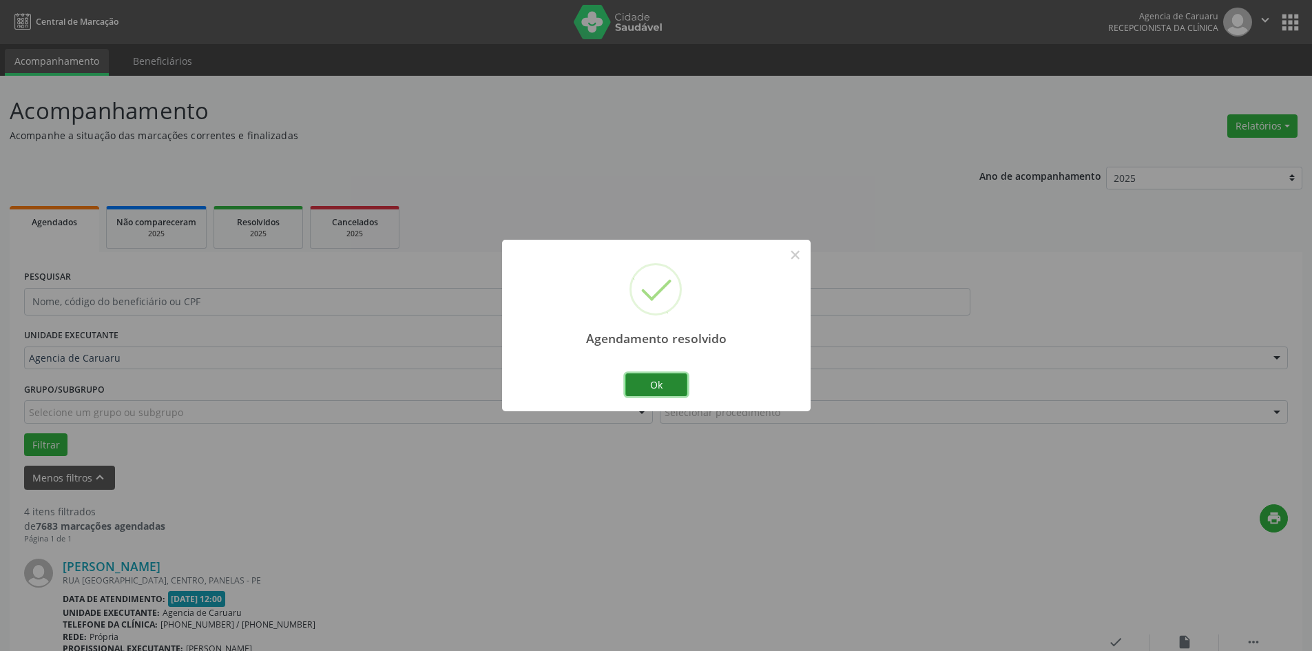
click at [650, 384] on button "Ok" at bounding box center [656, 384] width 62 height 23
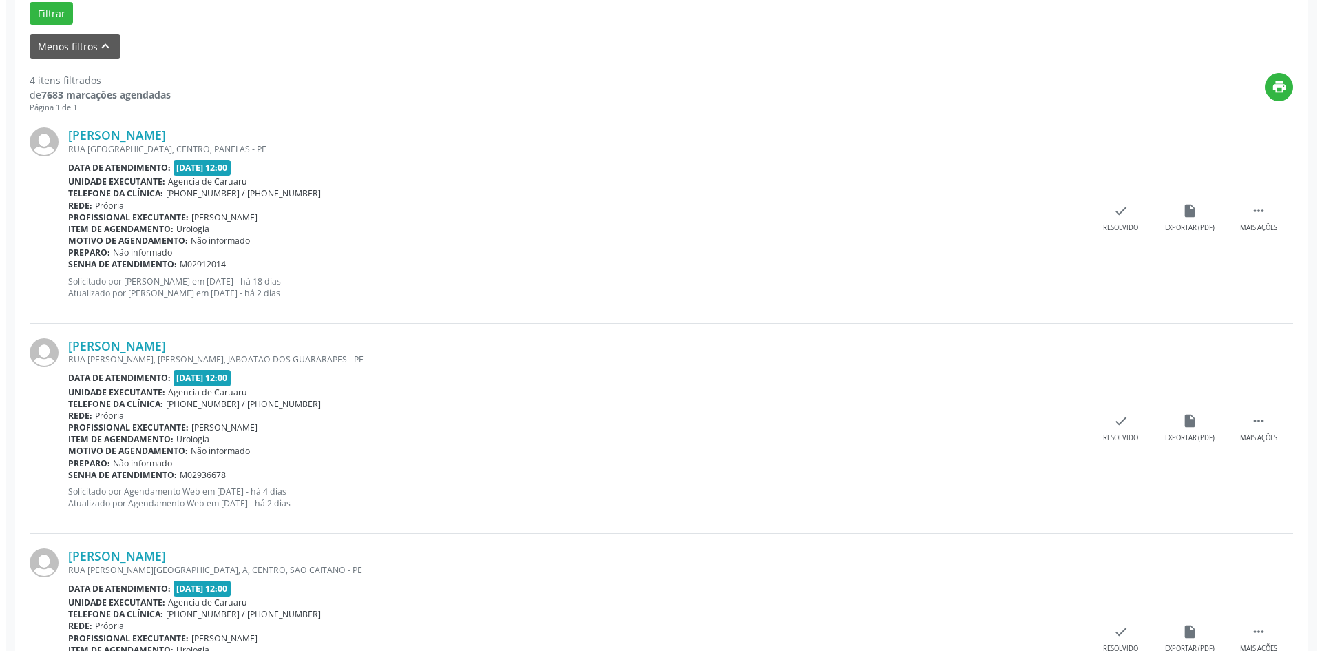
scroll to position [551, 0]
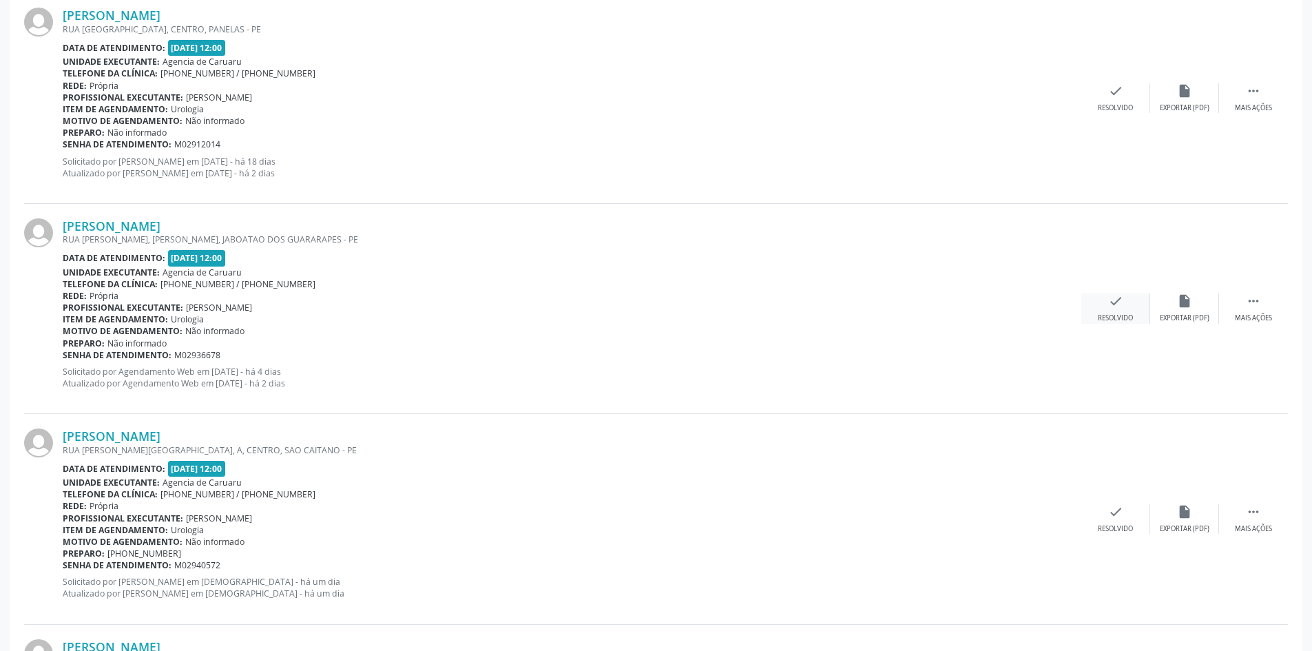
click at [1118, 301] on icon "check" at bounding box center [1115, 300] width 15 height 15
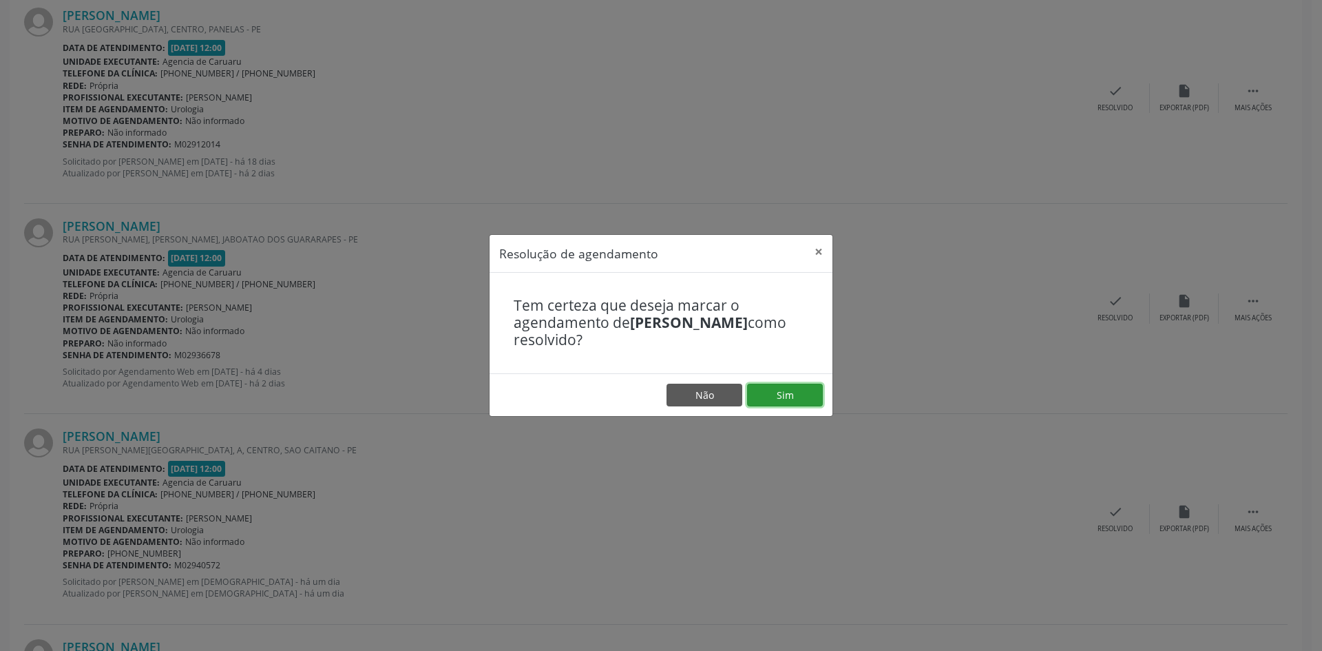
click at [770, 398] on button "Sim" at bounding box center [785, 394] width 76 height 23
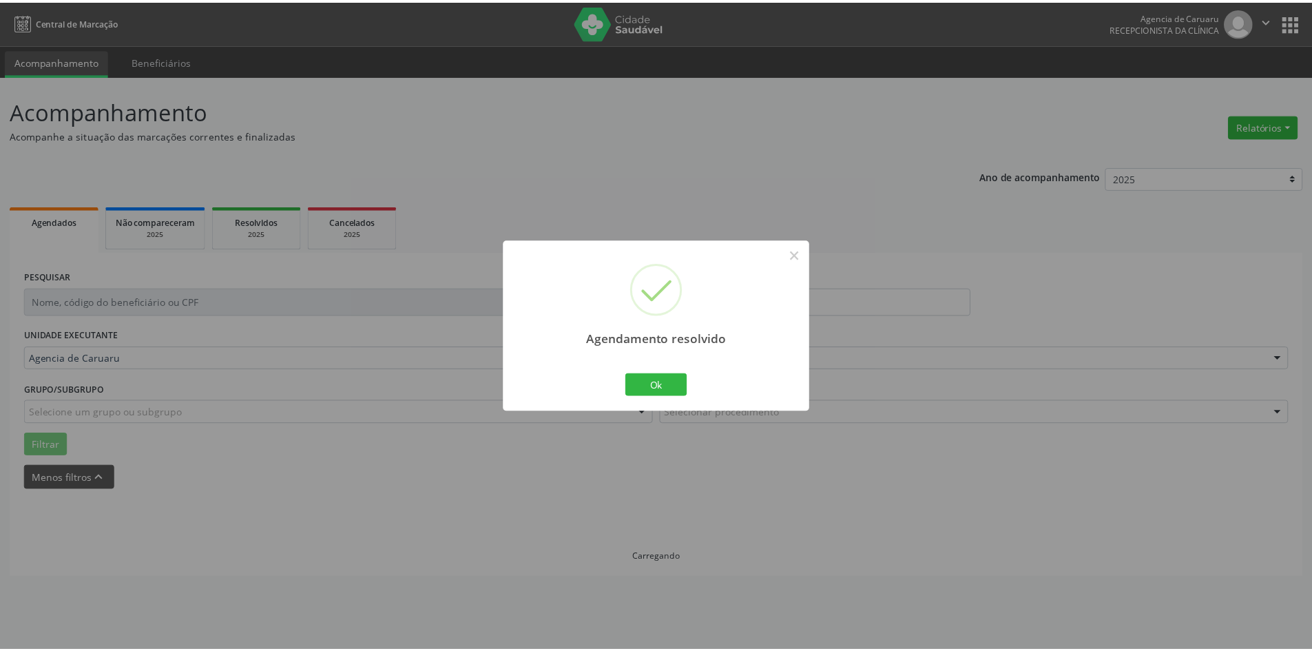
scroll to position [0, 0]
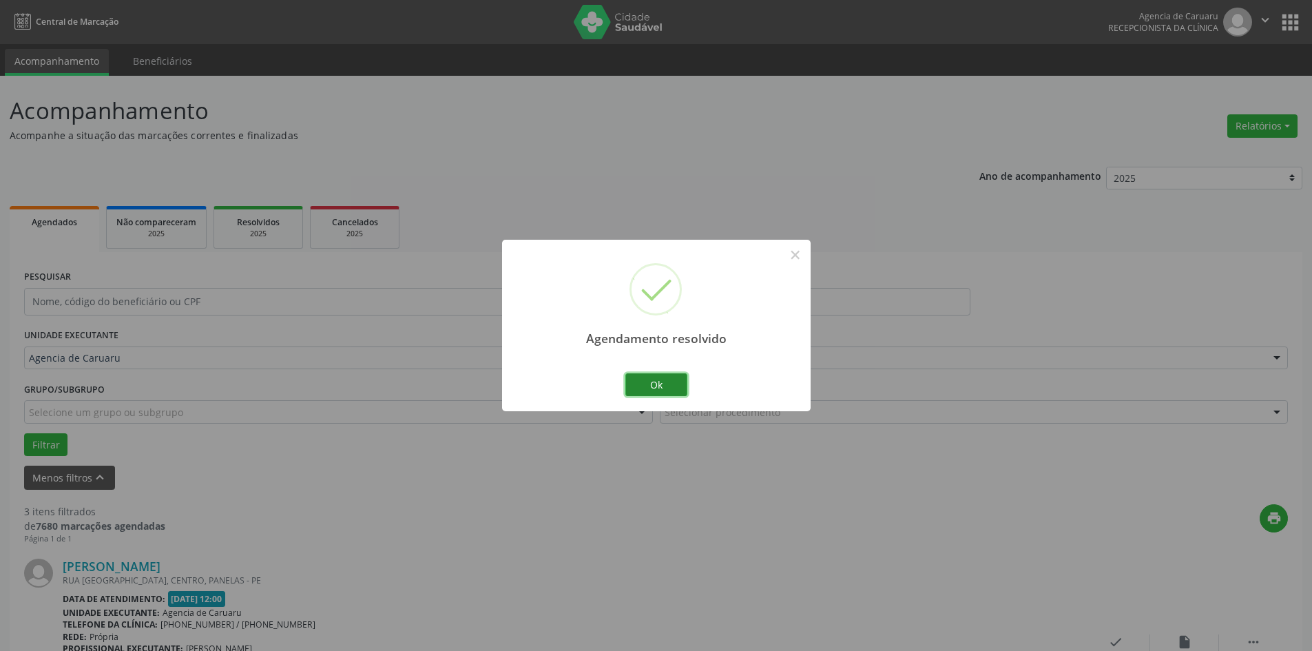
click at [651, 390] on button "Ok" at bounding box center [656, 384] width 62 height 23
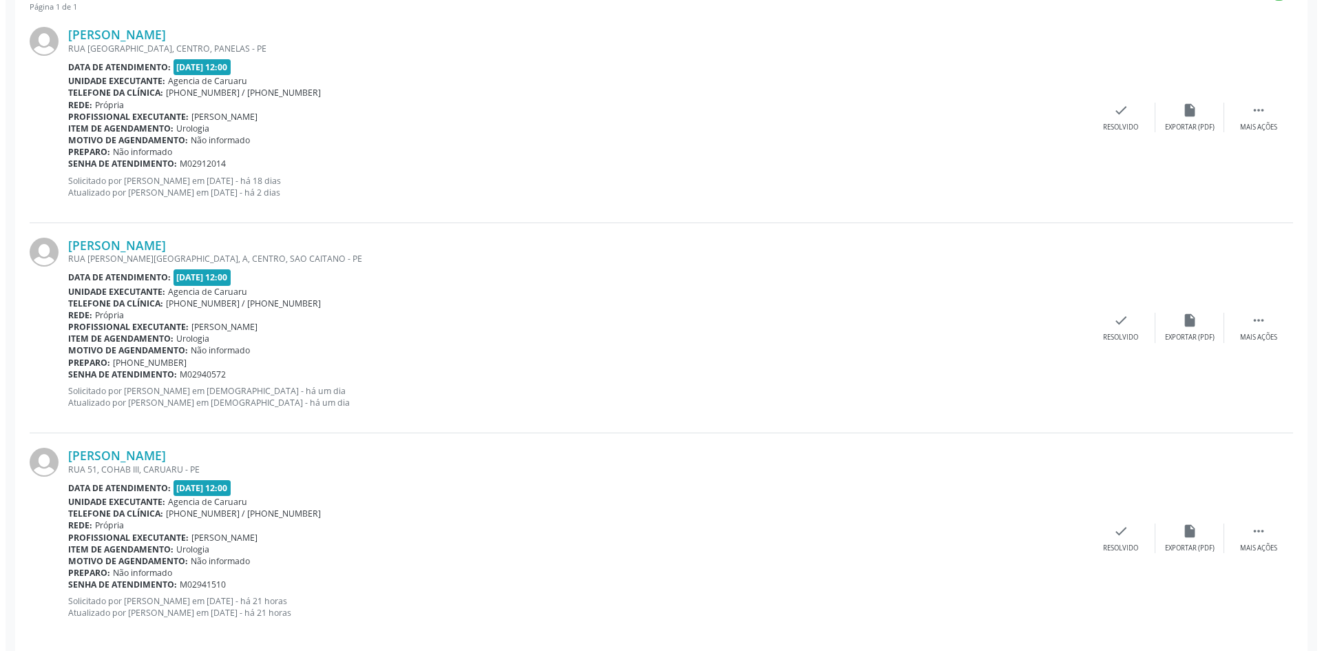
scroll to position [548, 0]
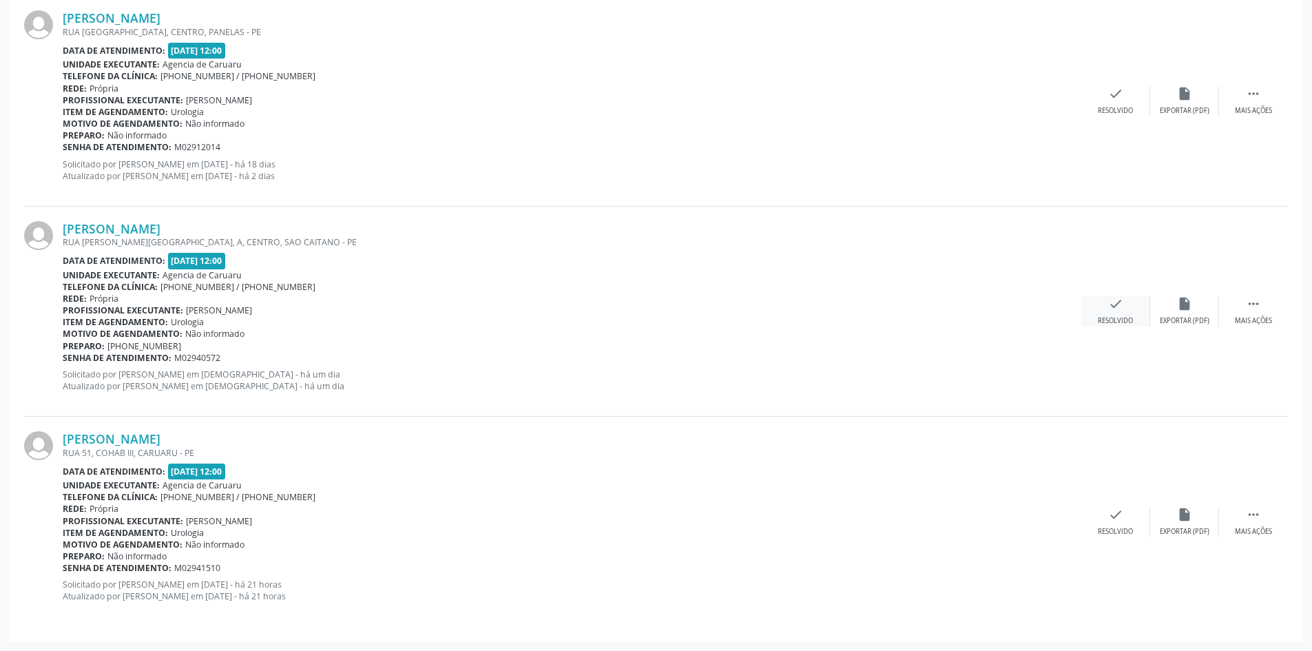
click at [1124, 318] on div "Resolvido" at bounding box center [1114, 321] width 35 height 10
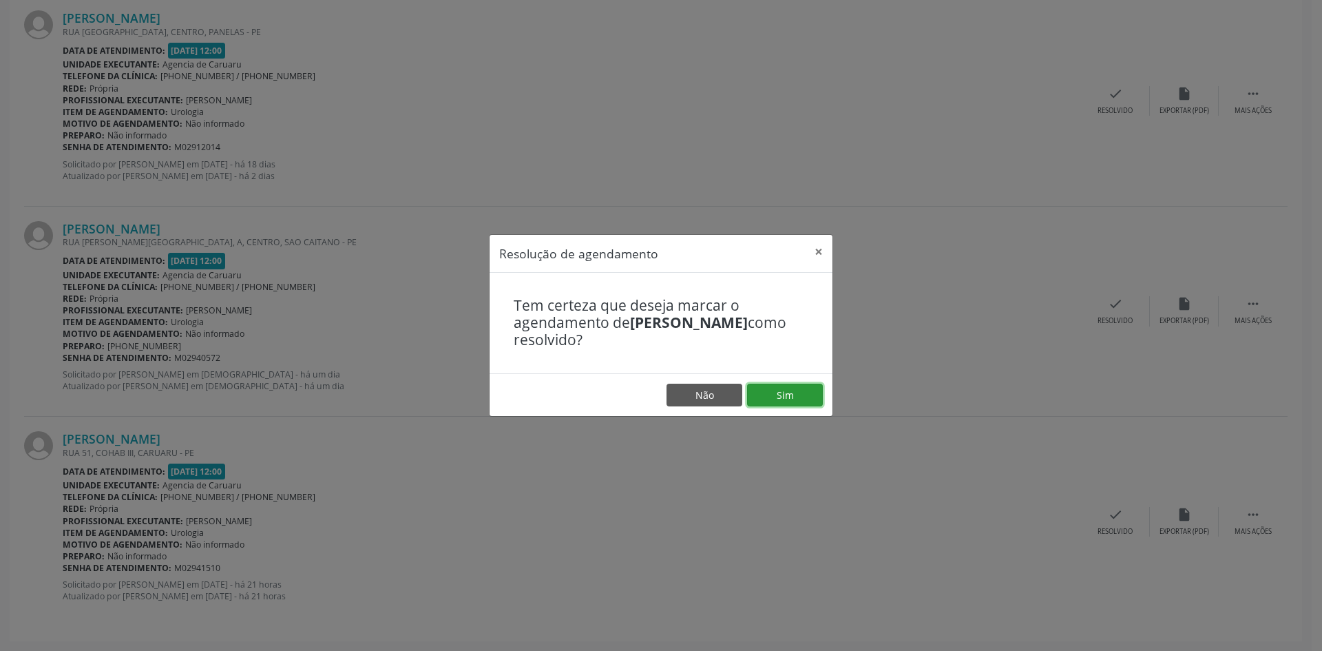
click at [772, 401] on button "Sim" at bounding box center [785, 394] width 76 height 23
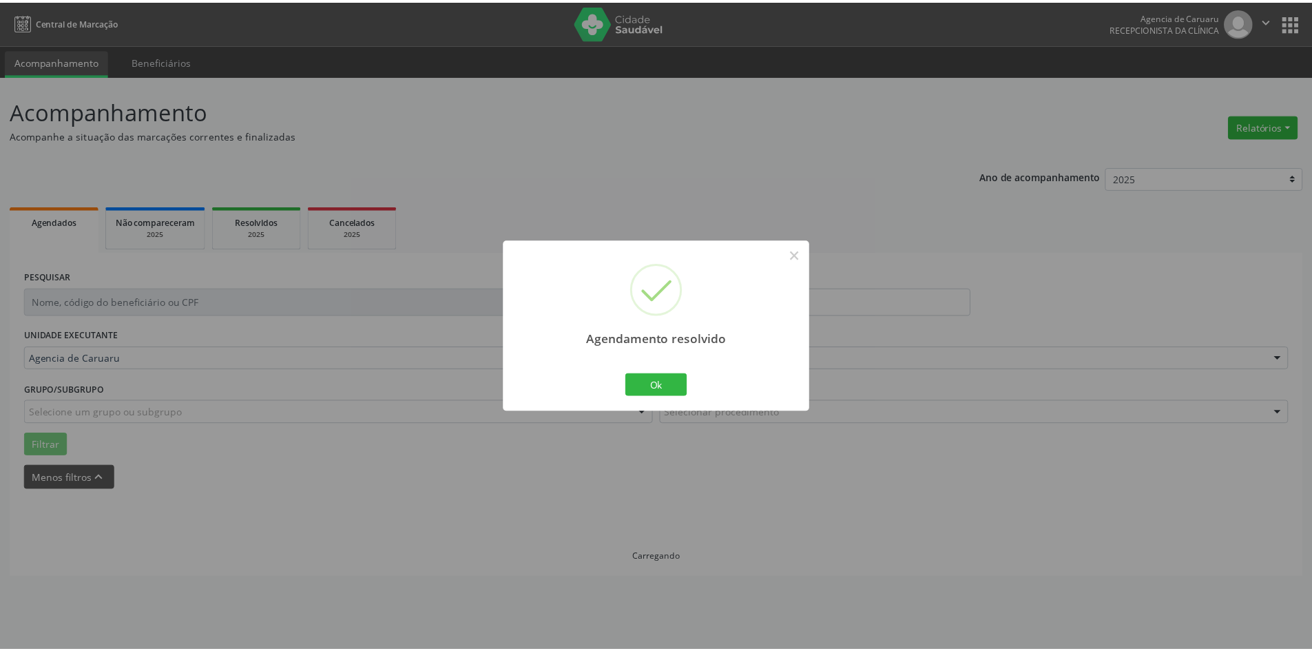
scroll to position [0, 0]
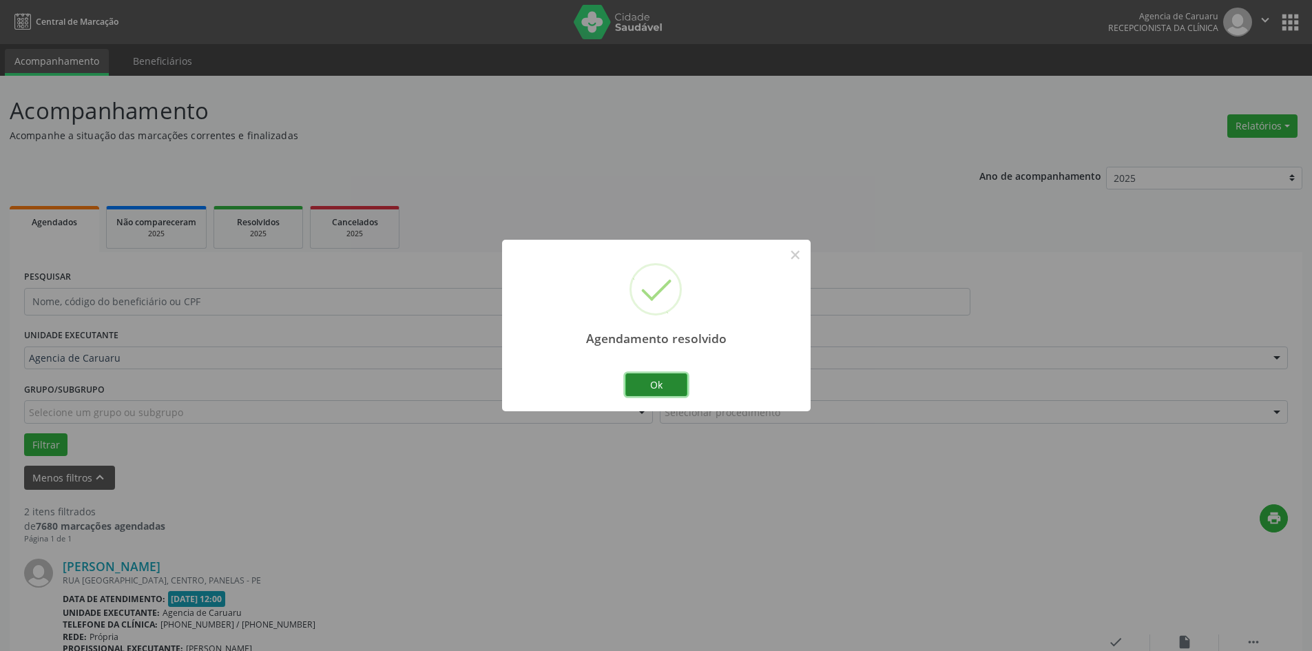
click at [662, 392] on button "Ok" at bounding box center [656, 384] width 62 height 23
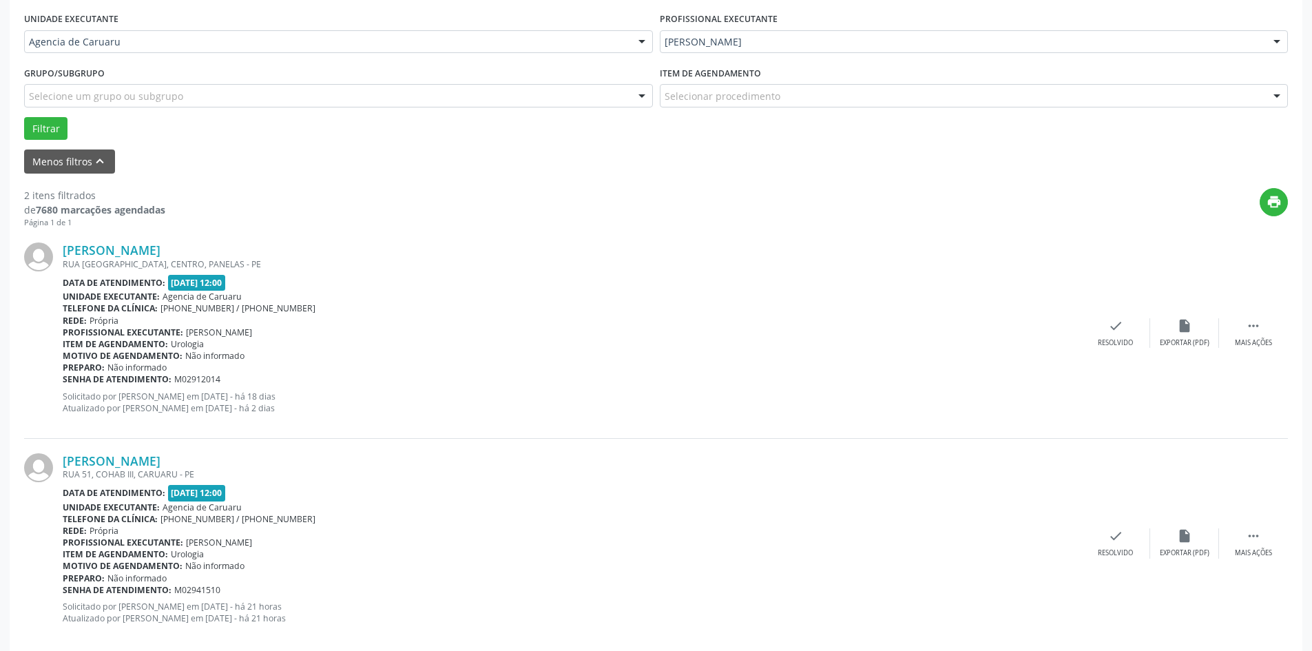
scroll to position [337, 0]
